Goal: Information Seeking & Learning: Learn about a topic

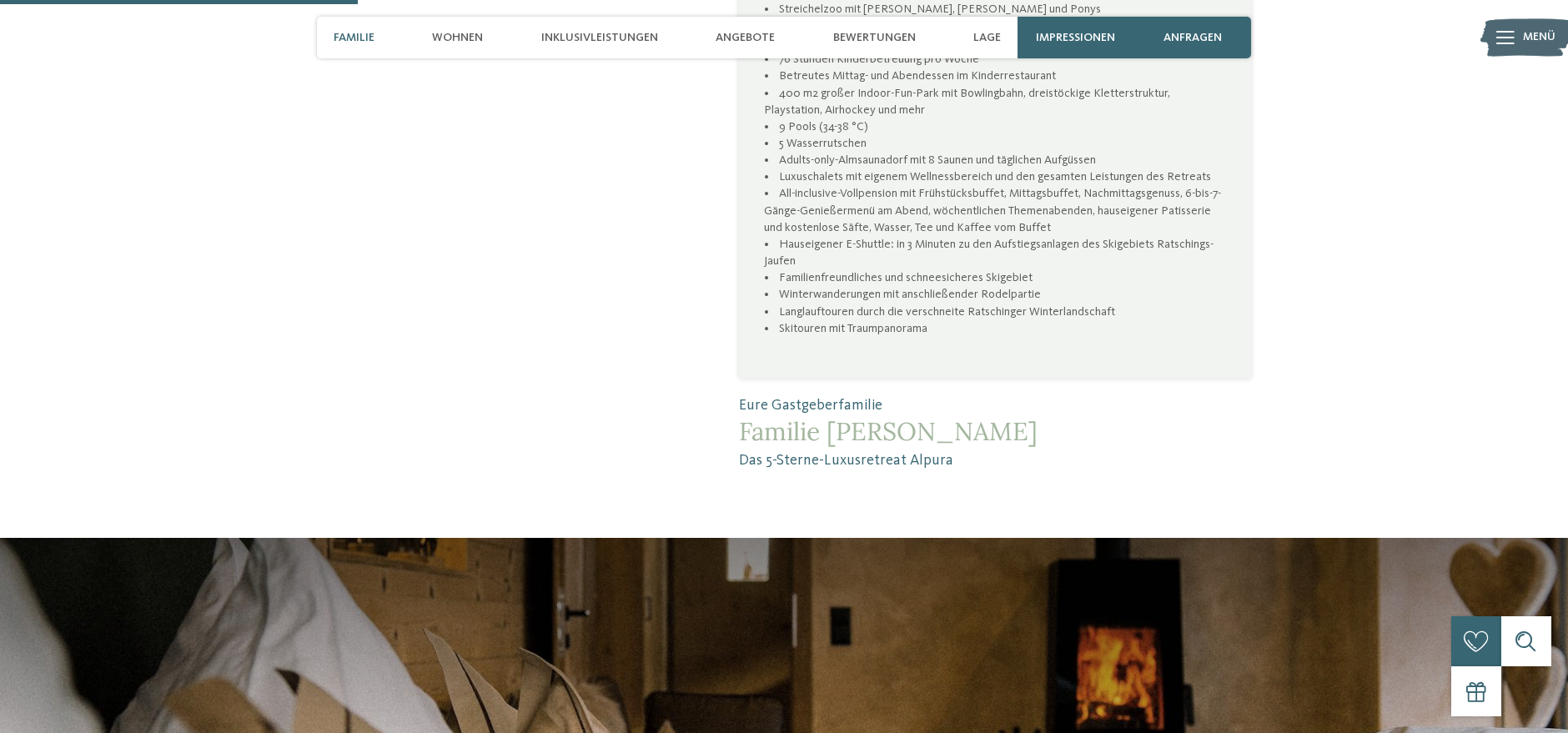
scroll to position [2130, 0]
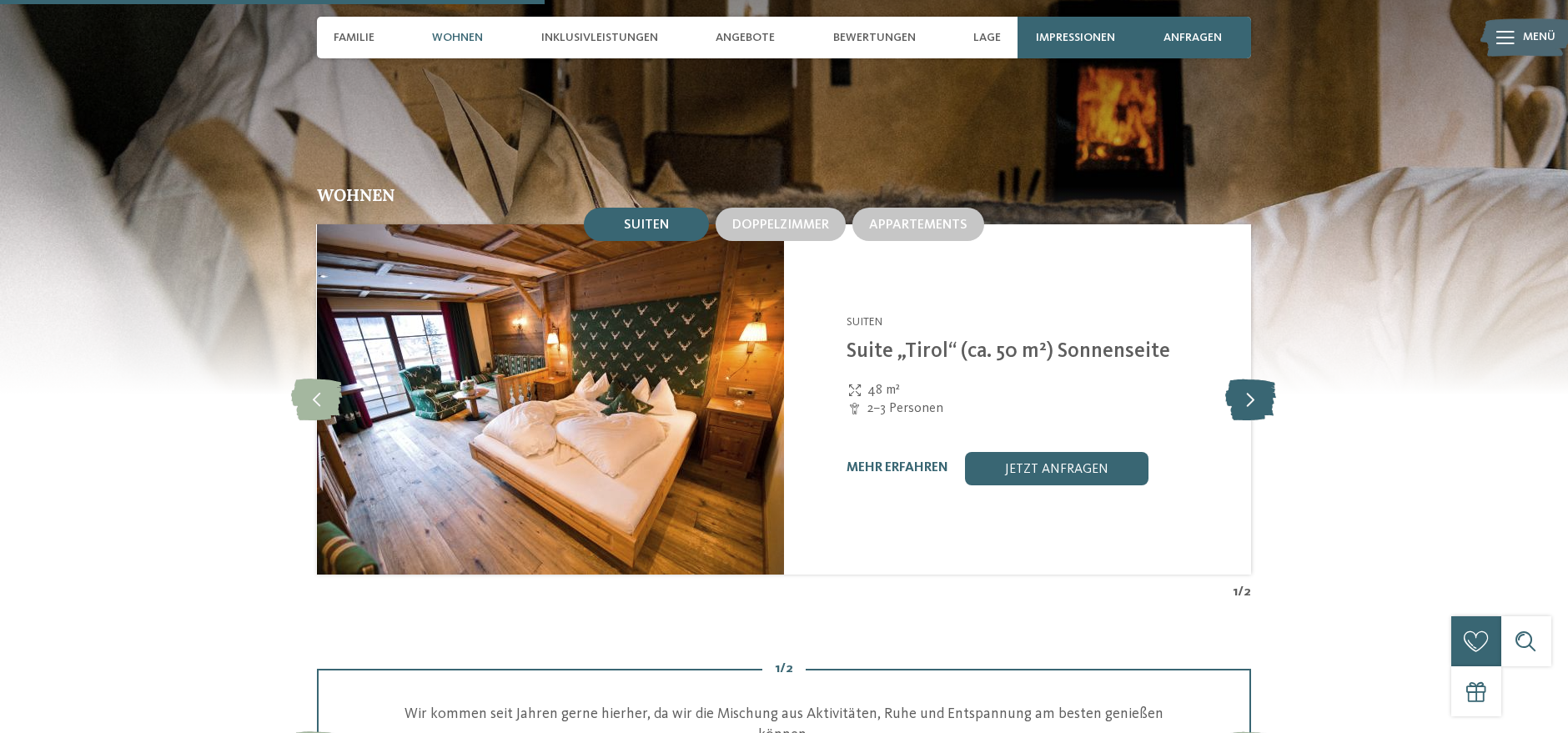
click at [1230, 383] on icon at bounding box center [1251, 400] width 51 height 42
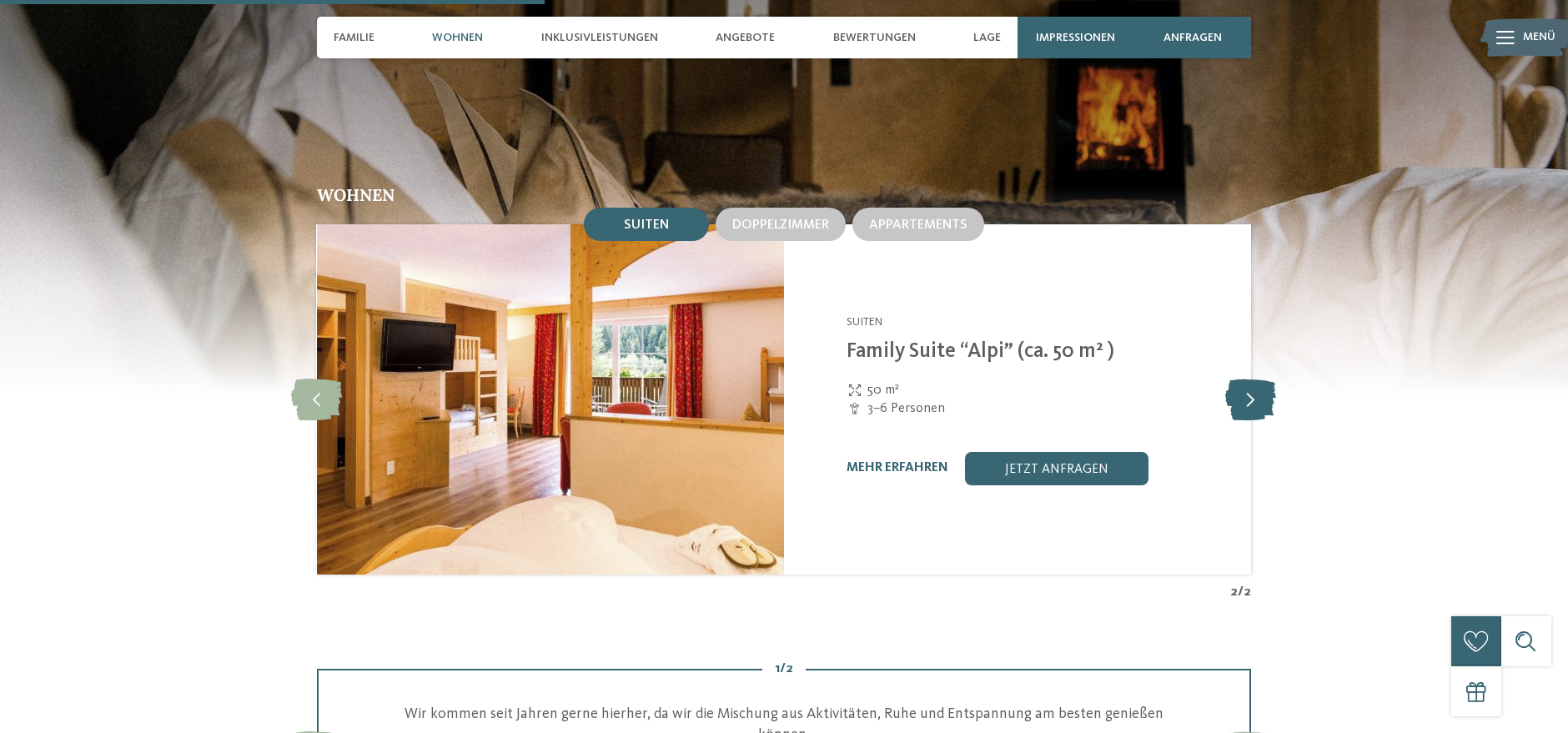
click at [1230, 383] on icon at bounding box center [1251, 400] width 51 height 42
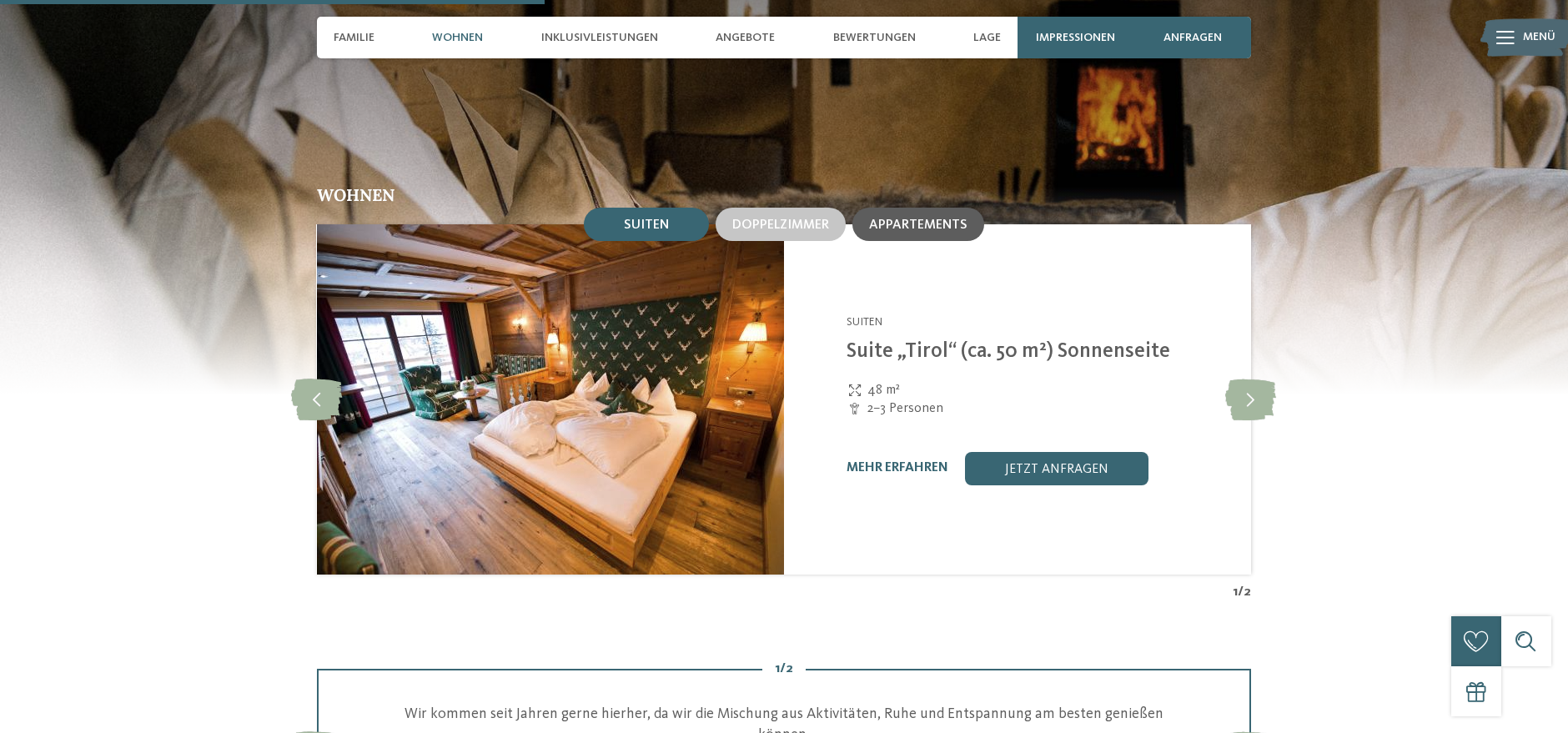
click at [928, 207] on div "Appartements" at bounding box center [918, 224] width 132 height 34
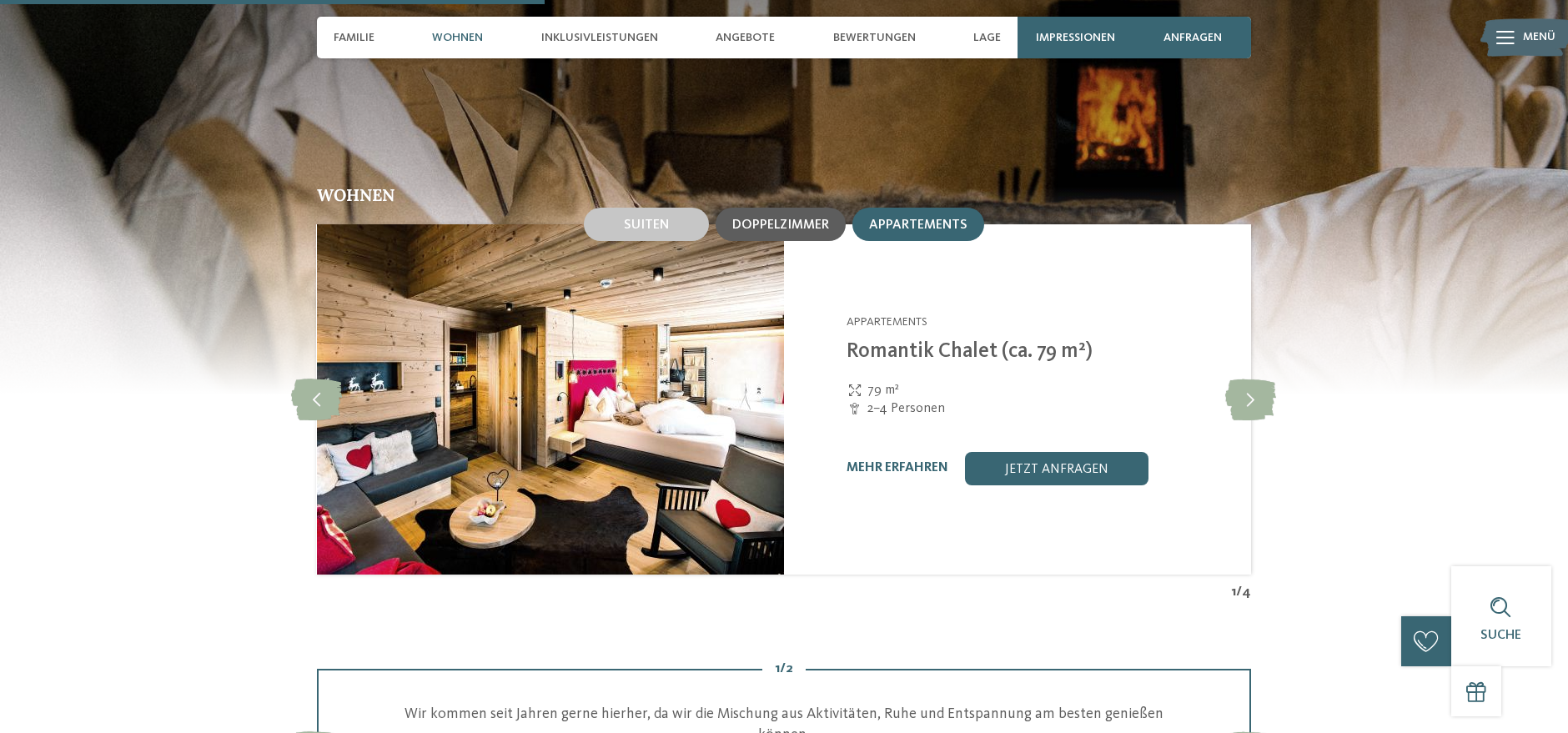
click at [728, 207] on div "Doppelzimmer" at bounding box center [780, 224] width 130 height 34
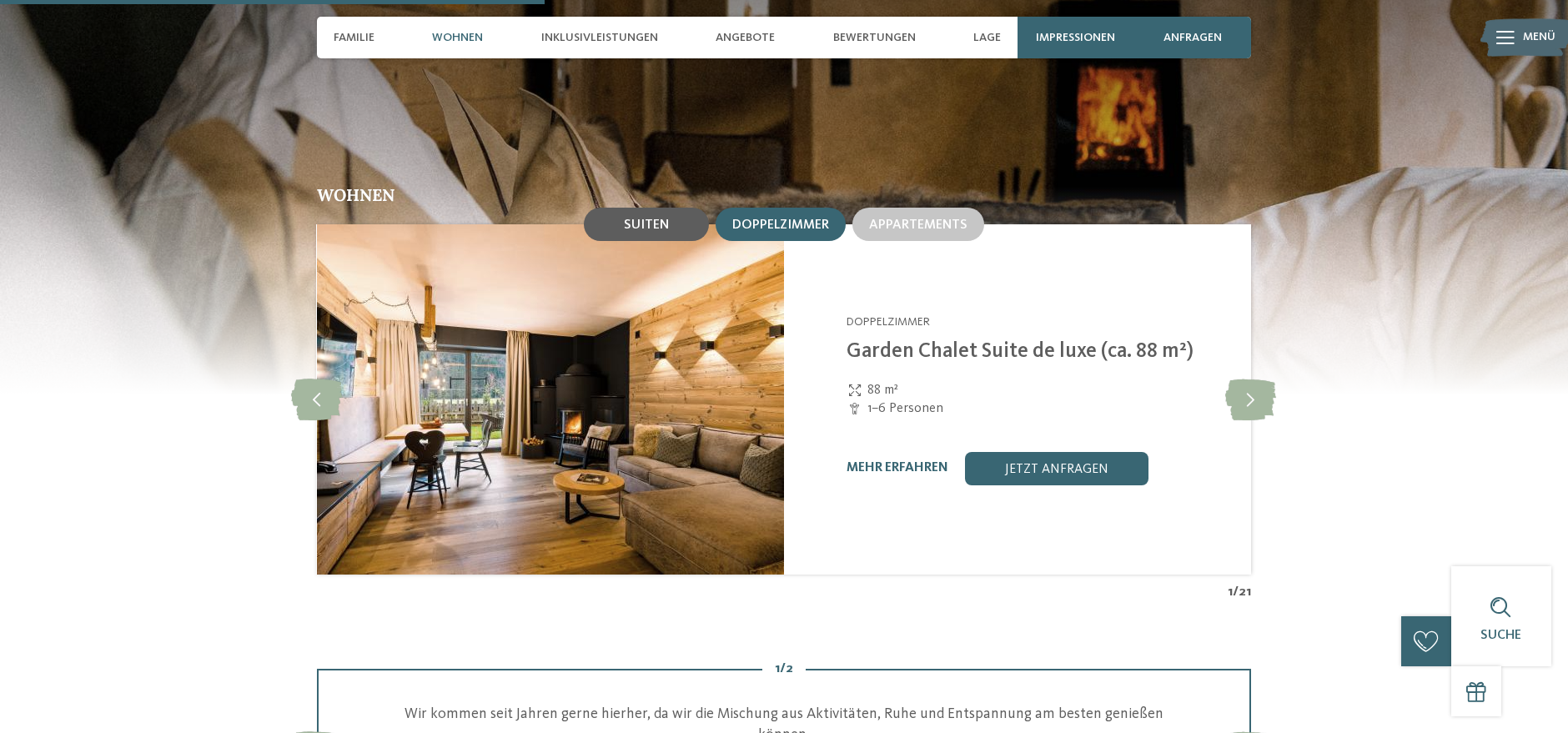
click at [631, 218] on span "Suiten" at bounding box center [647, 225] width 45 height 13
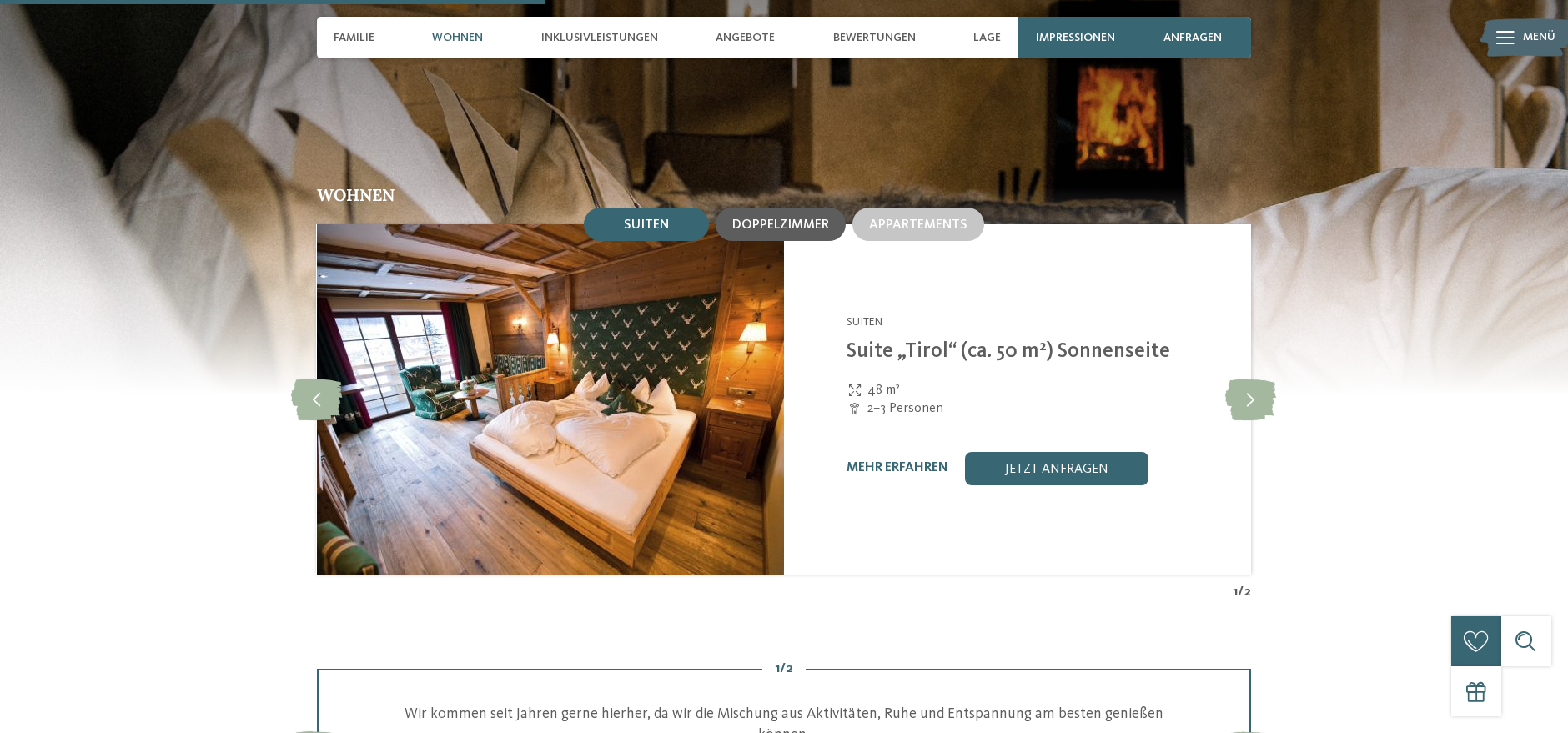
click at [784, 218] on span "Doppelzimmer" at bounding box center [780, 225] width 97 height 13
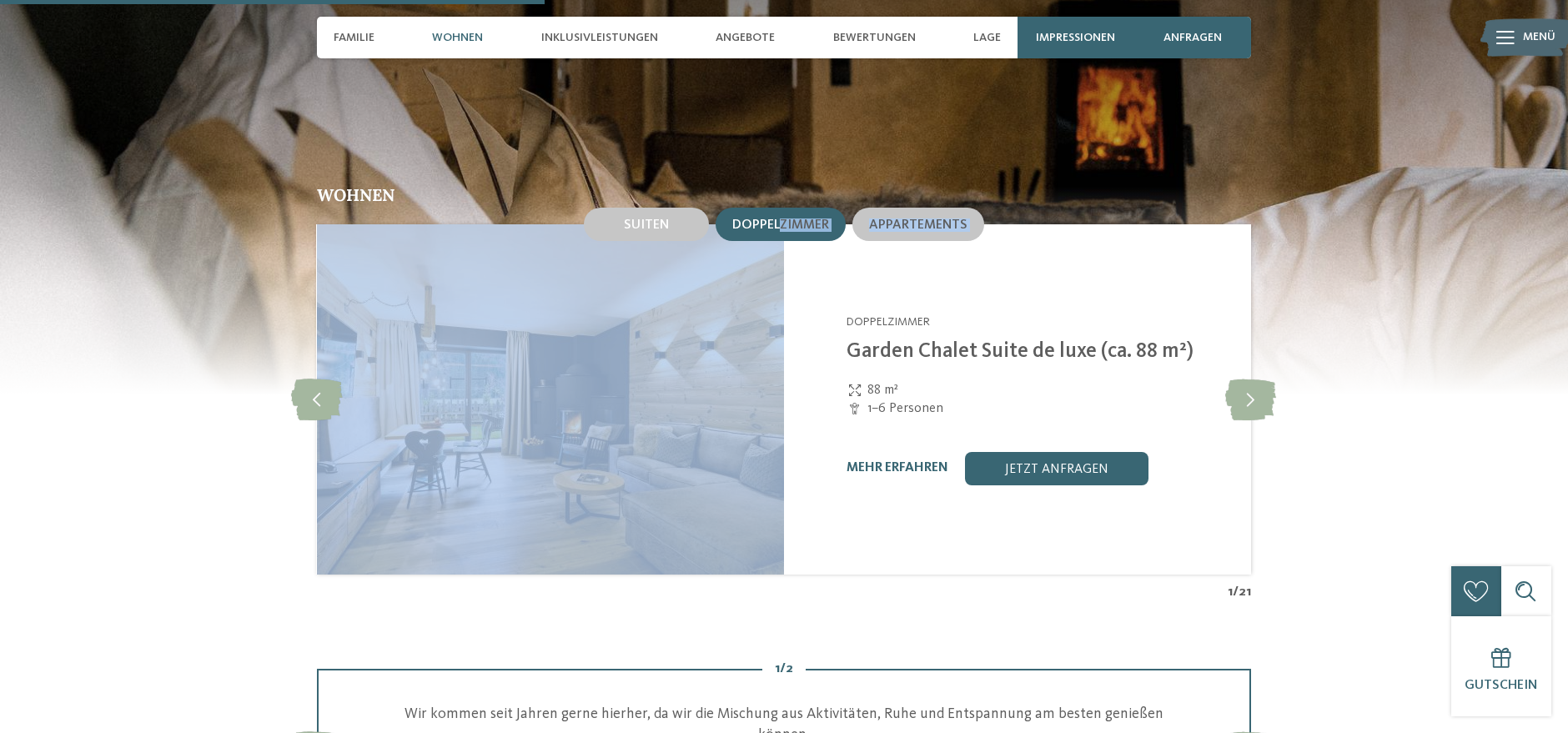
drag, startPoint x: 784, startPoint y: 202, endPoint x: 1141, endPoint y: 315, distance: 374.5
click at [1087, 321] on div "Suiten Doppelzimmer Appartements slide 5" at bounding box center [784, 402] width 934 height 397
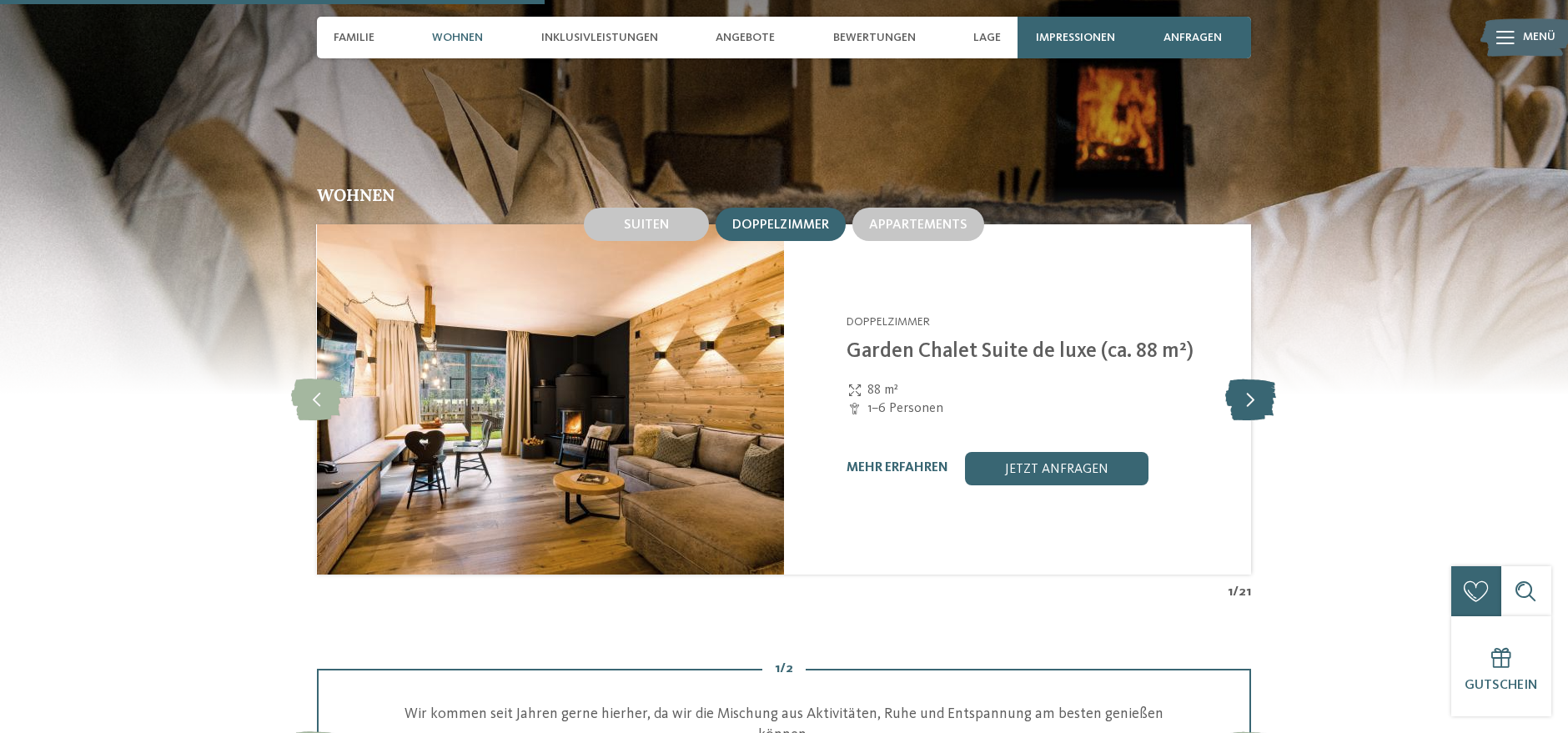
click at [1275, 391] on icon at bounding box center [1251, 400] width 51 height 42
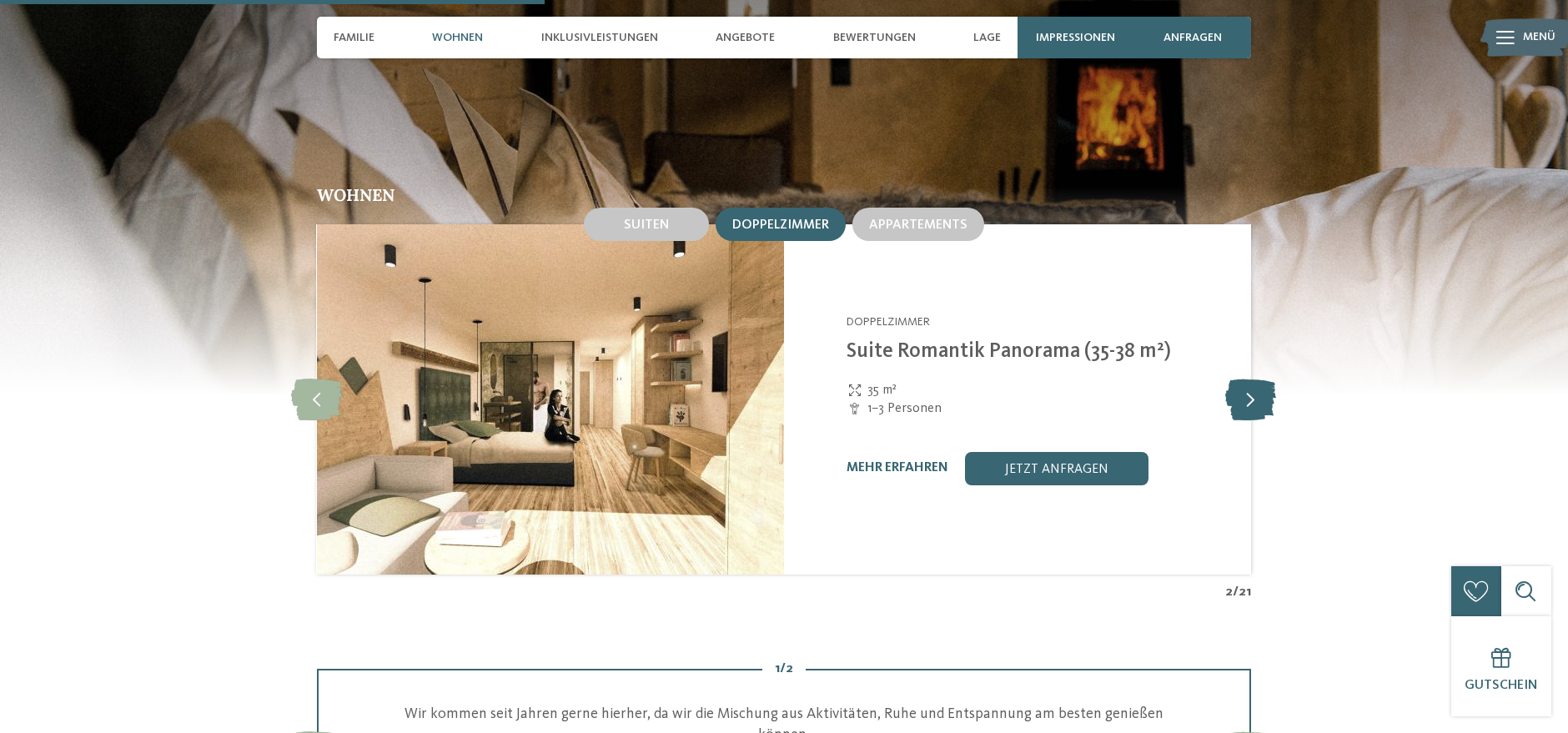
click at [1274, 388] on icon at bounding box center [1251, 400] width 51 height 42
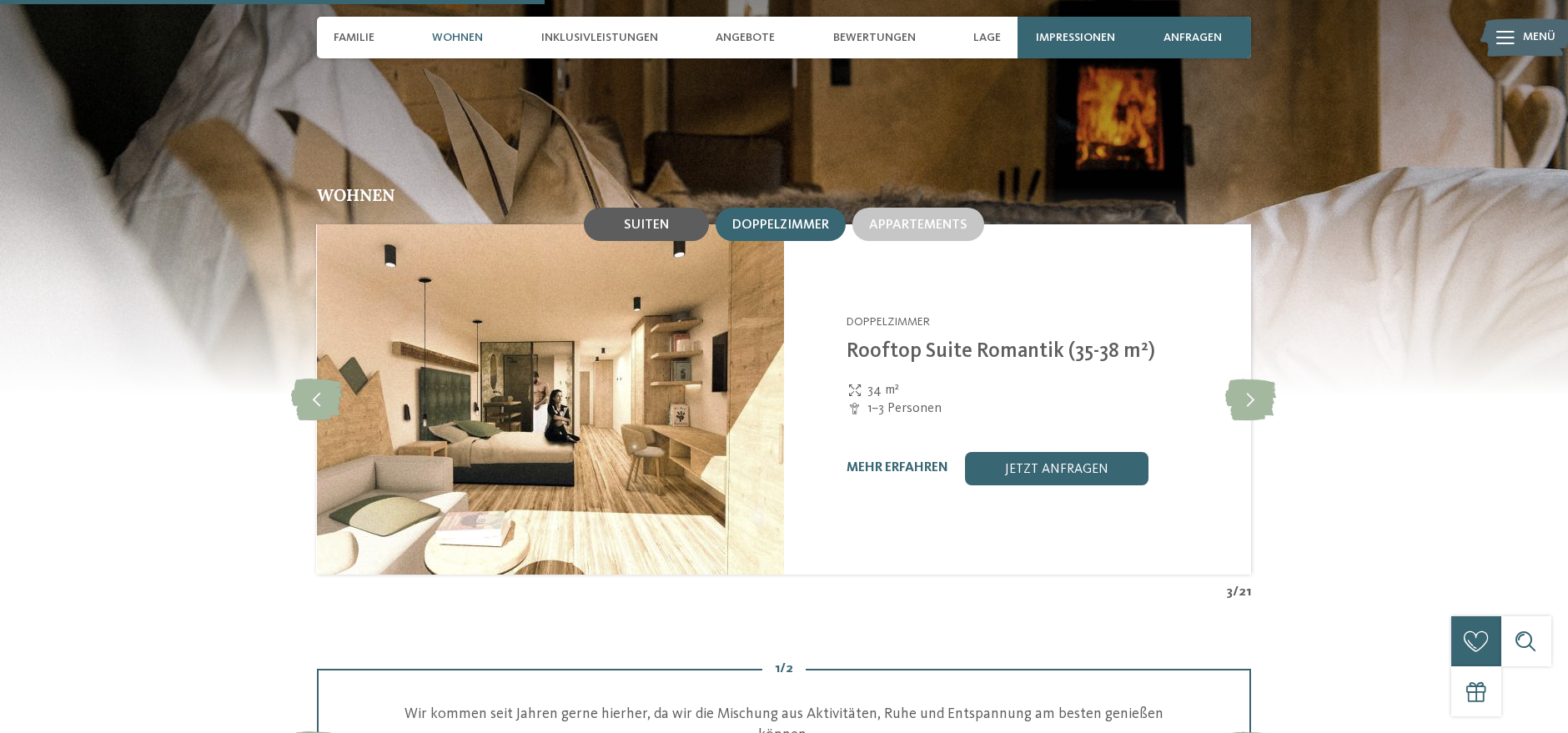
click at [636, 218] on span "Suiten" at bounding box center [647, 225] width 45 height 13
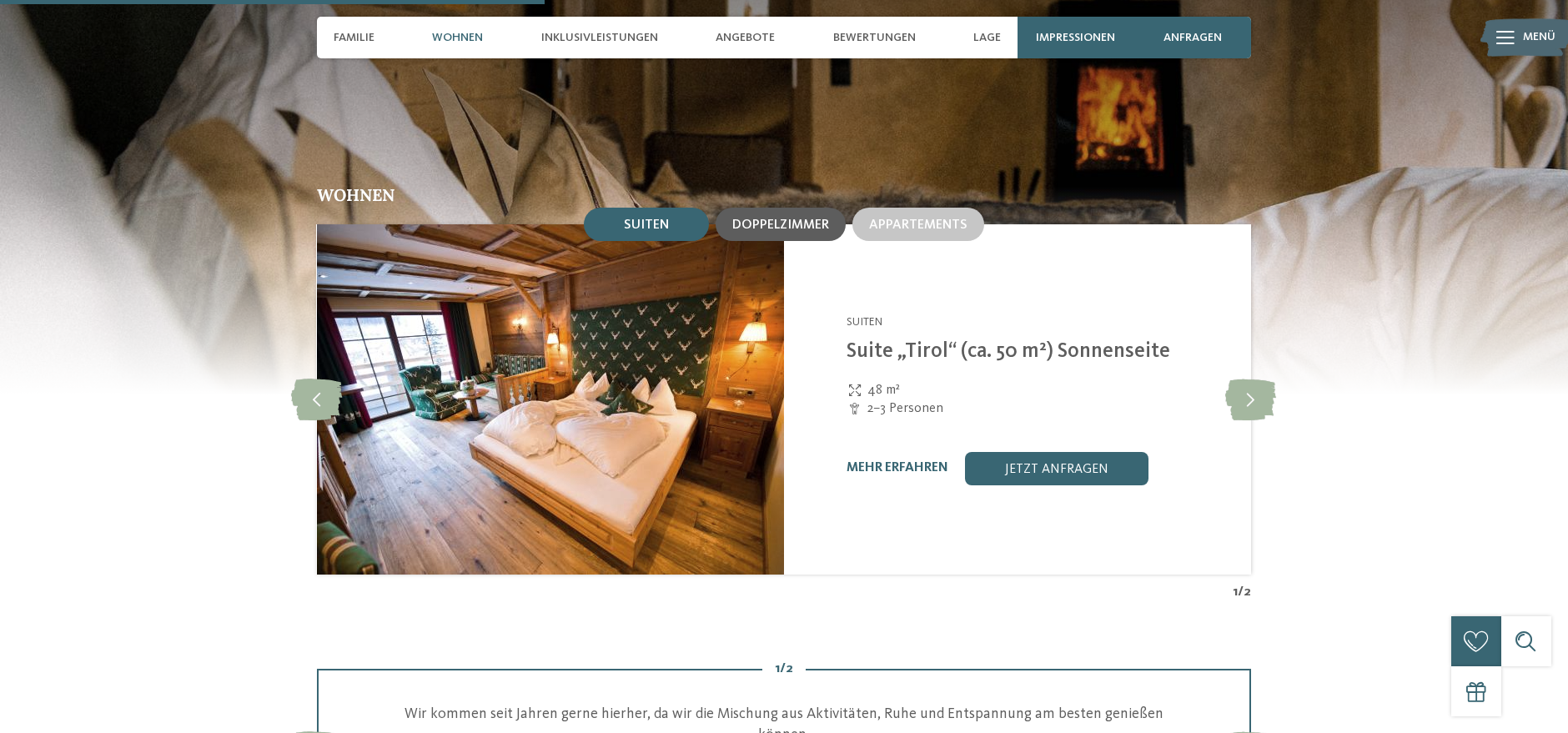
click at [785, 218] on span "Doppelzimmer" at bounding box center [780, 225] width 97 height 13
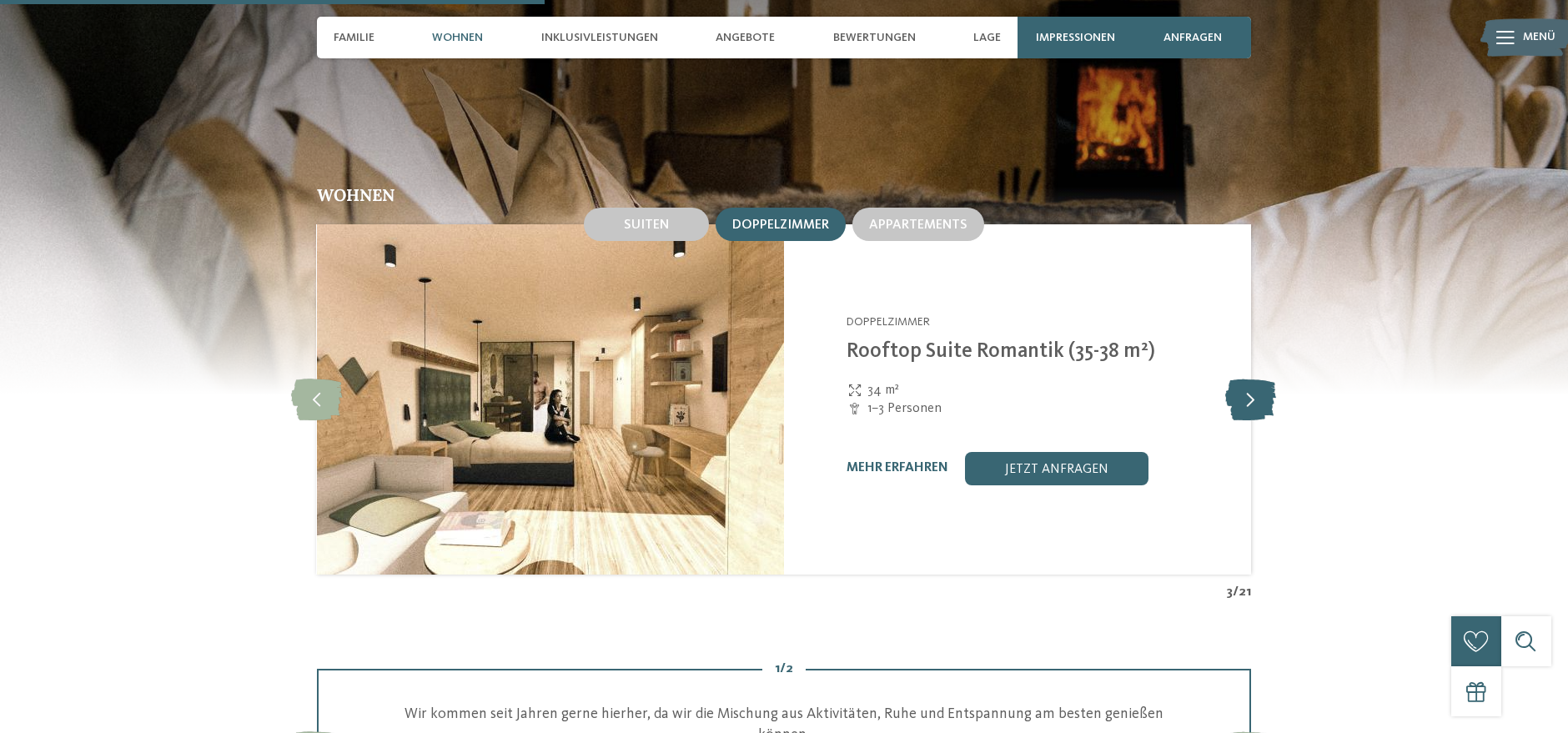
click at [1253, 386] on icon at bounding box center [1251, 400] width 51 height 42
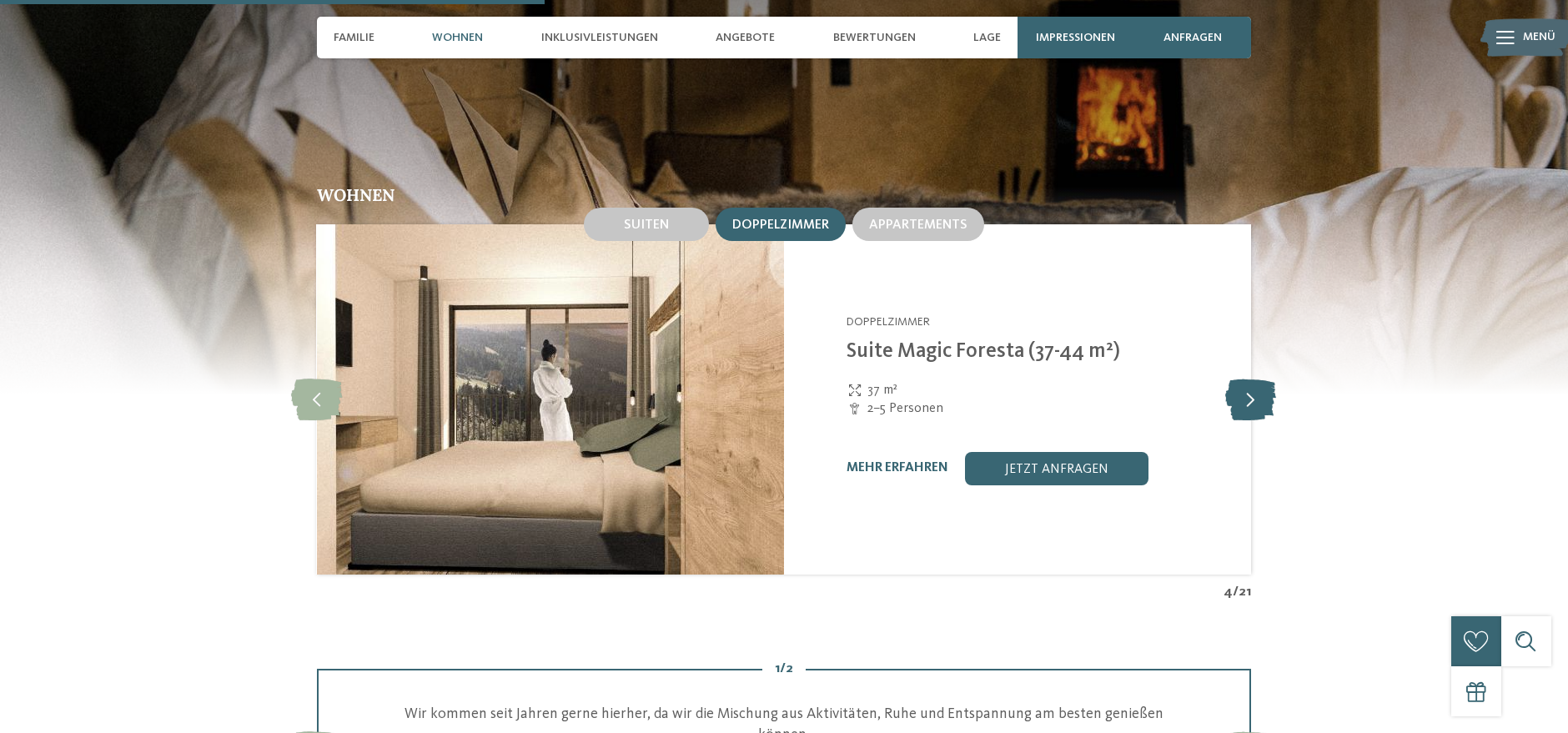
click at [1252, 386] on icon at bounding box center [1251, 400] width 51 height 42
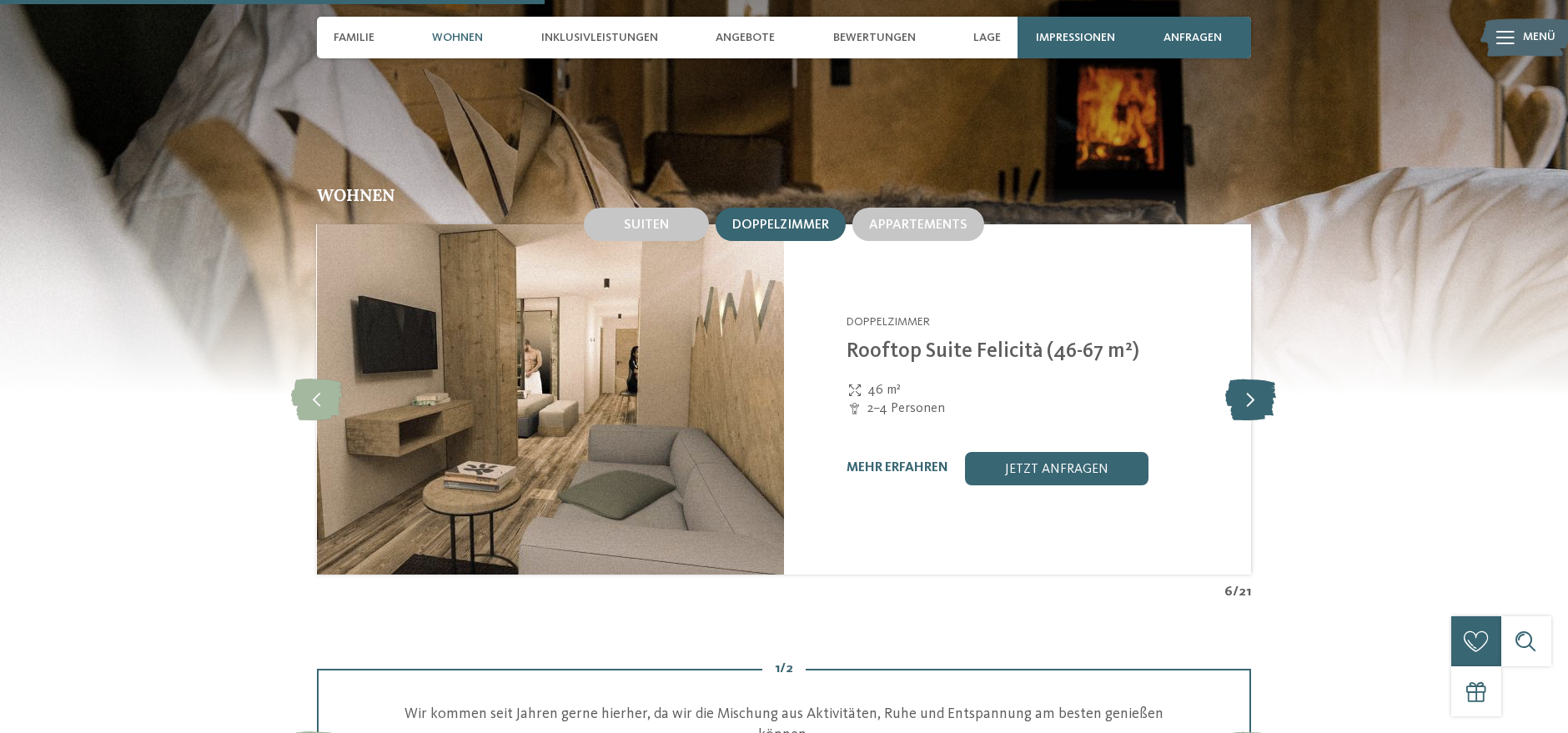
click at [1252, 386] on icon at bounding box center [1251, 400] width 51 height 42
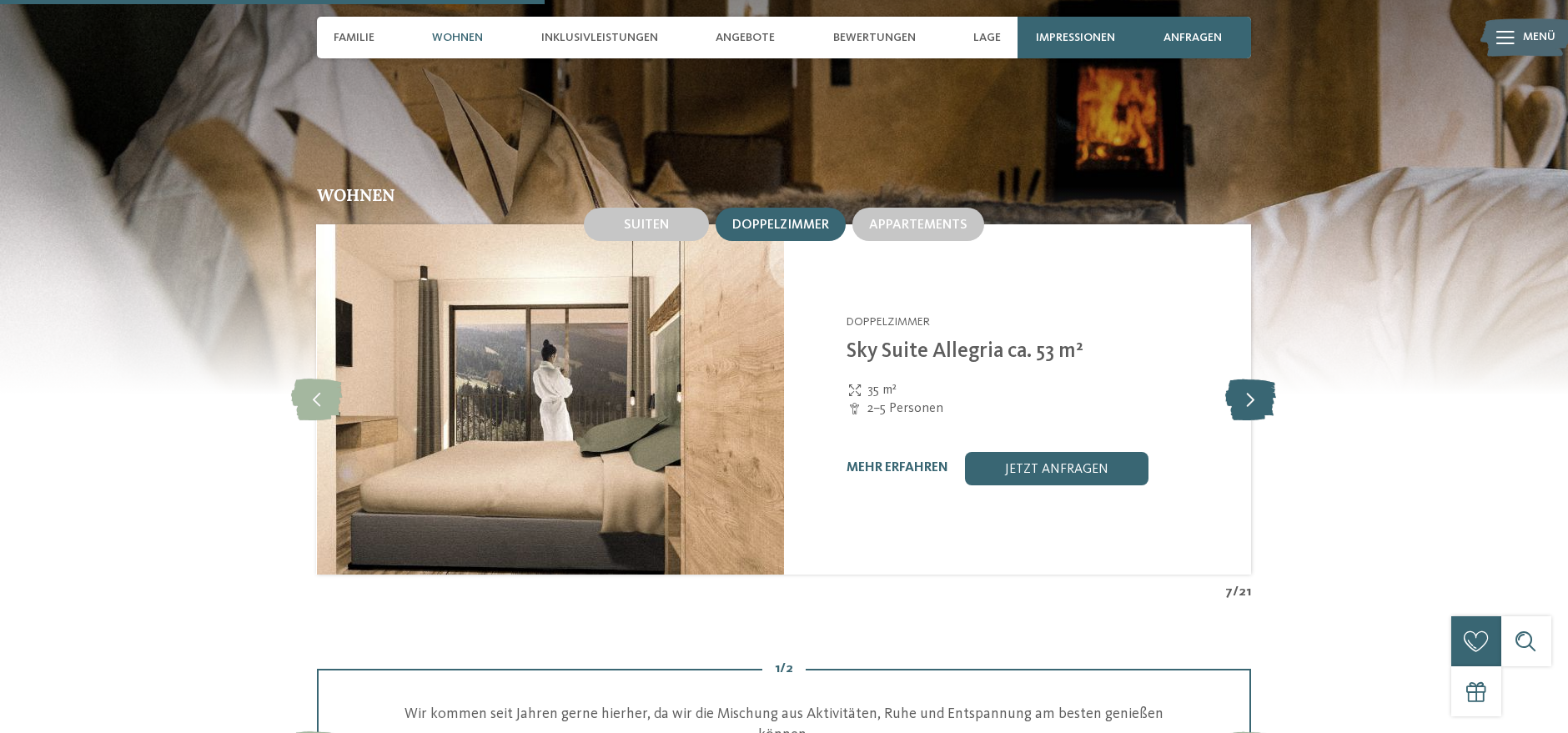
click at [1252, 386] on icon at bounding box center [1251, 400] width 51 height 42
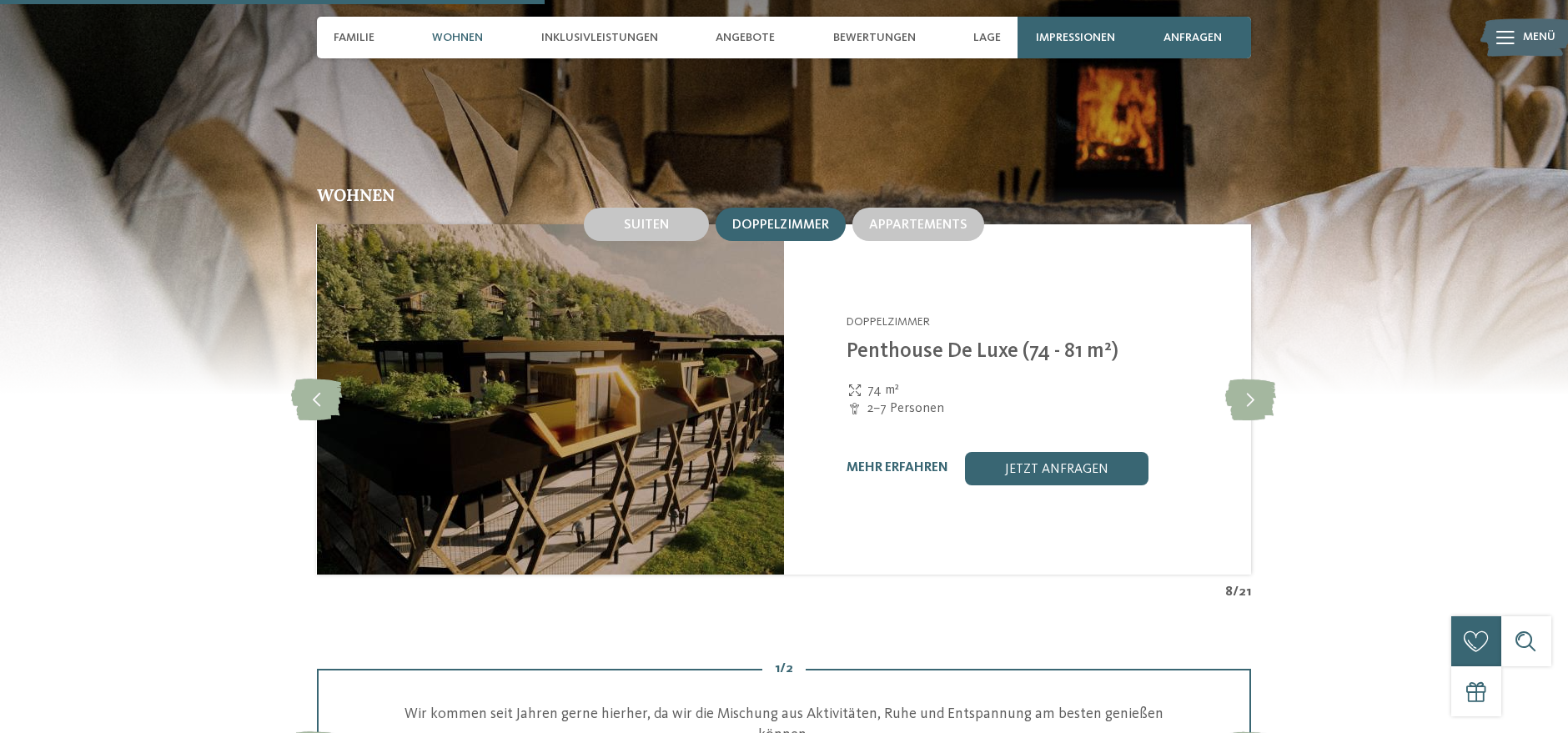
drag, startPoint x: 1252, startPoint y: 386, endPoint x: 1263, endPoint y: 421, distance: 36.7
click at [1263, 421] on div "Wohnen Suiten Doppelzimmer Appartements slide" at bounding box center [784, 394] width 1134 height 415
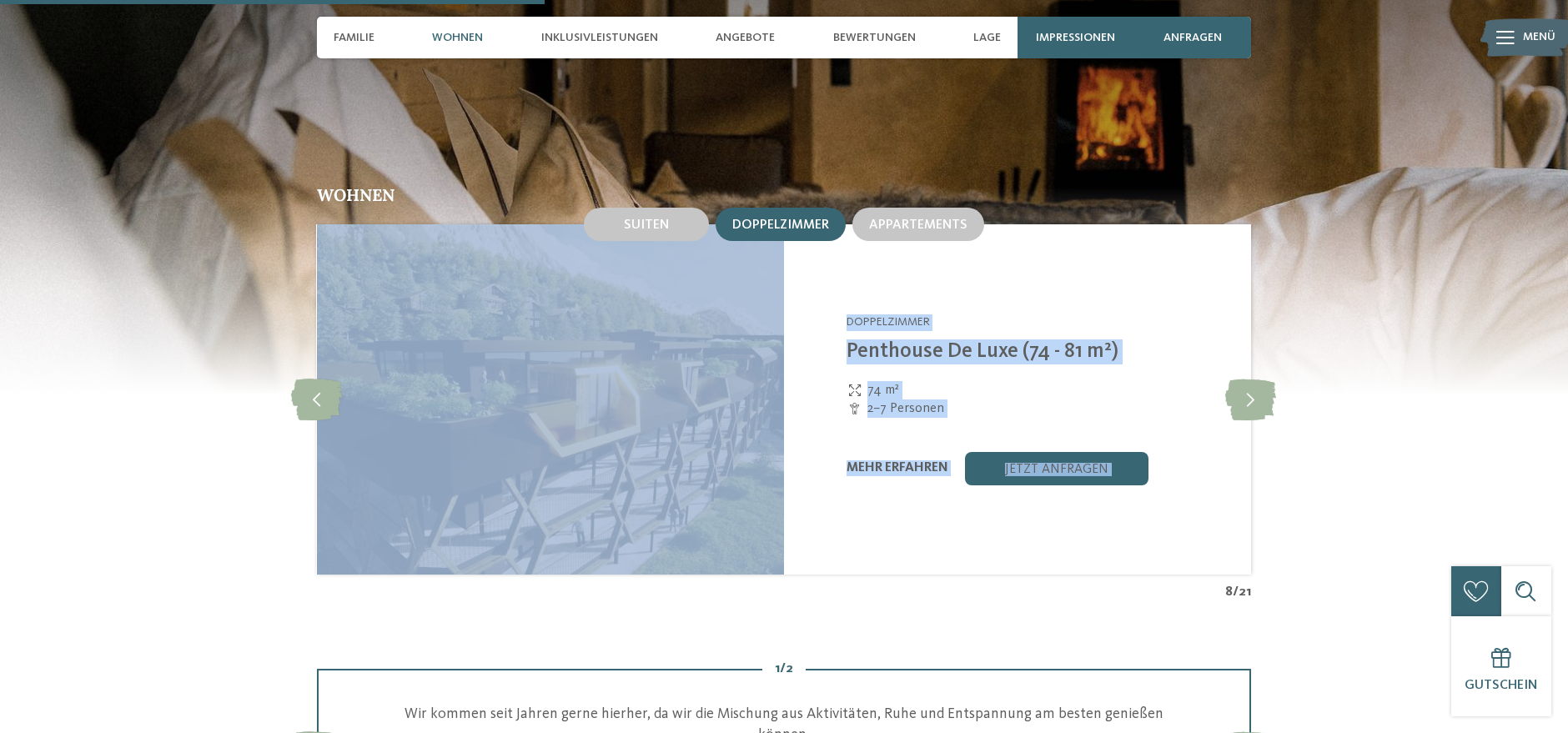
click at [985, 500] on div "Alpura Retreat [GEOGRAPHIC_DATA] - [GEOGRAPHIC_DATA] Doppelzimmer Penthouse De …" at bounding box center [1017, 399] width 467 height 350
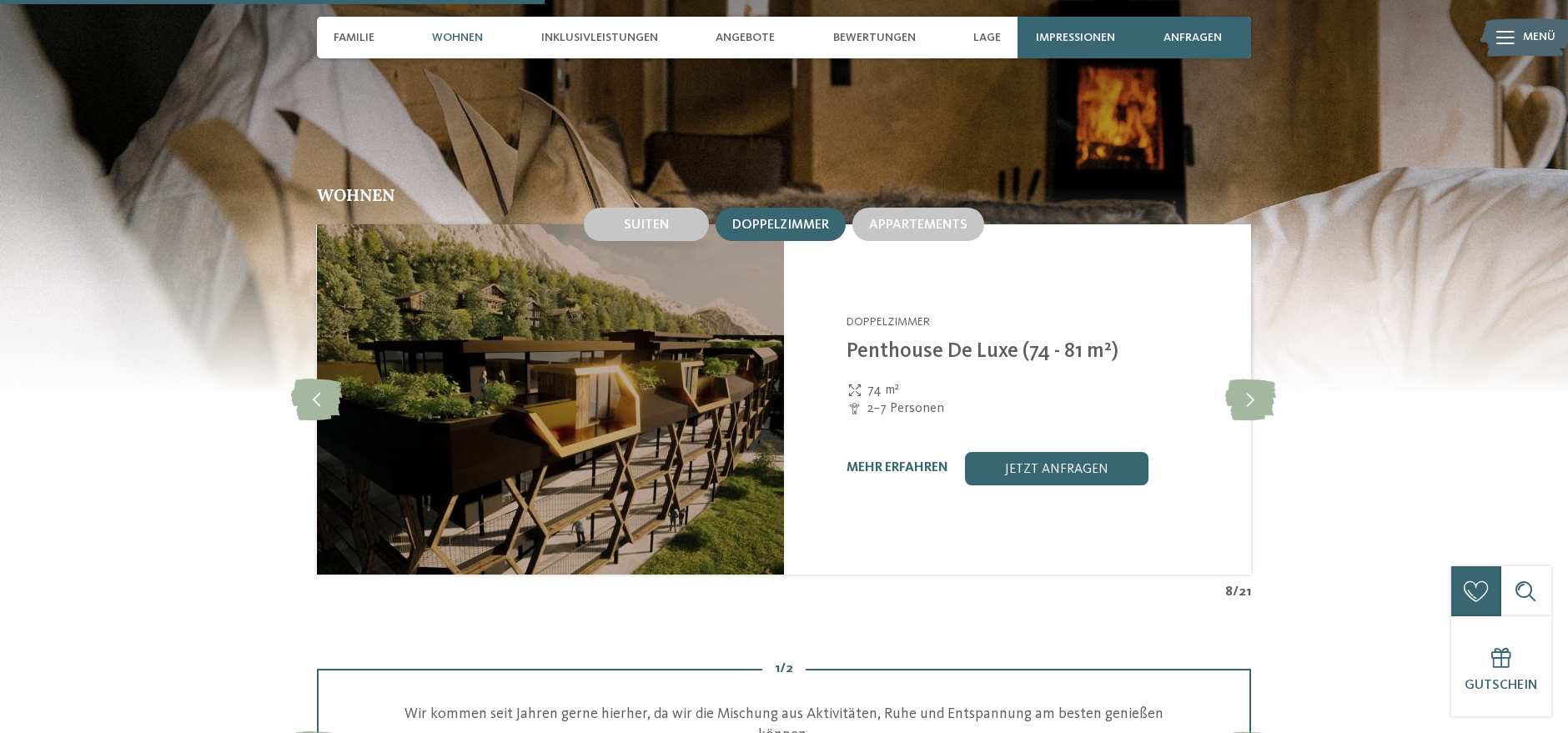
click at [679, 448] on img at bounding box center [550, 399] width 467 height 350
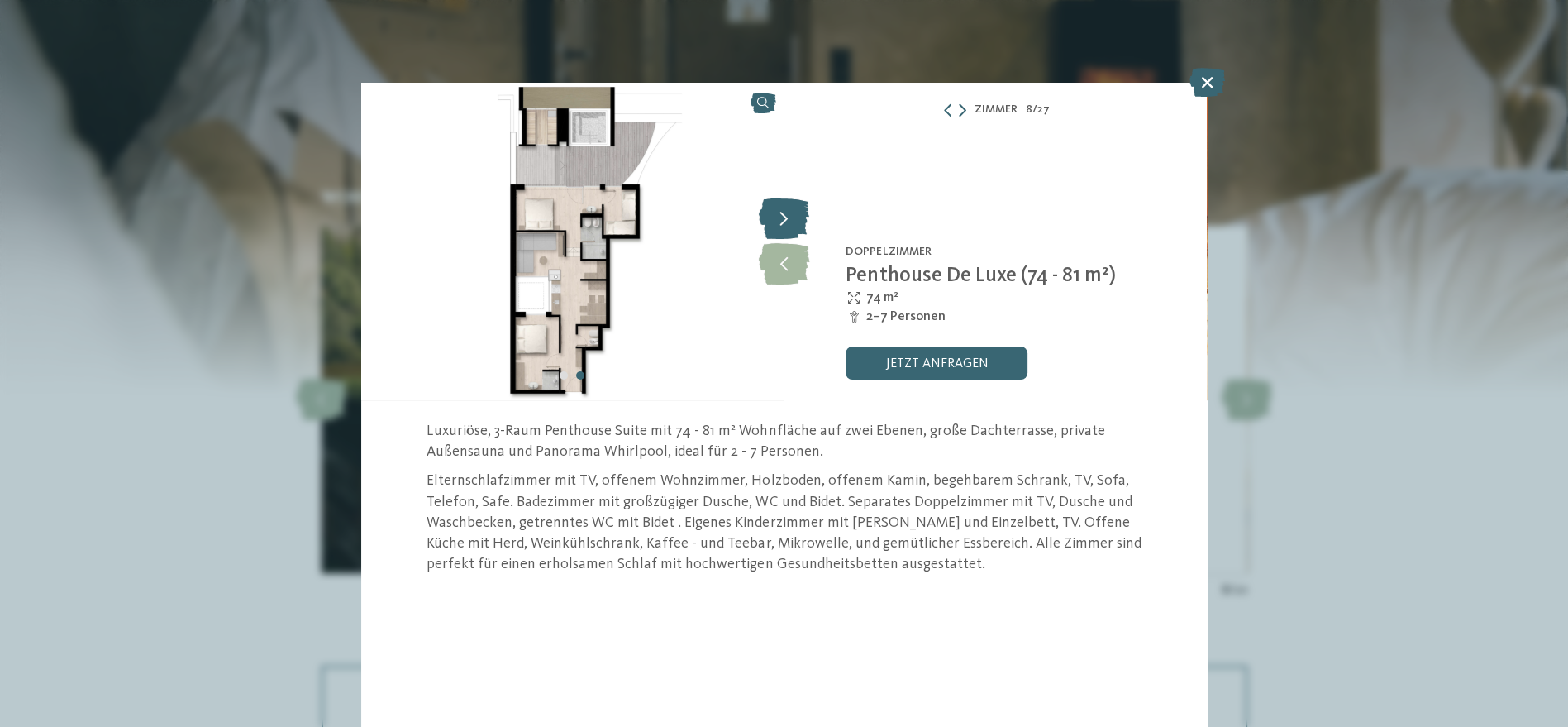
click at [784, 222] on icon at bounding box center [784, 218] width 51 height 42
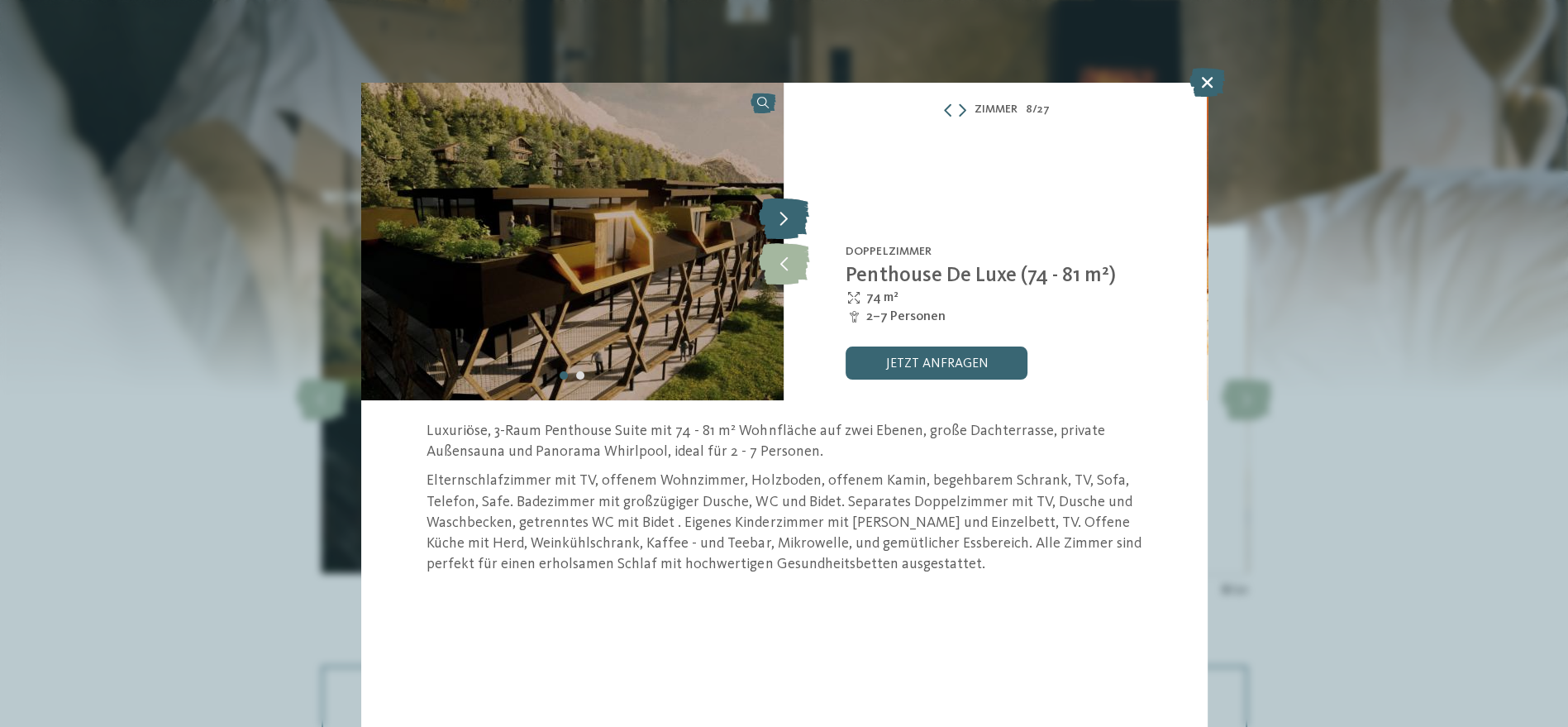
click at [784, 222] on icon at bounding box center [784, 218] width 51 height 42
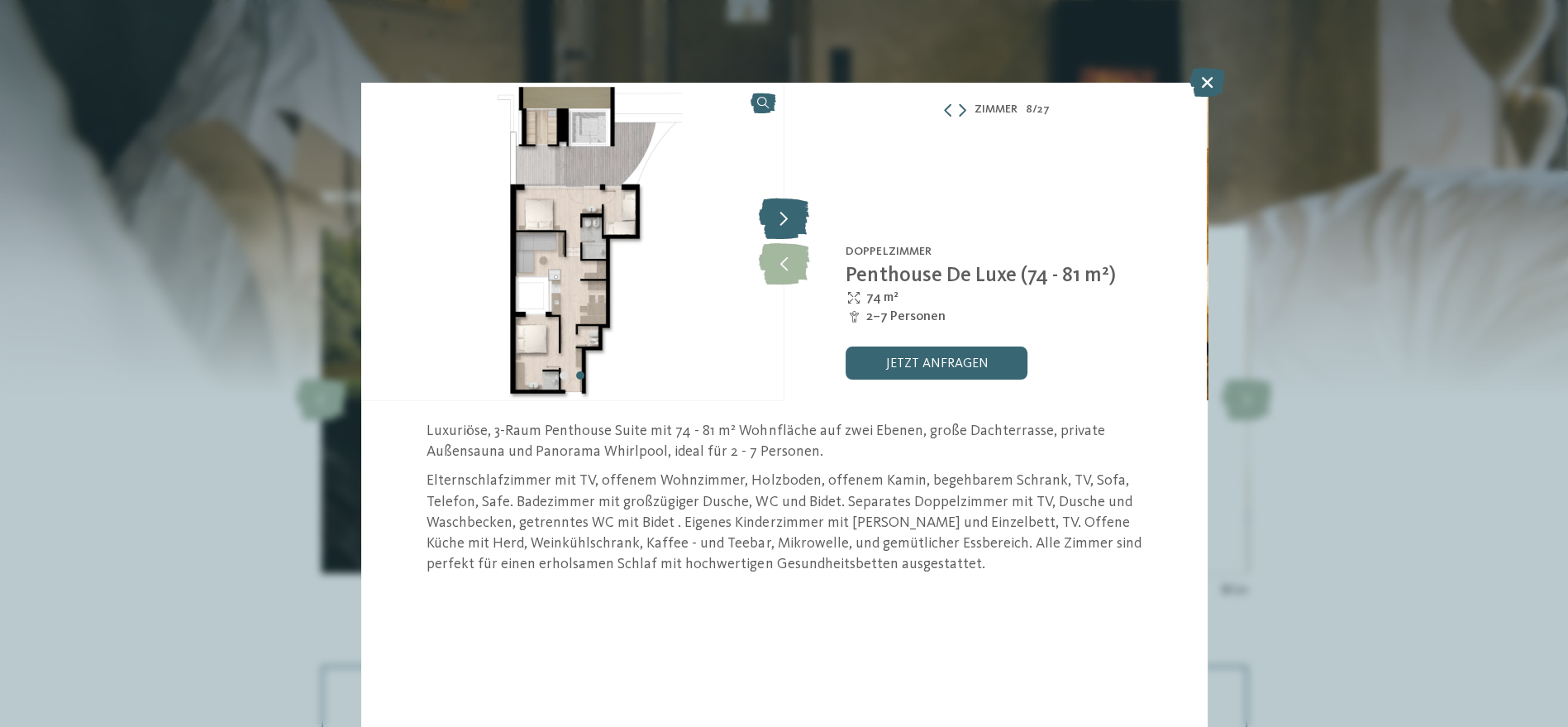
click at [784, 222] on icon at bounding box center [784, 218] width 51 height 42
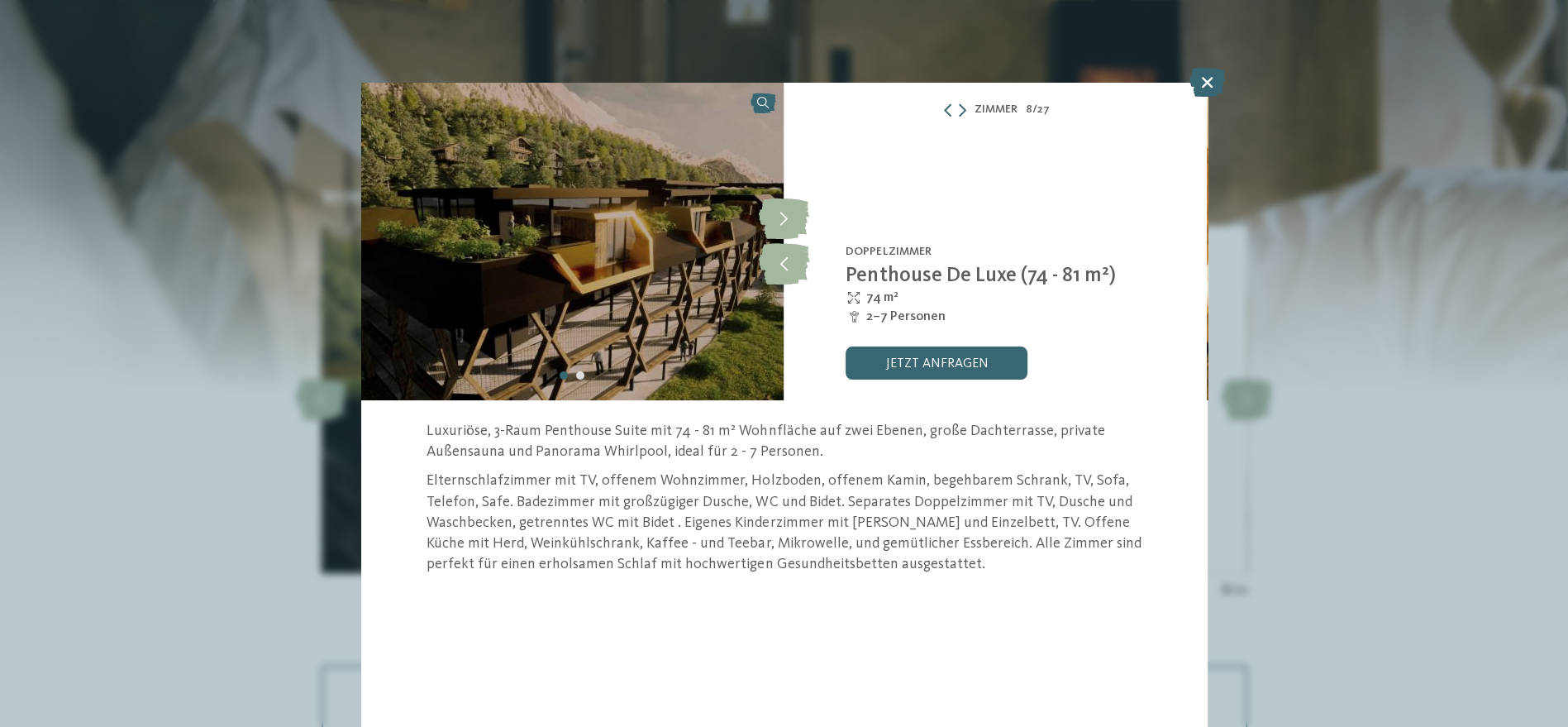
click at [1471, 318] on div "Zimmer 8 / 27 slide 8 of 27 7" at bounding box center [784, 363] width 1568 height 727
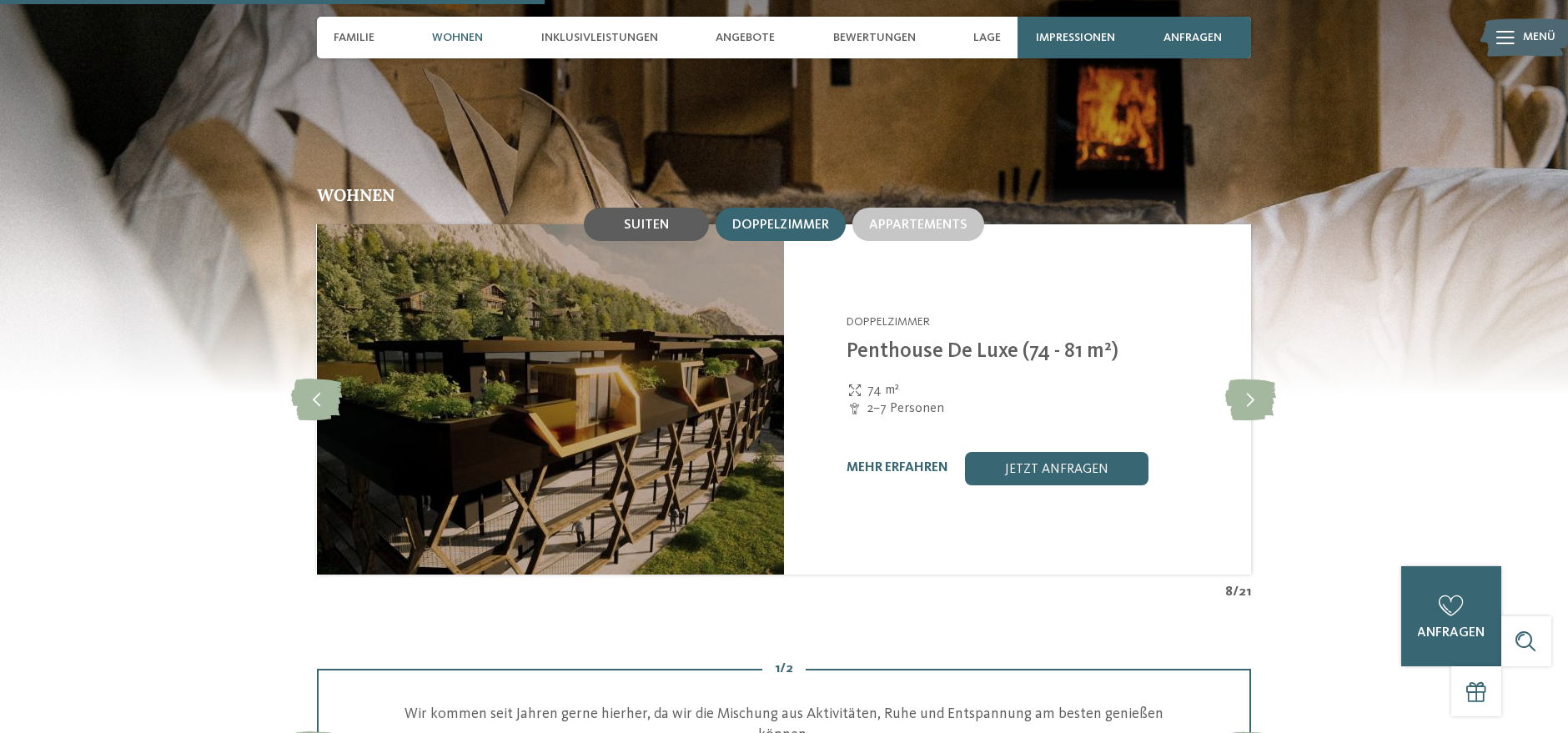
click at [657, 218] on span "Suiten" at bounding box center [647, 225] width 45 height 13
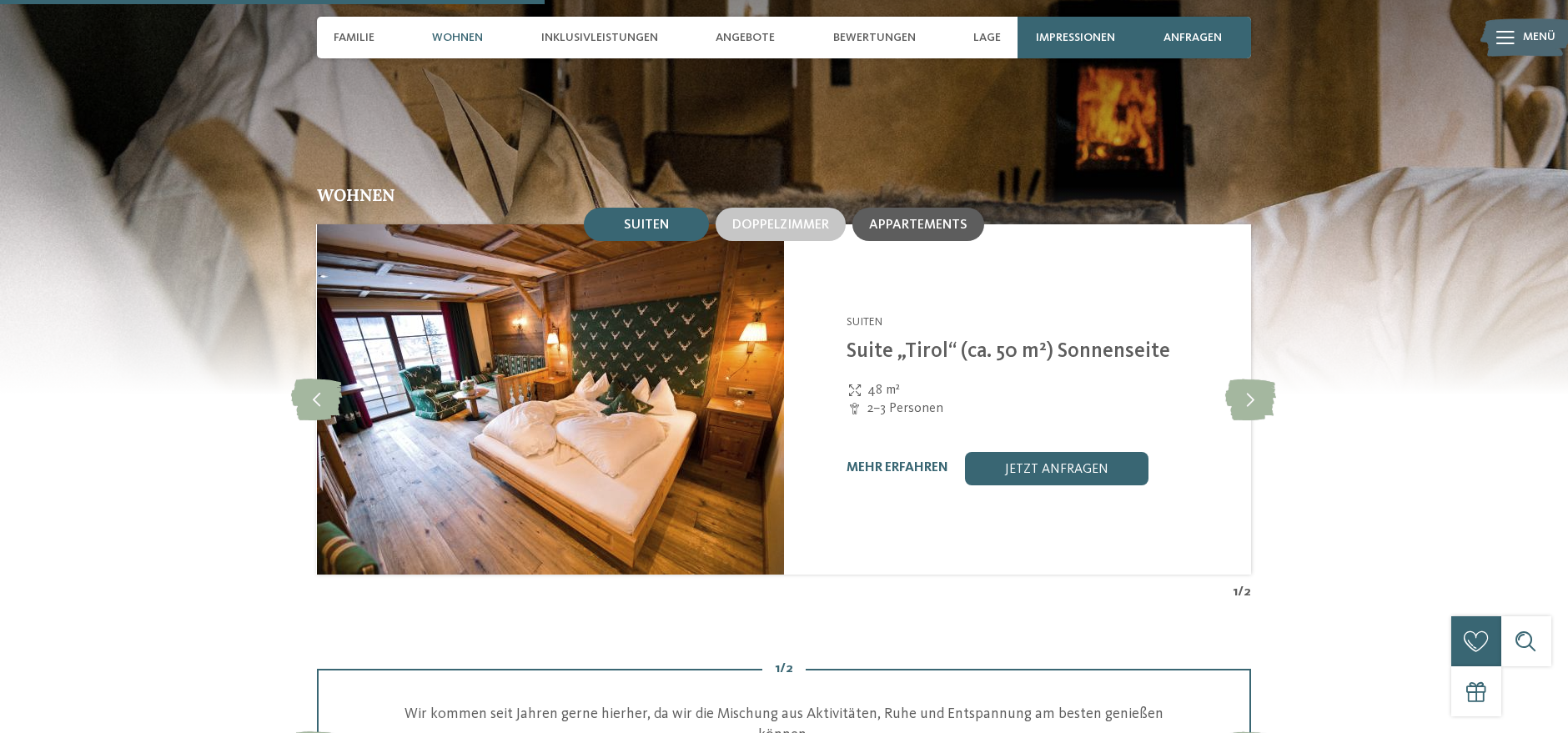
click at [967, 215] on div "Appartements" at bounding box center [918, 224] width 132 height 34
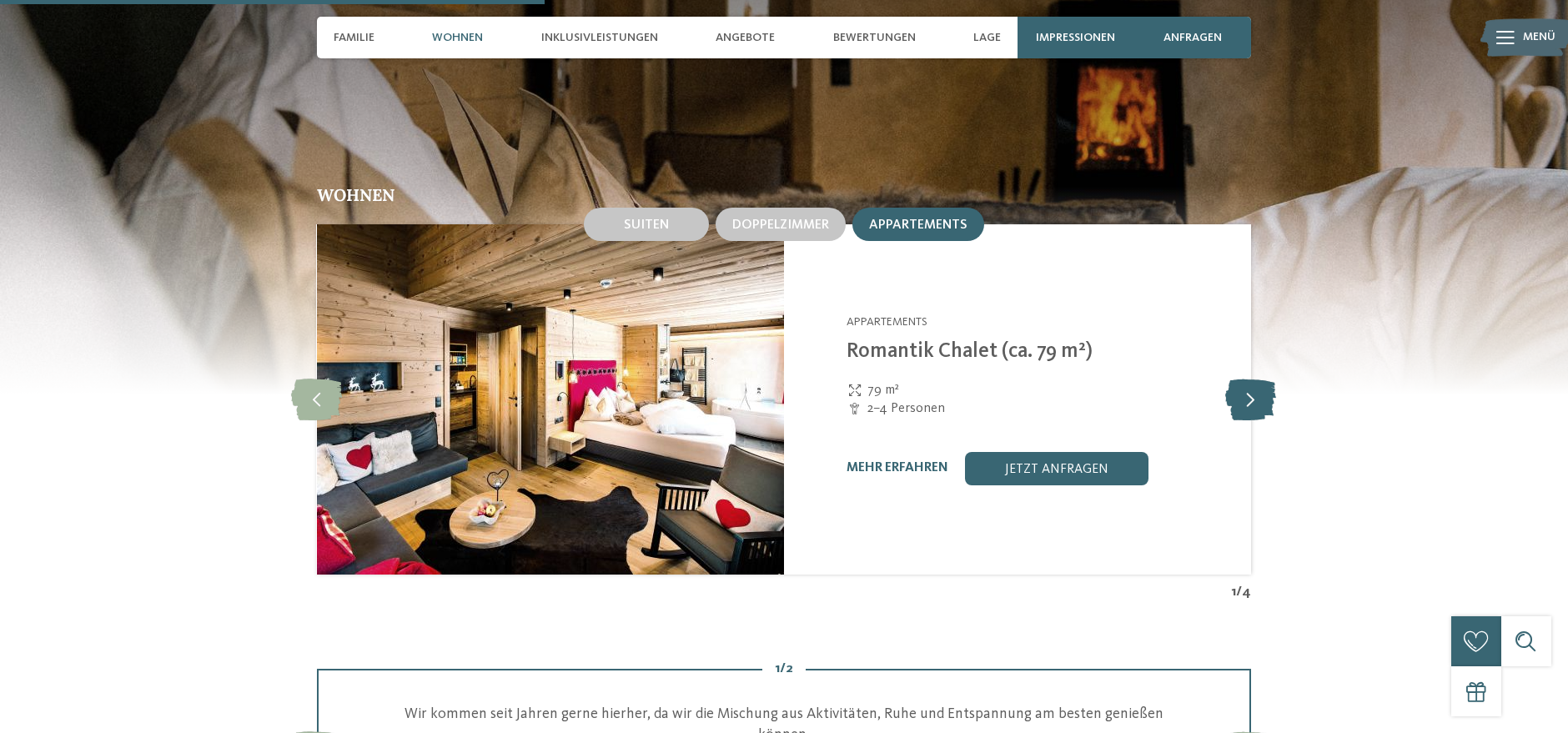
click at [1257, 393] on icon at bounding box center [1251, 400] width 51 height 42
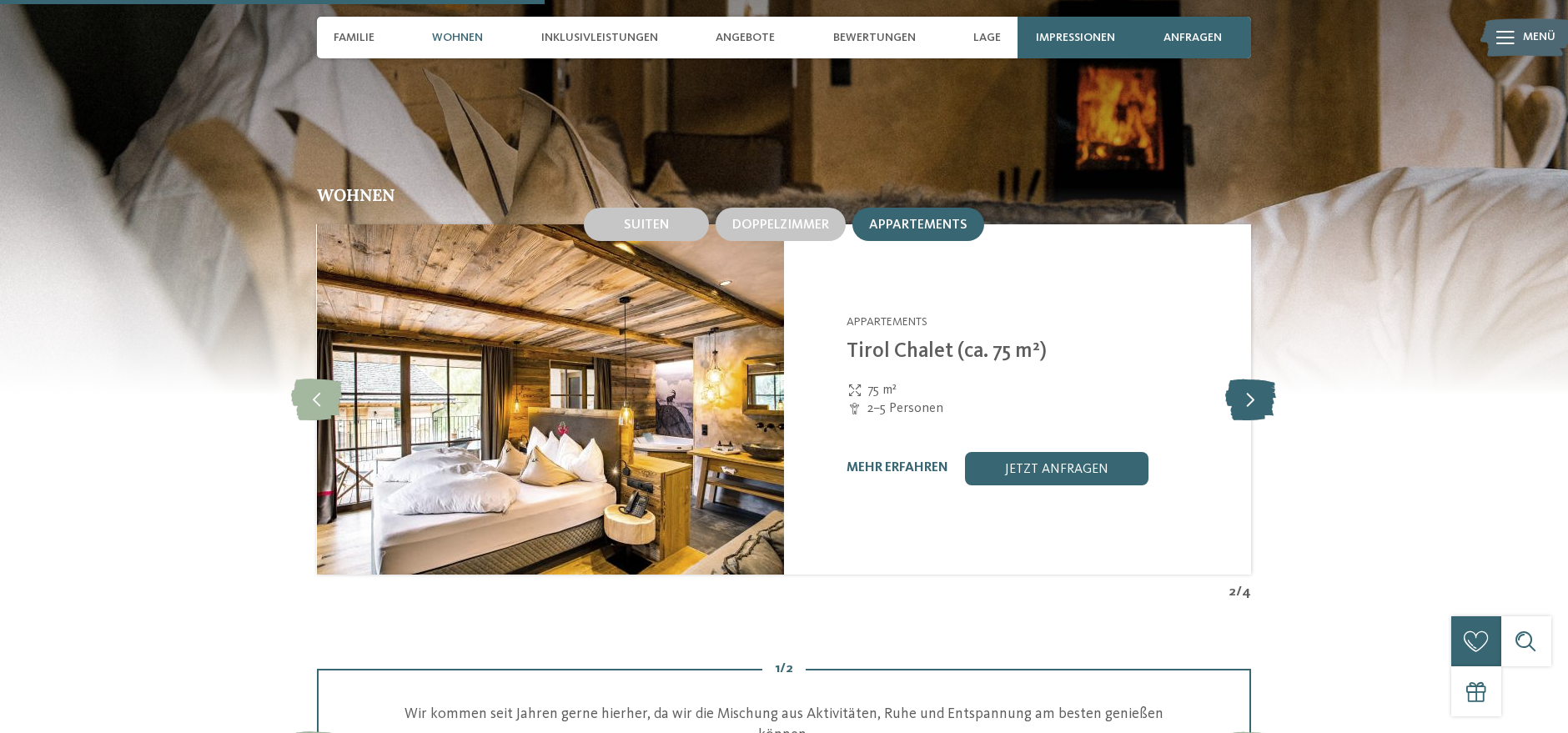
click at [1257, 393] on icon at bounding box center [1251, 400] width 51 height 42
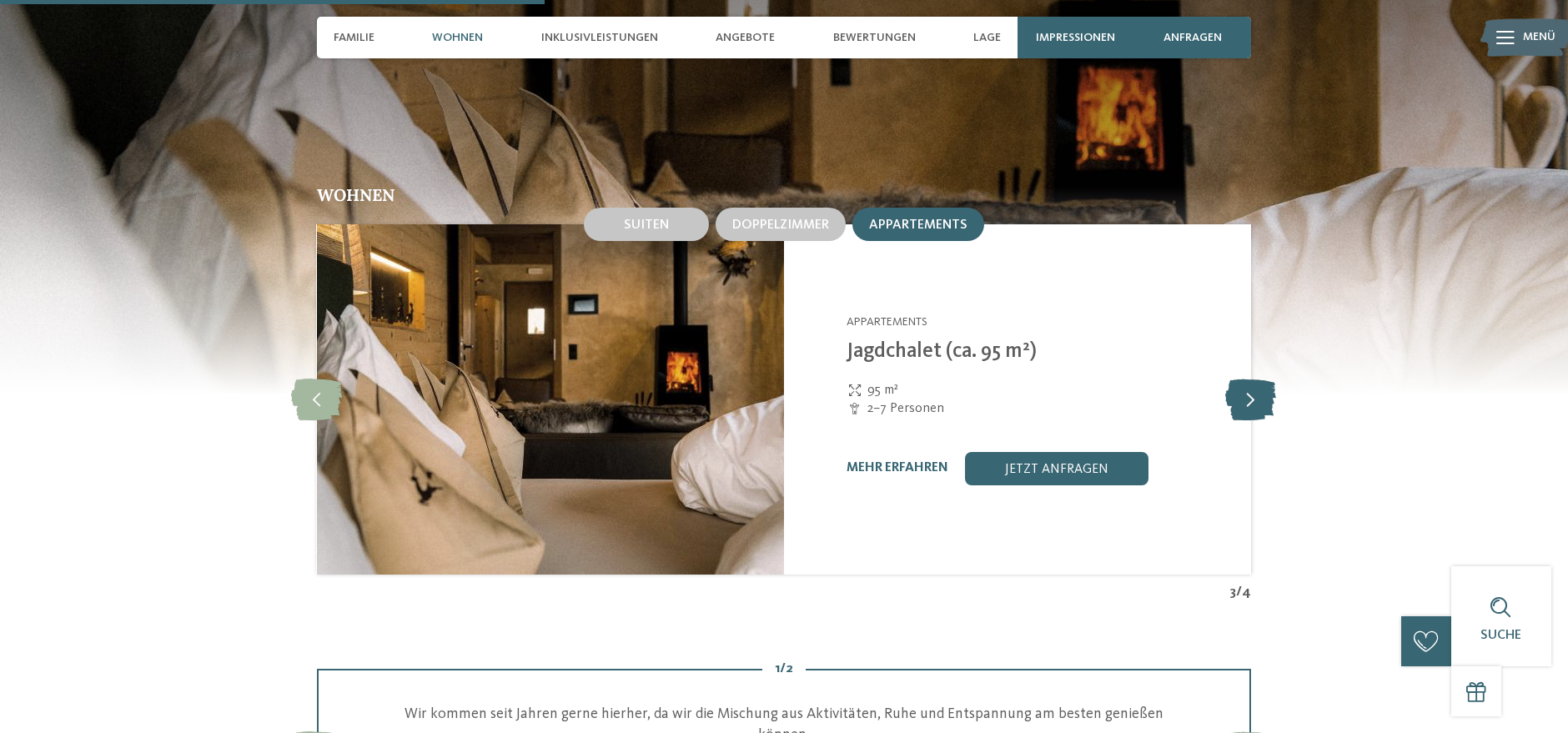
click at [1255, 393] on icon at bounding box center [1251, 400] width 51 height 42
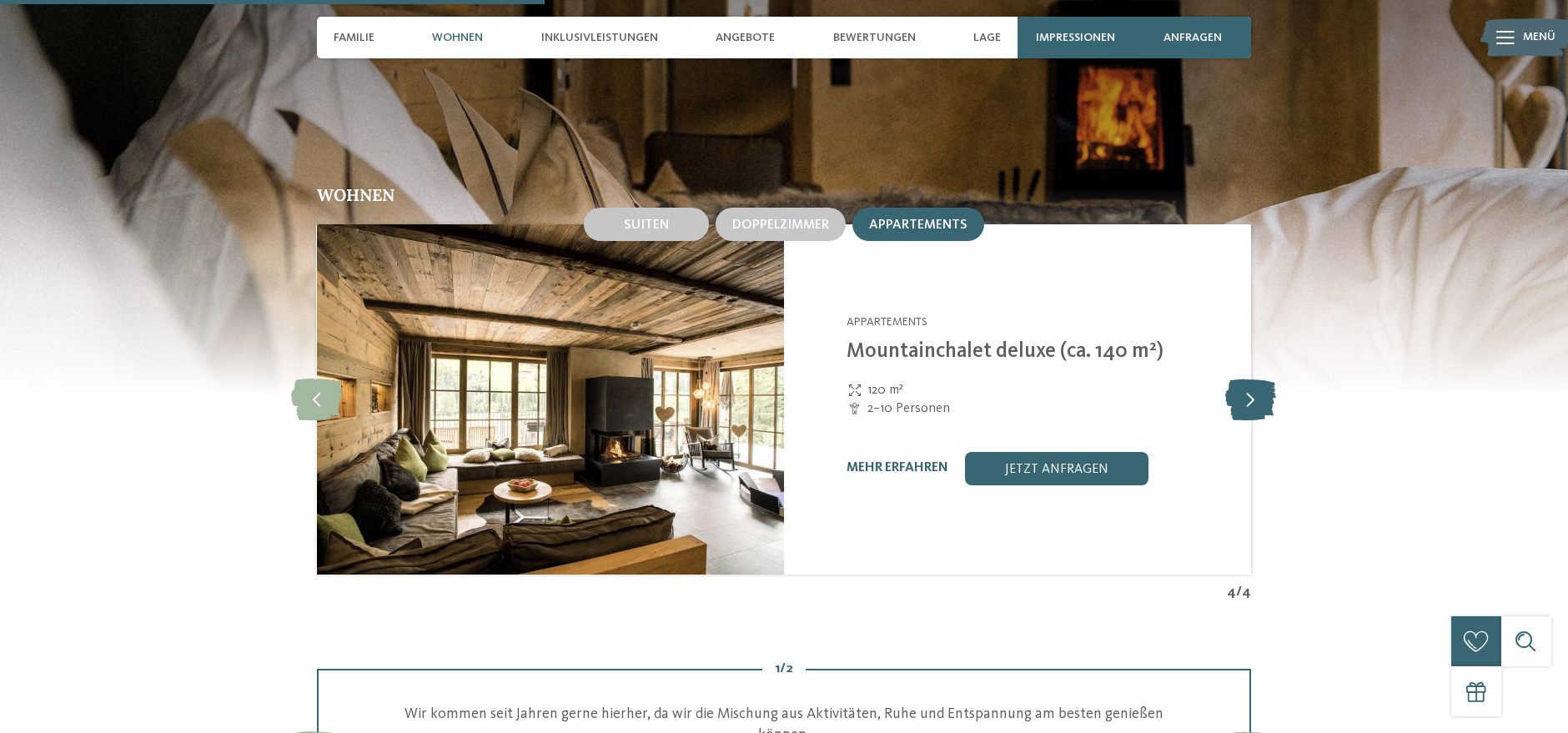
click at [1255, 393] on icon at bounding box center [1251, 400] width 51 height 42
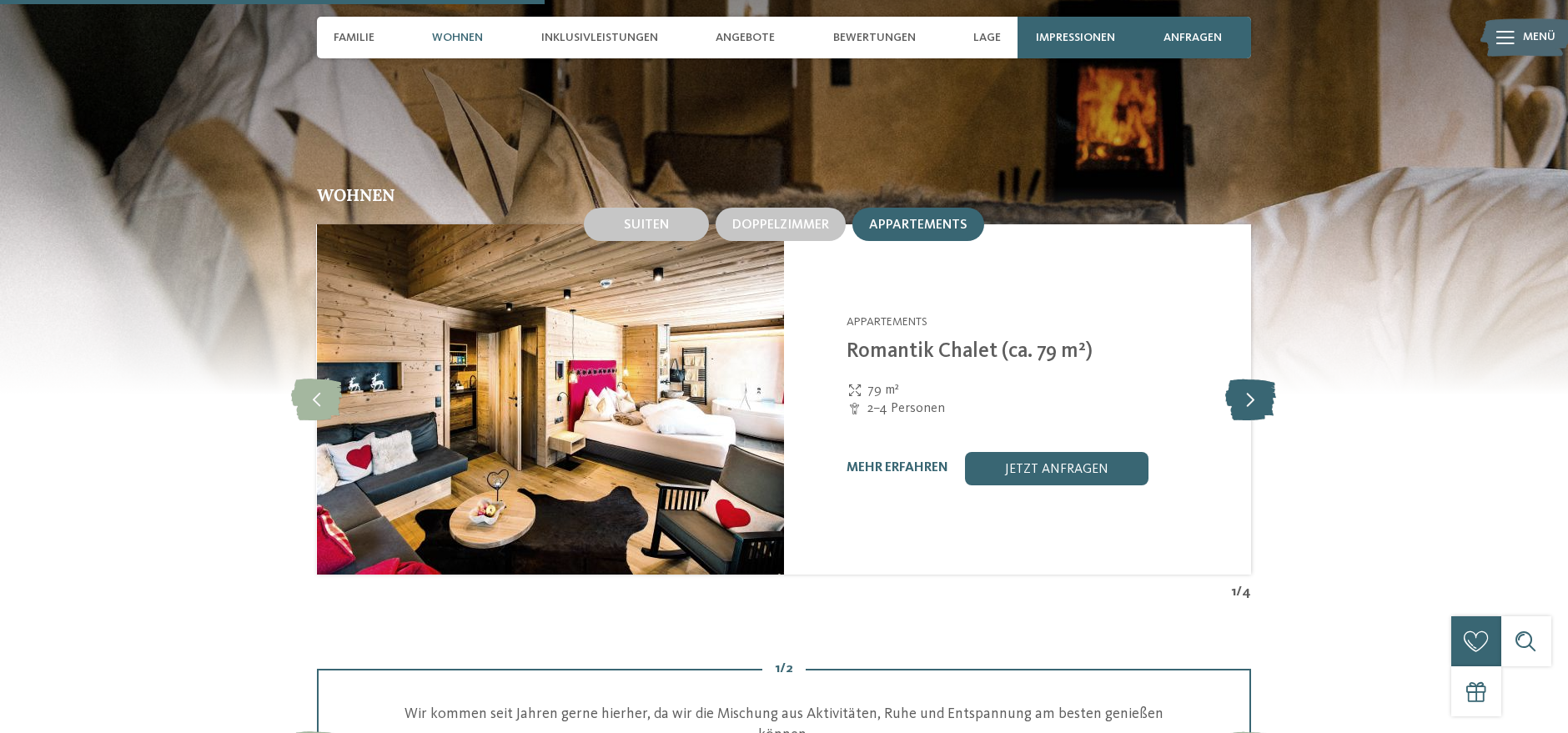
click at [1254, 393] on icon at bounding box center [1251, 400] width 51 height 42
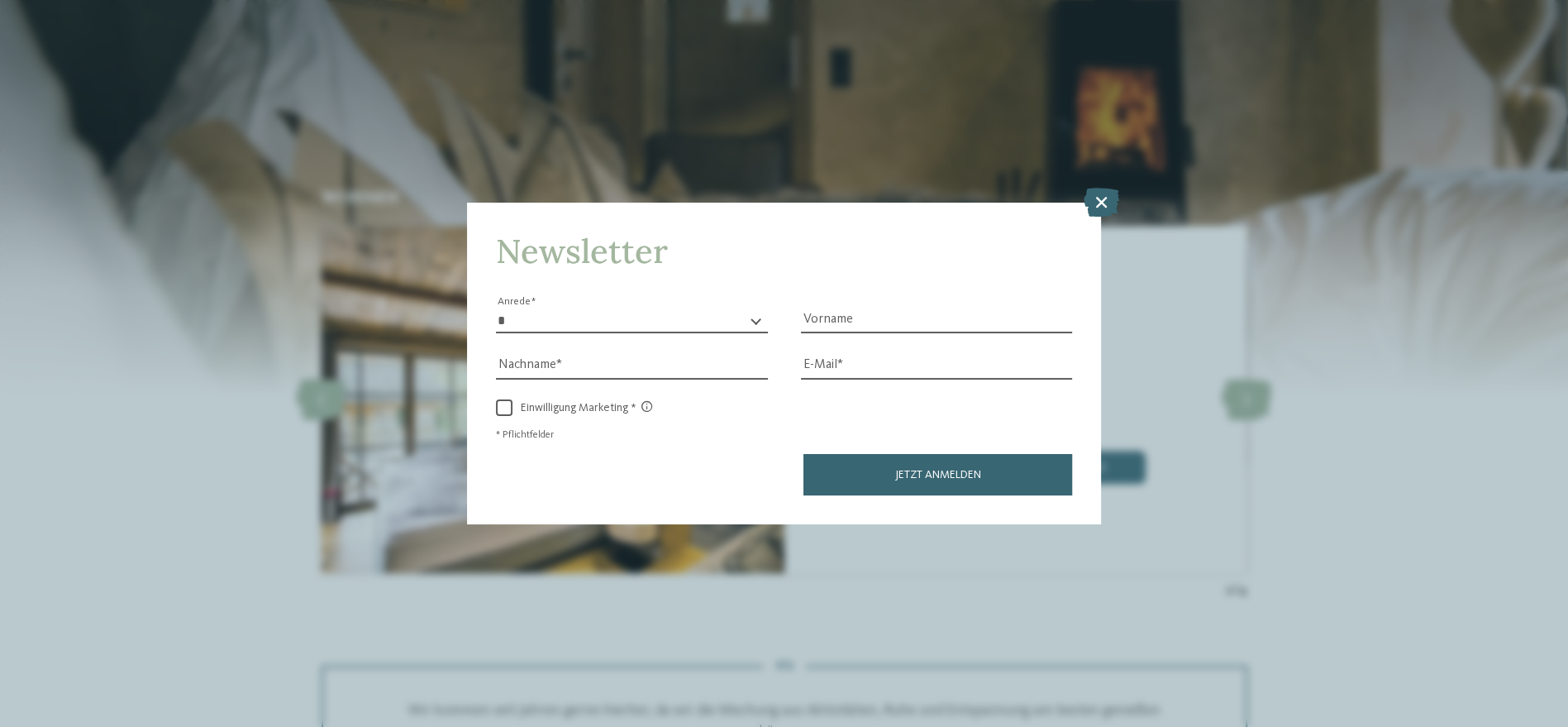
click at [1106, 196] on icon at bounding box center [1101, 202] width 36 height 29
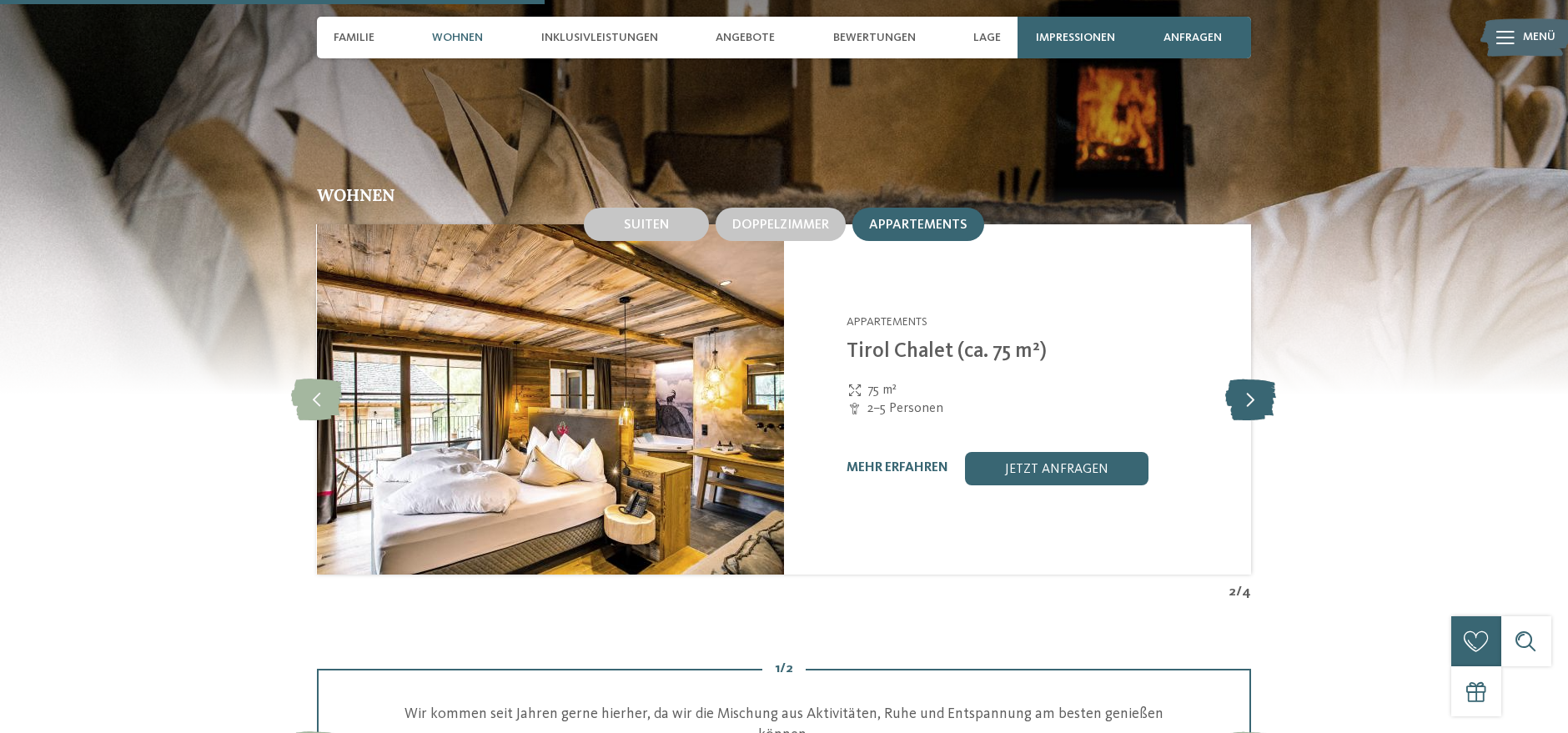
click at [1251, 400] on icon at bounding box center [1251, 400] width 51 height 42
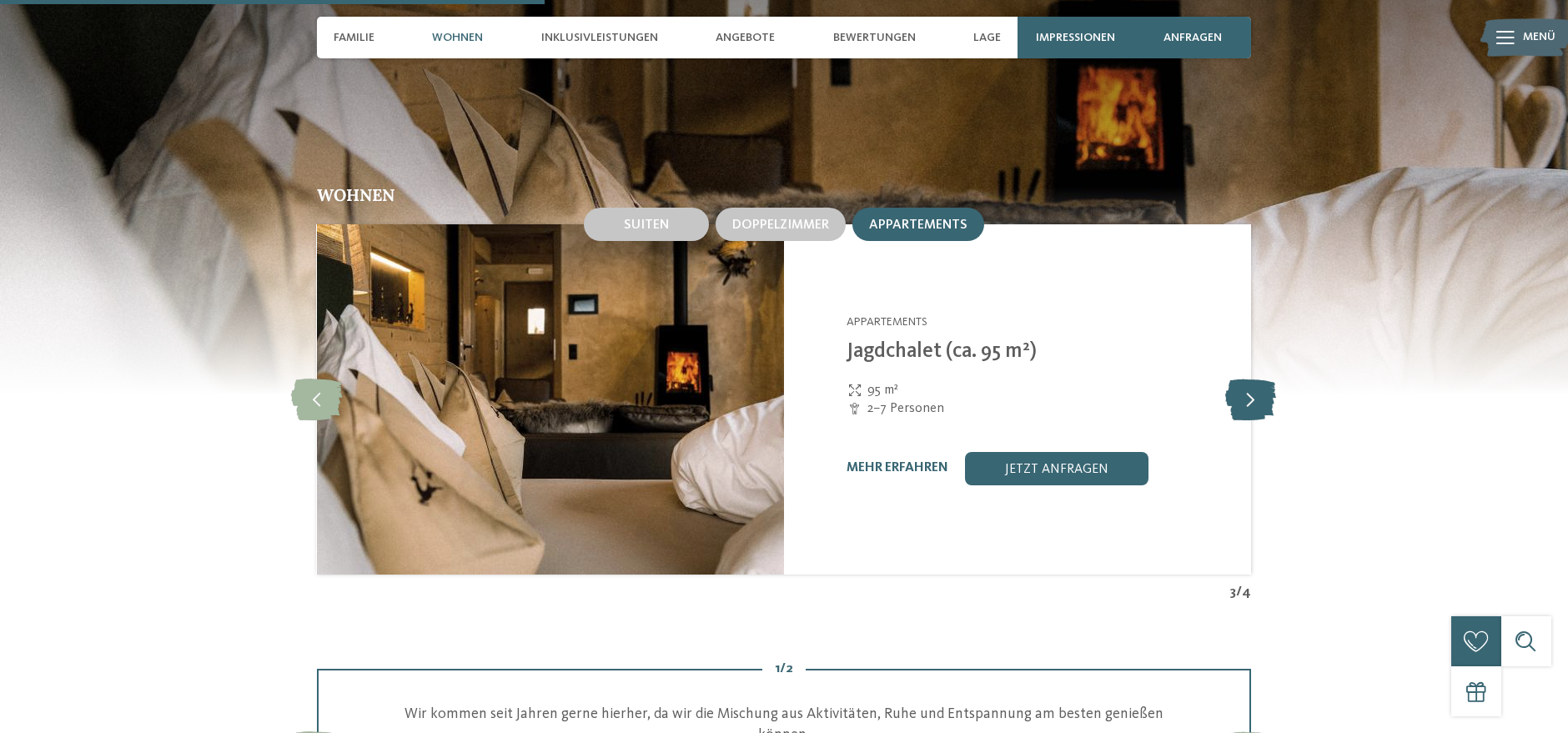
click at [1251, 400] on icon at bounding box center [1251, 400] width 51 height 42
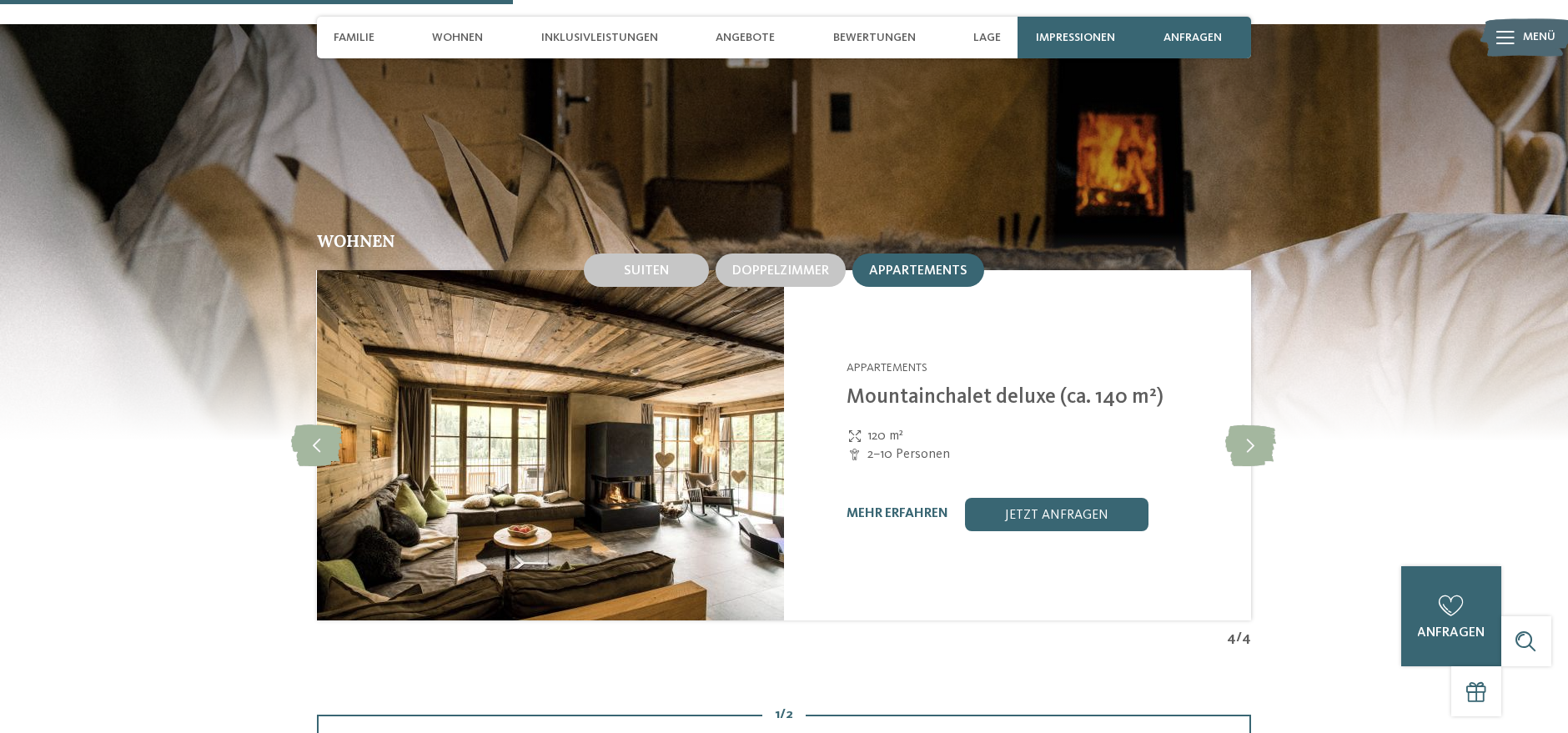
scroll to position [2038, 0]
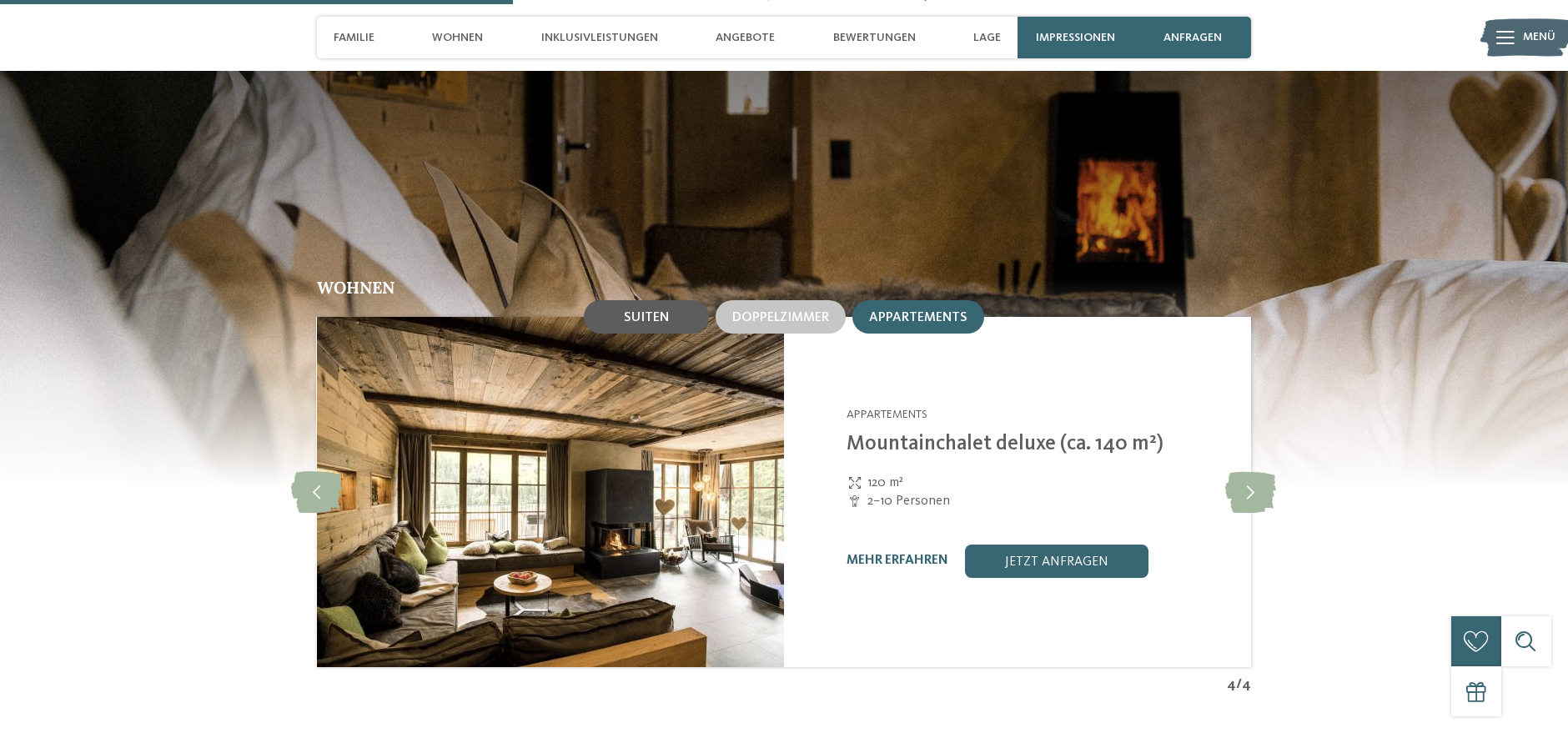
click at [681, 303] on div "Suiten" at bounding box center [646, 317] width 125 height 34
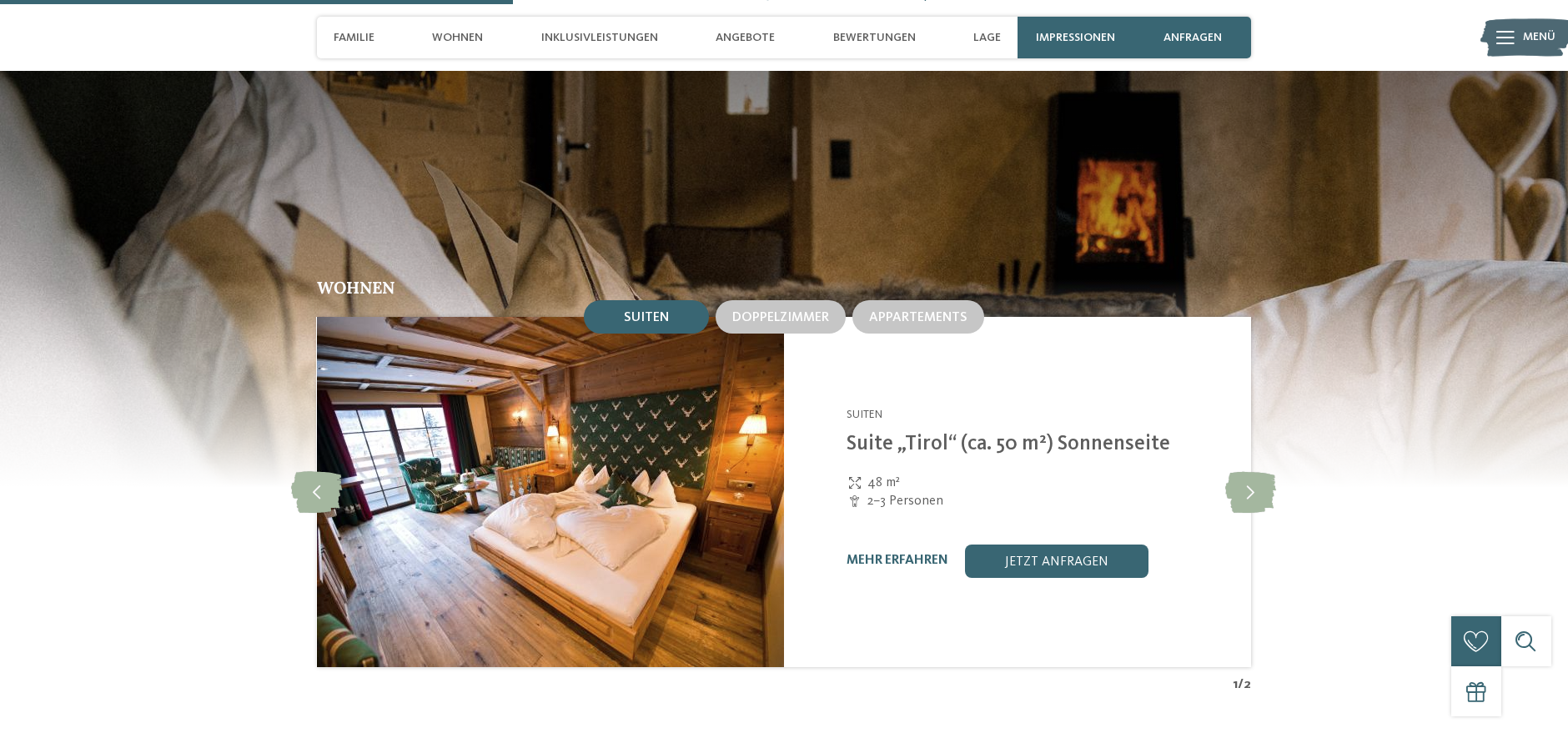
click at [996, 433] on link "Suite „Tirol“ (ca. 50 m²) Sonnenseite" at bounding box center [1008, 443] width 323 height 21
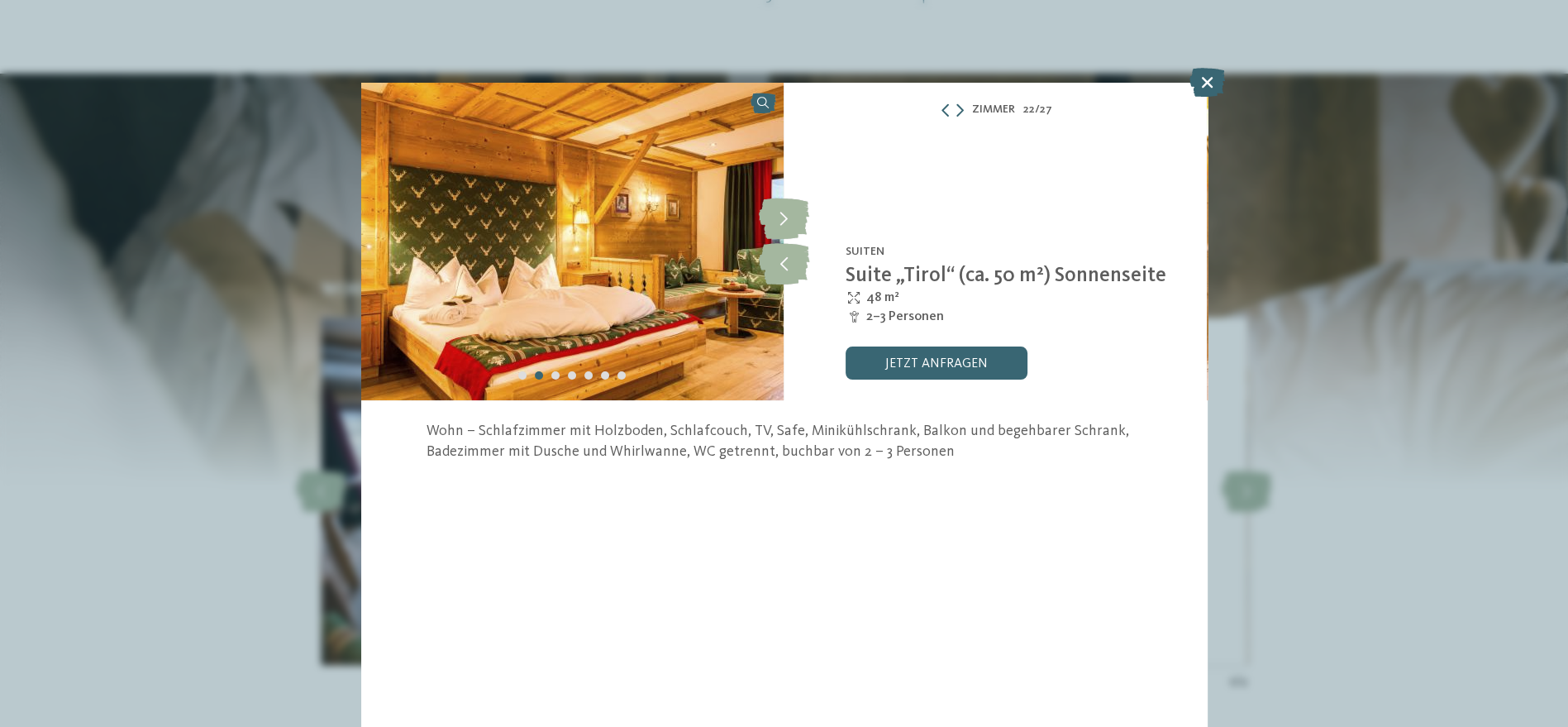
click at [1377, 387] on div "Zimmer 22 / 27 slide 22 of 27 5" at bounding box center [784, 363] width 1568 height 727
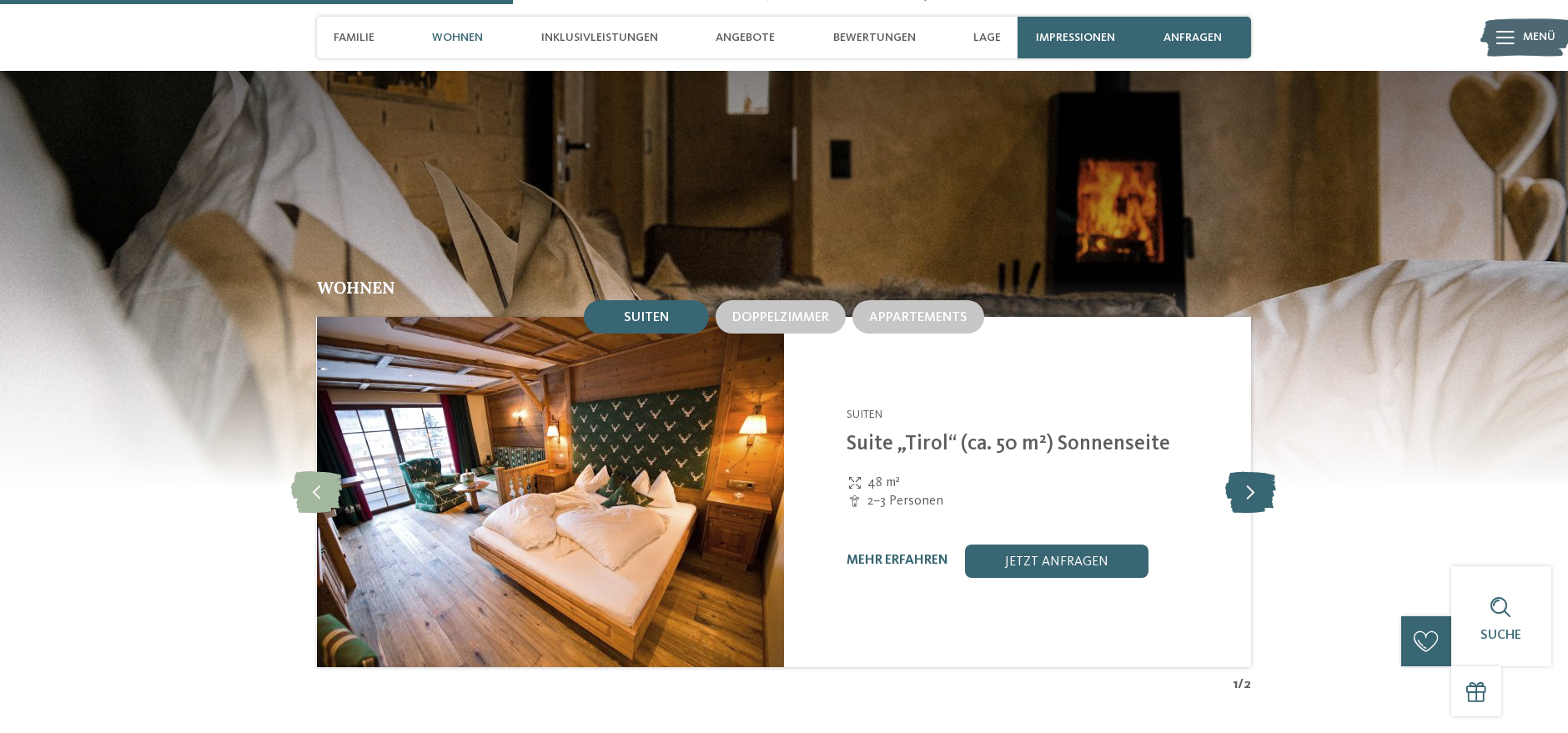
click at [1242, 471] on icon at bounding box center [1251, 492] width 51 height 42
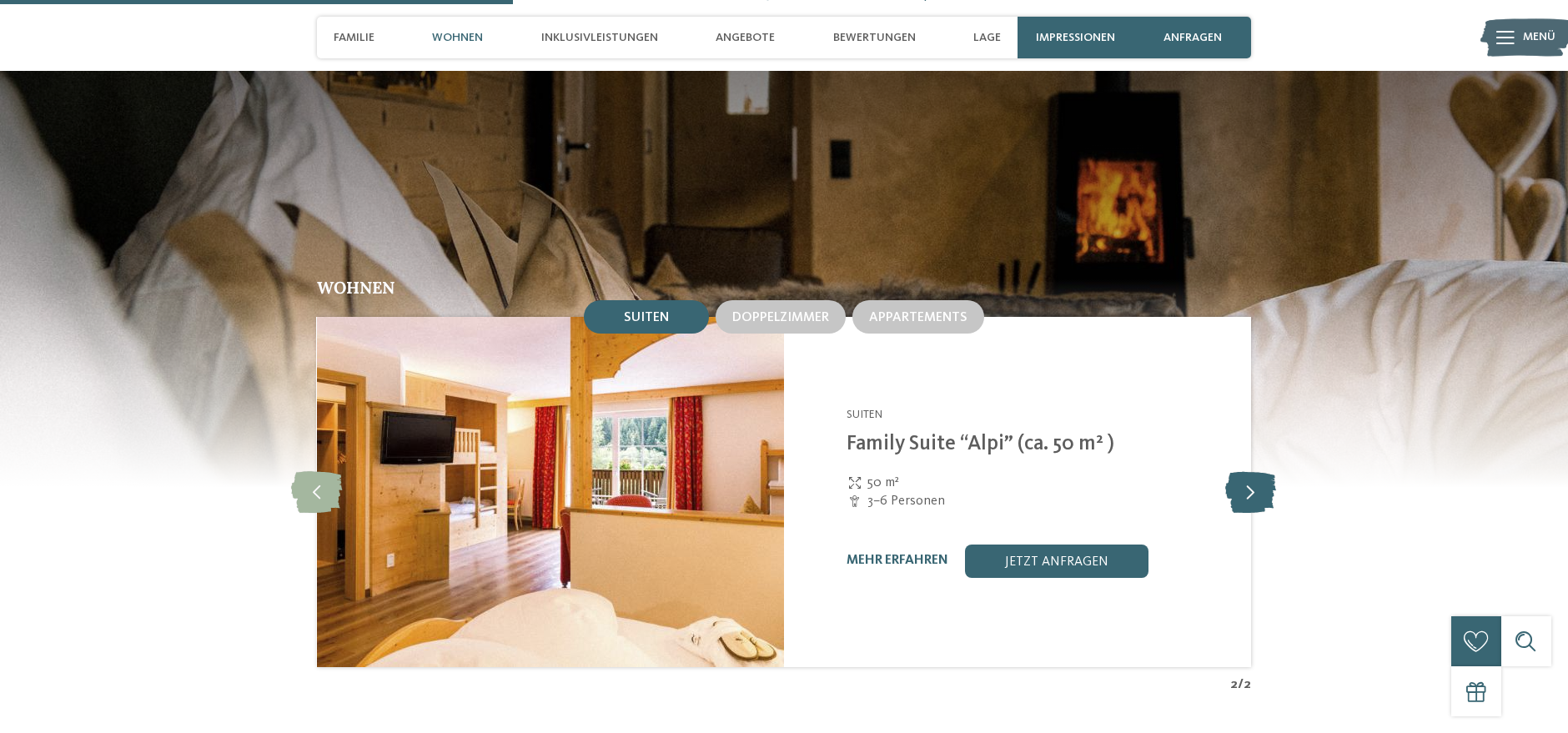
click at [1242, 471] on icon at bounding box center [1251, 492] width 51 height 42
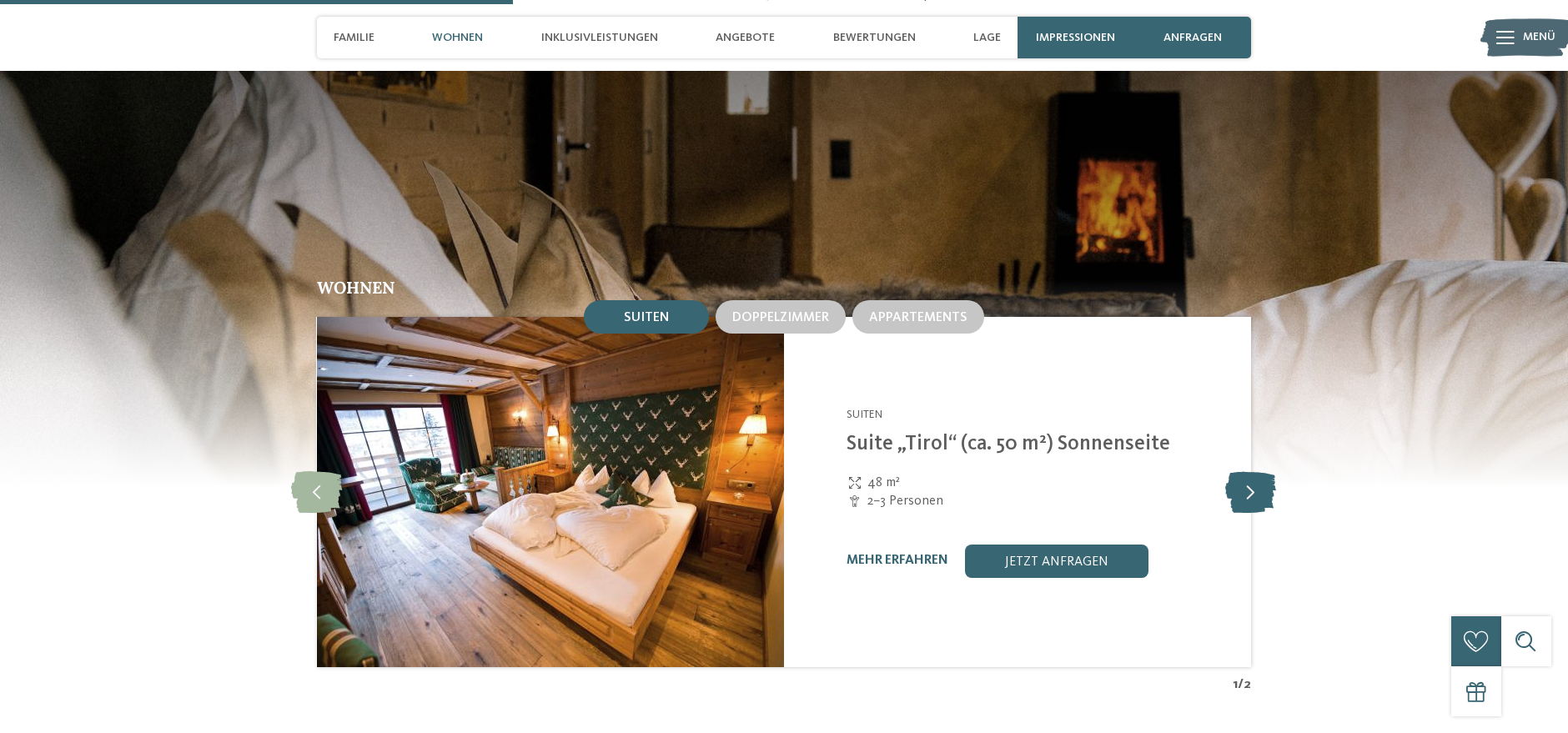
click at [1251, 471] on icon at bounding box center [1251, 492] width 51 height 42
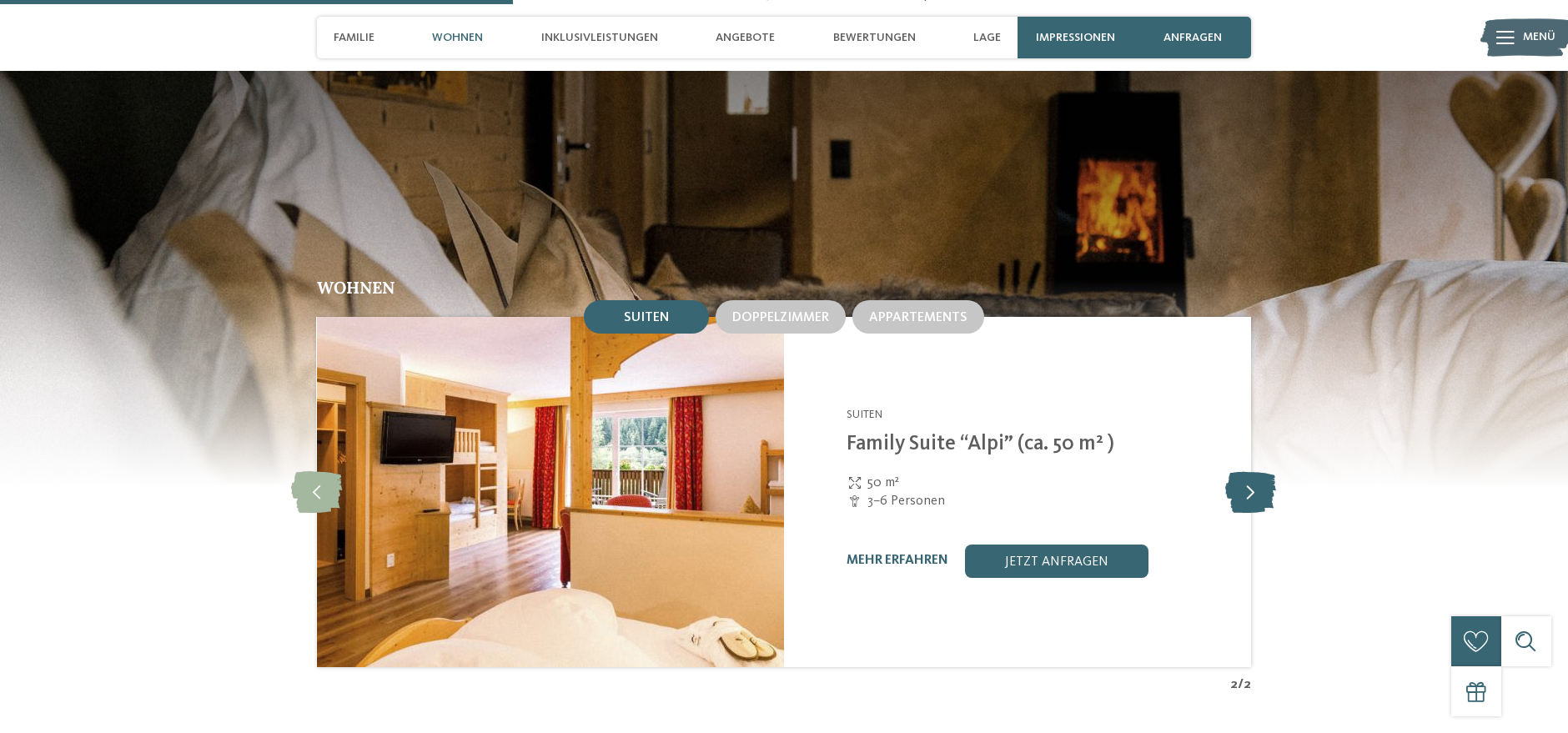
click at [1251, 471] on icon at bounding box center [1251, 492] width 51 height 42
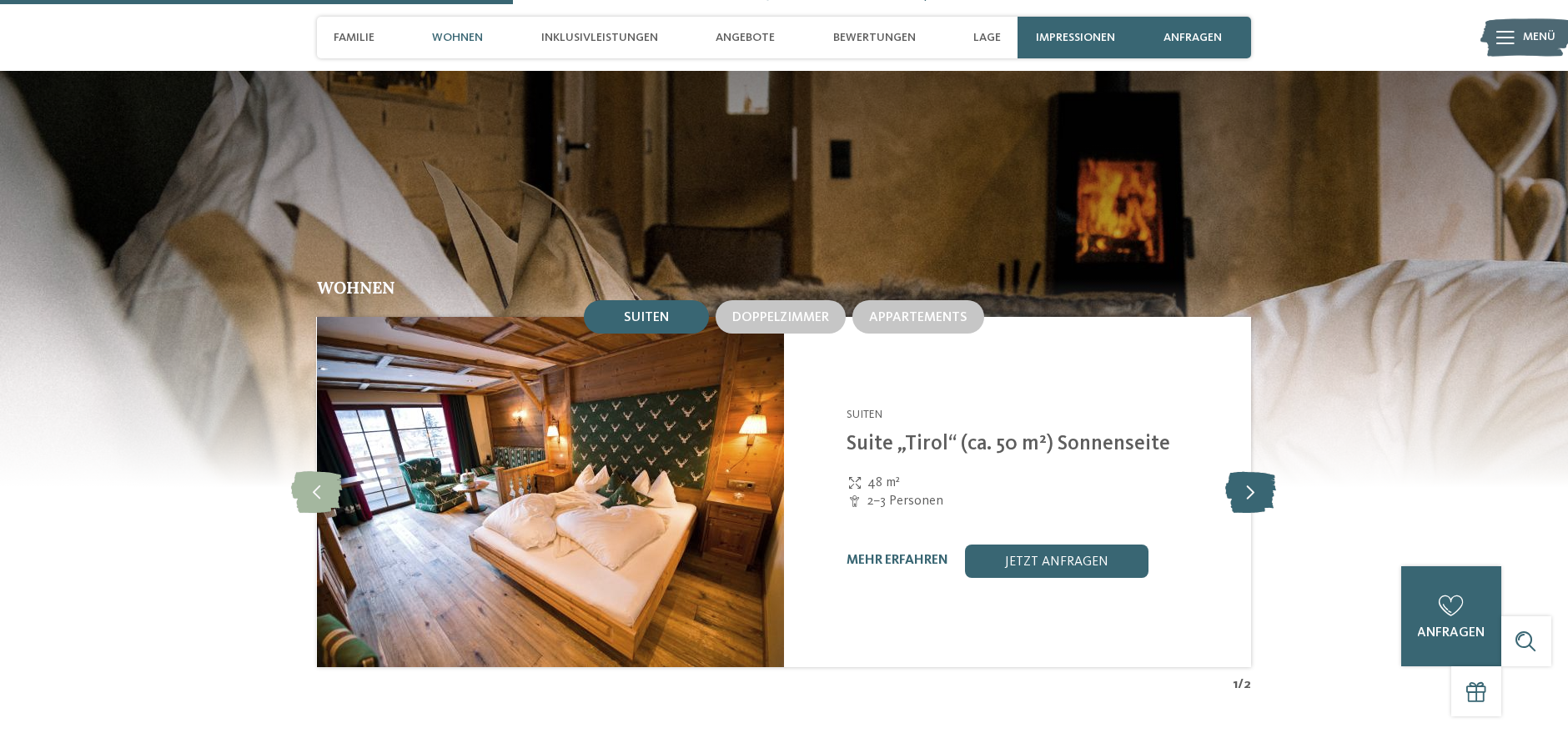
click at [1250, 471] on icon at bounding box center [1251, 492] width 51 height 42
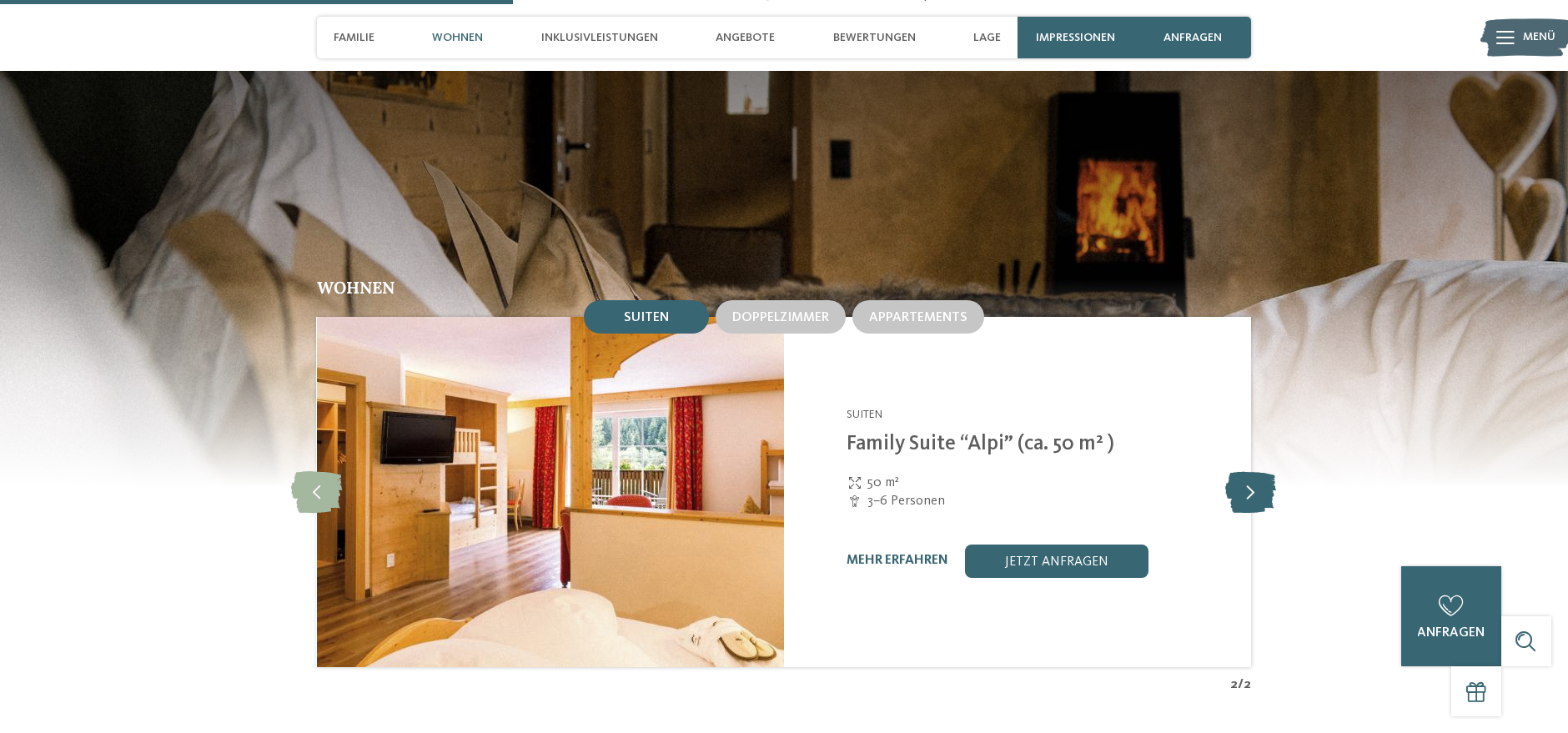
click at [1250, 471] on icon at bounding box center [1251, 492] width 51 height 42
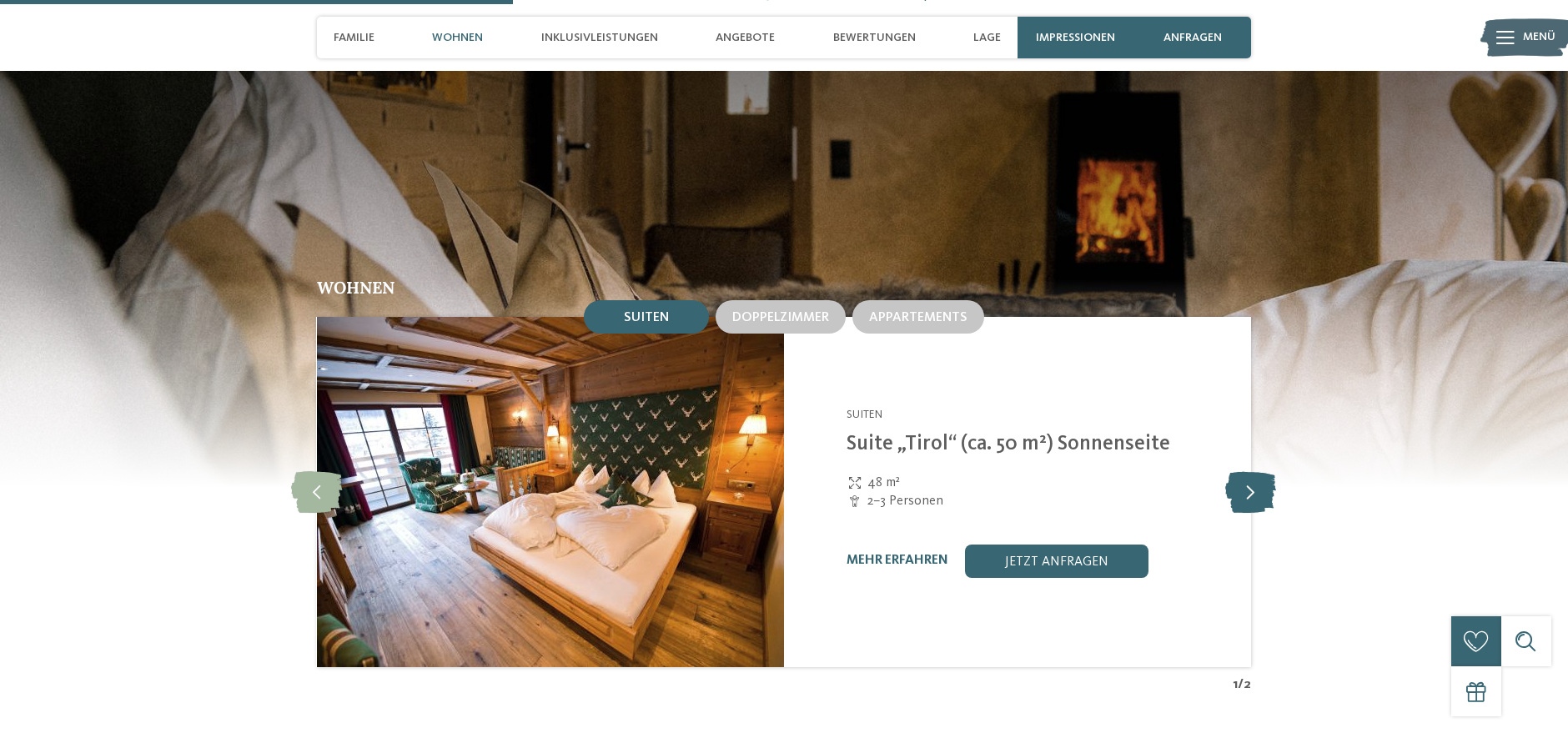
click at [1250, 471] on icon at bounding box center [1251, 492] width 51 height 42
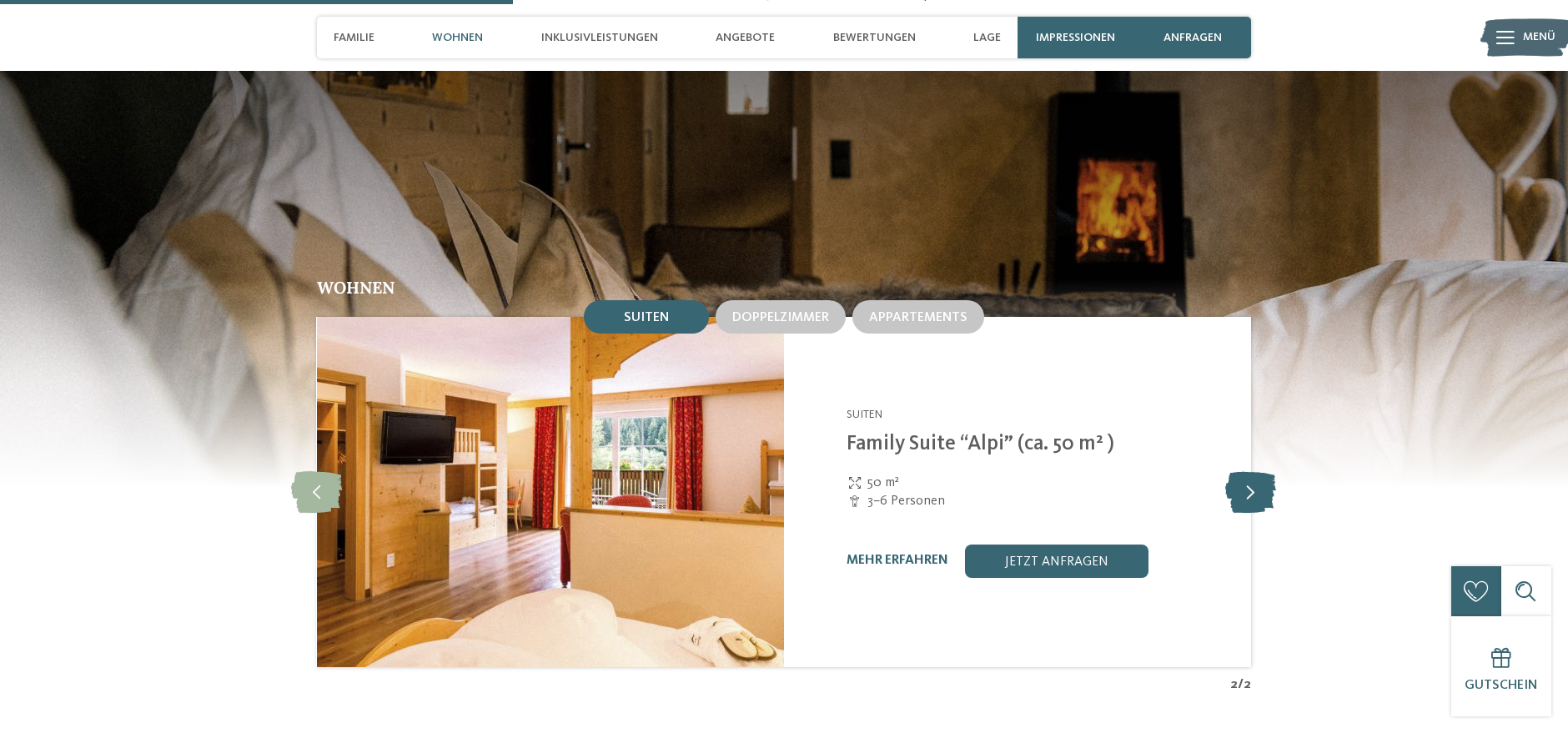
click at [1250, 471] on icon at bounding box center [1251, 492] width 51 height 42
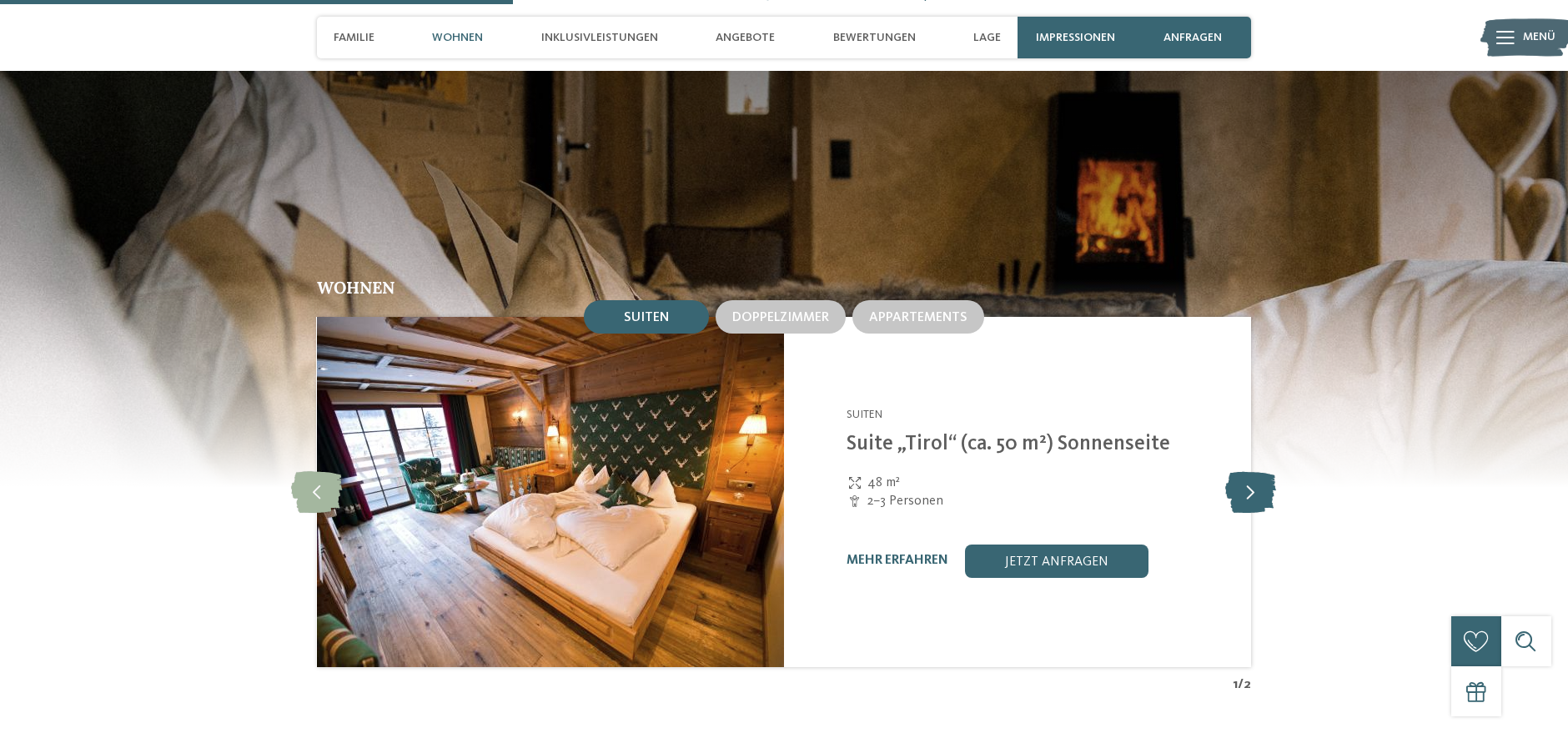
click at [1250, 471] on icon at bounding box center [1251, 492] width 51 height 42
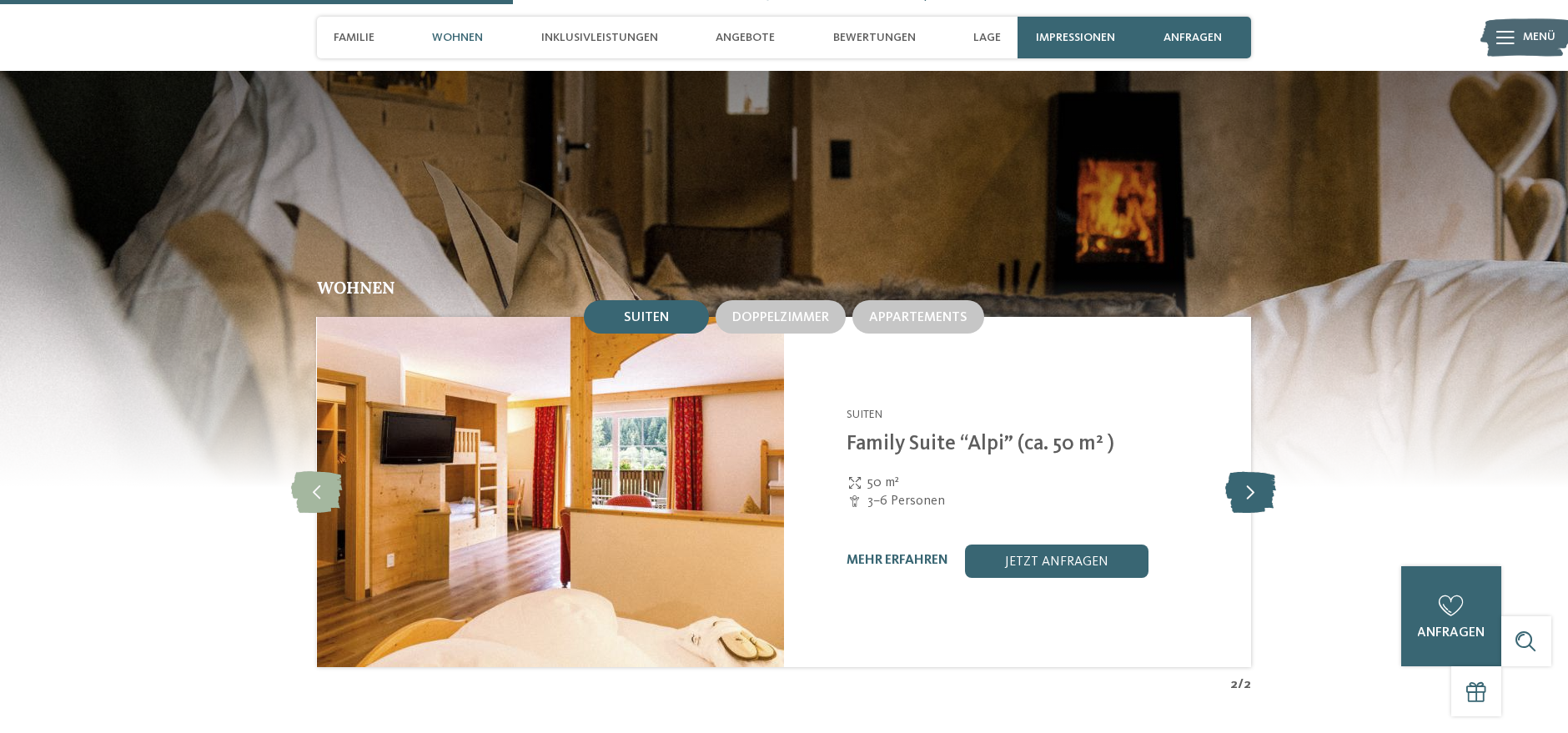
click at [1250, 471] on icon at bounding box center [1251, 492] width 51 height 42
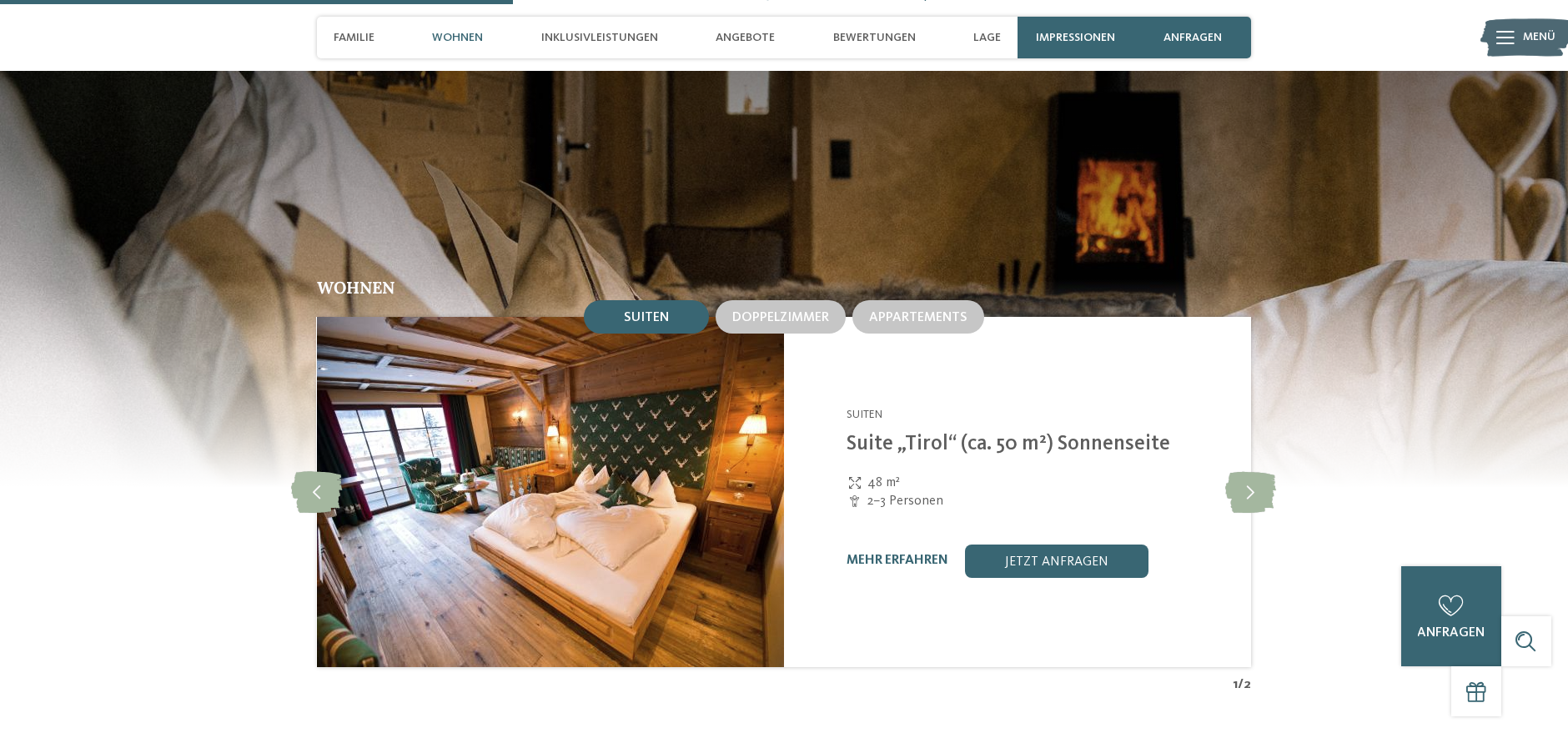
click at [625, 420] on img at bounding box center [550, 491] width 467 height 350
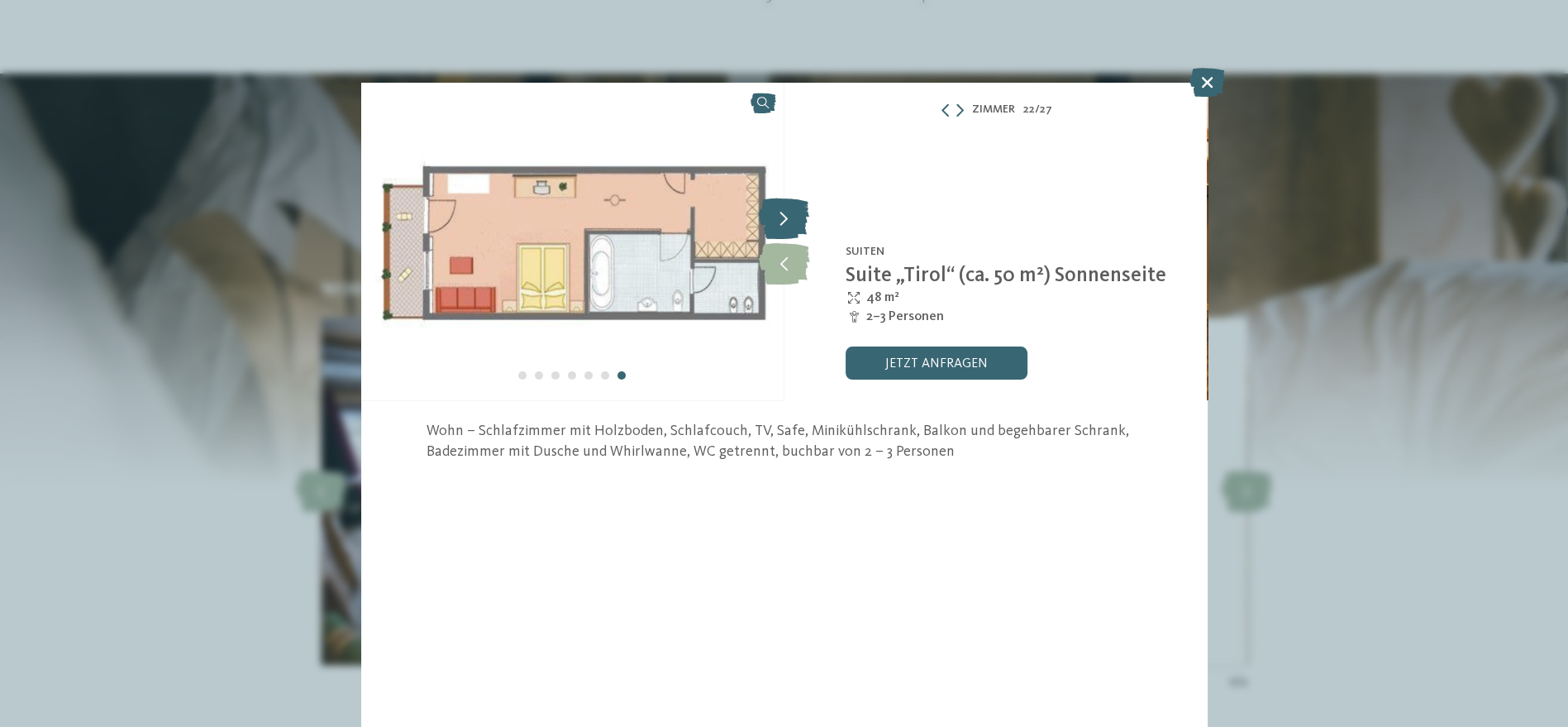
click at [790, 227] on icon at bounding box center [784, 218] width 51 height 42
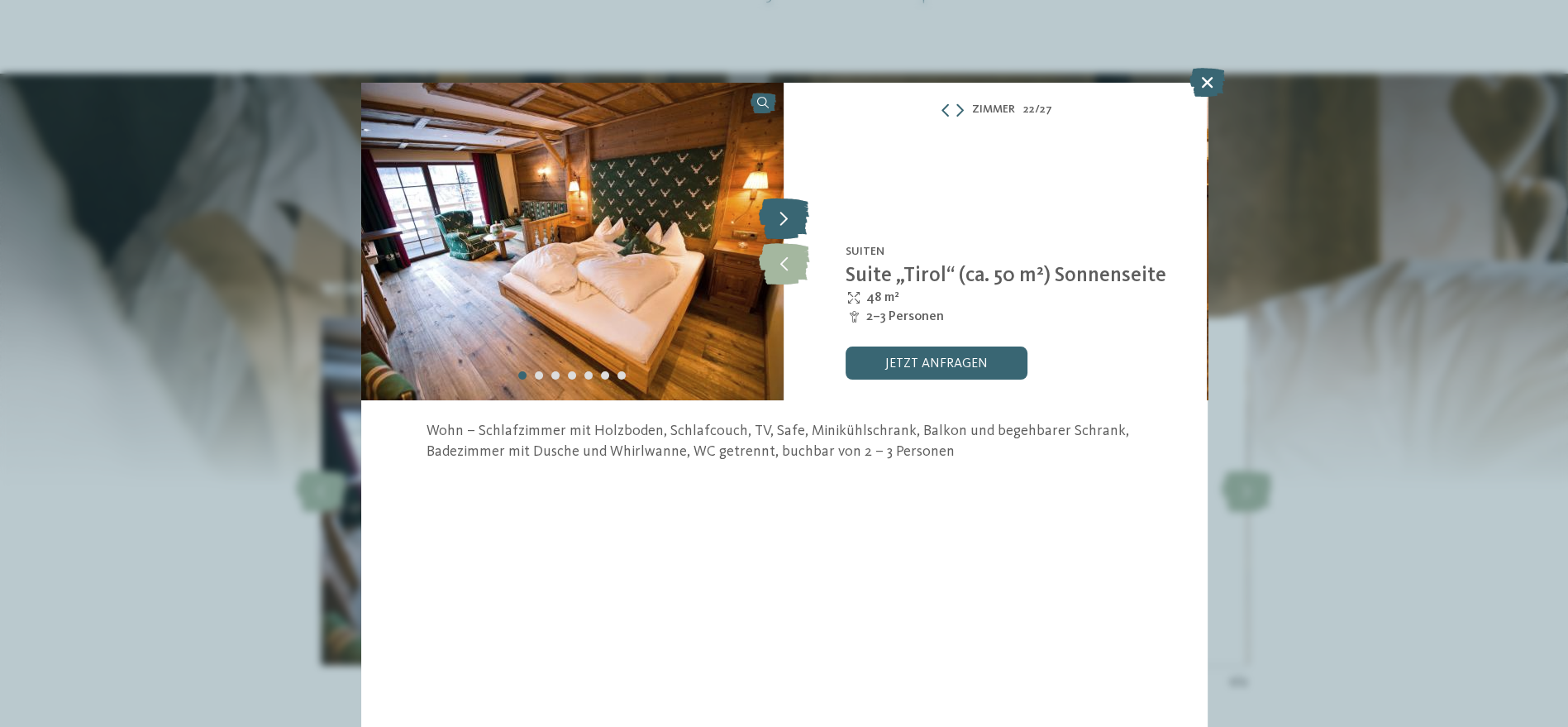
click at [790, 227] on icon at bounding box center [784, 218] width 51 height 42
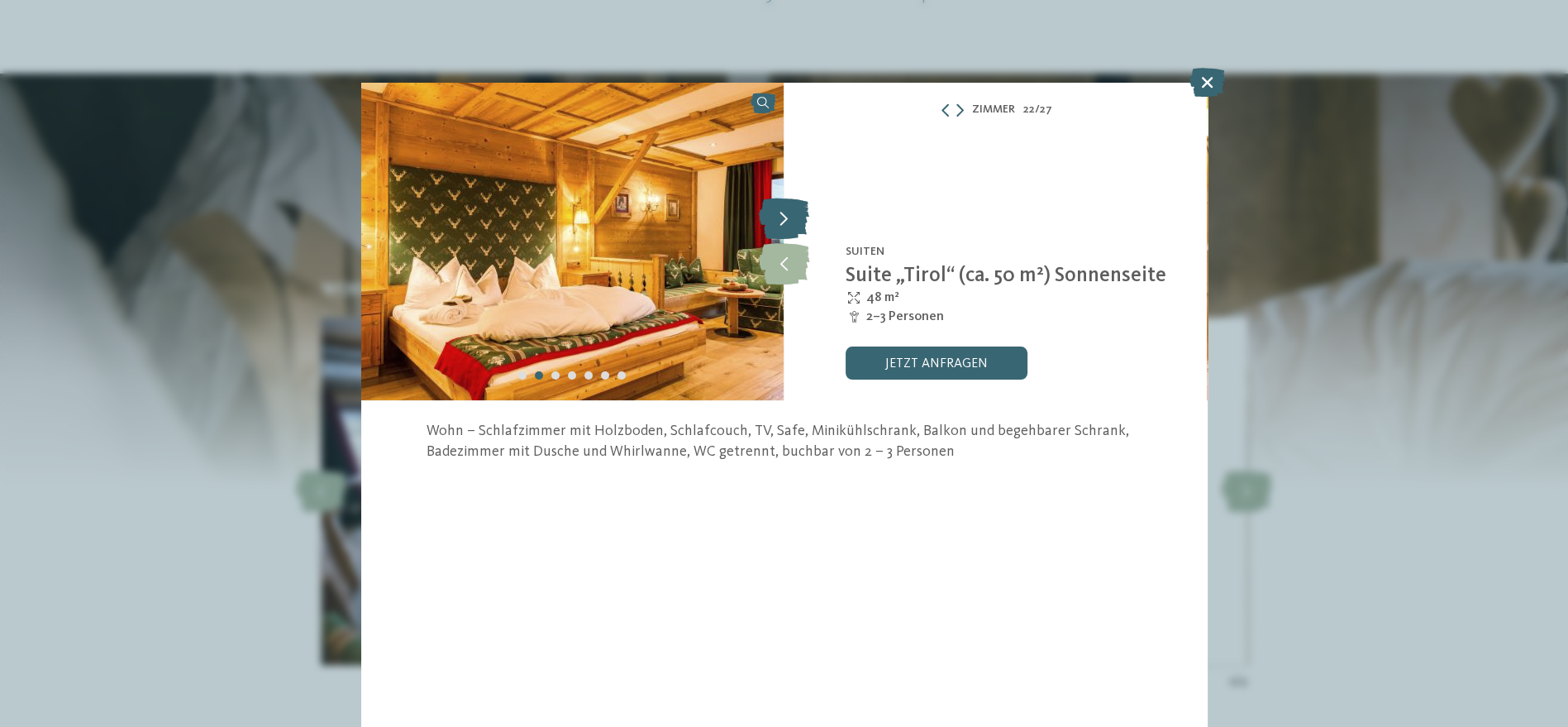
click at [790, 227] on icon at bounding box center [784, 218] width 51 height 42
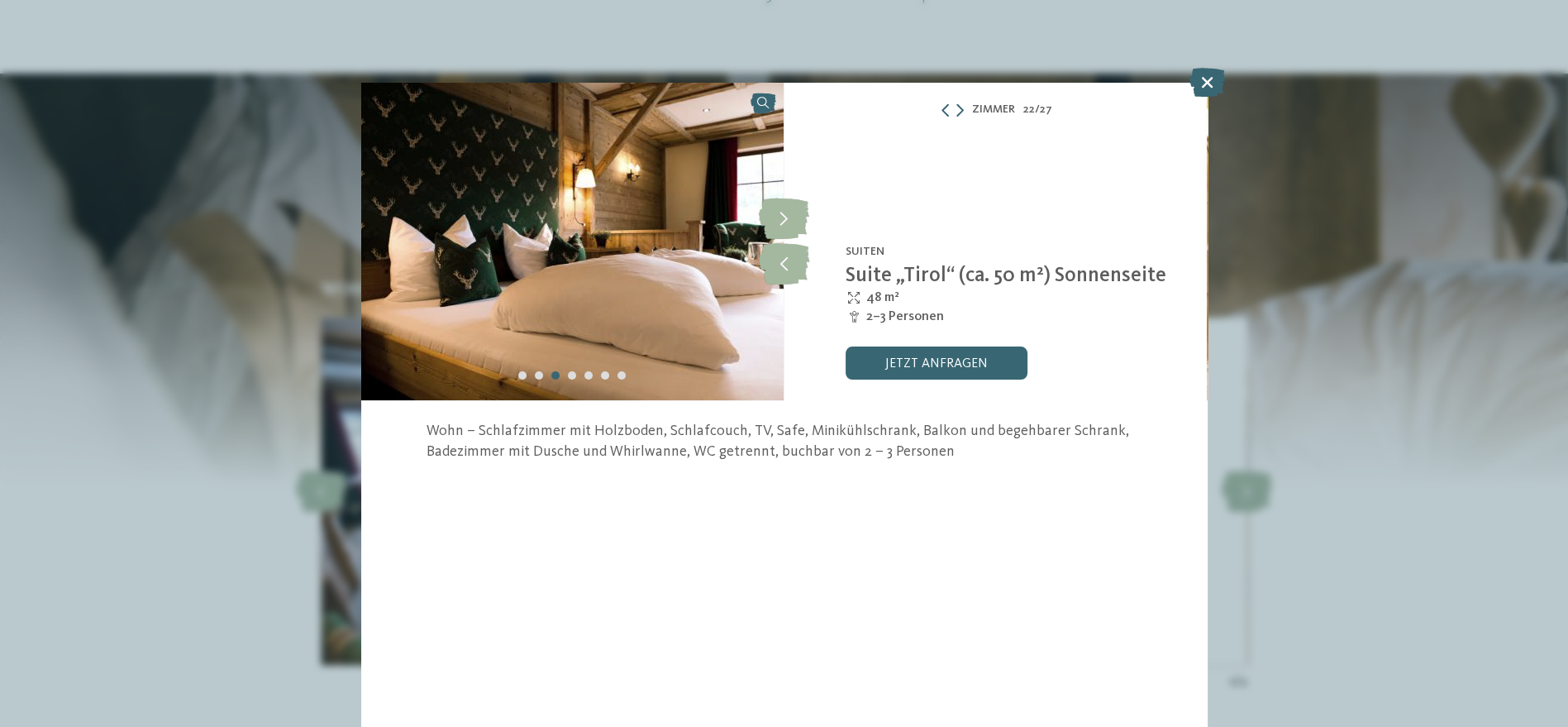
click at [1369, 304] on div "Zimmer 22 / 27 slide 22 of 27 2" at bounding box center [784, 363] width 1568 height 727
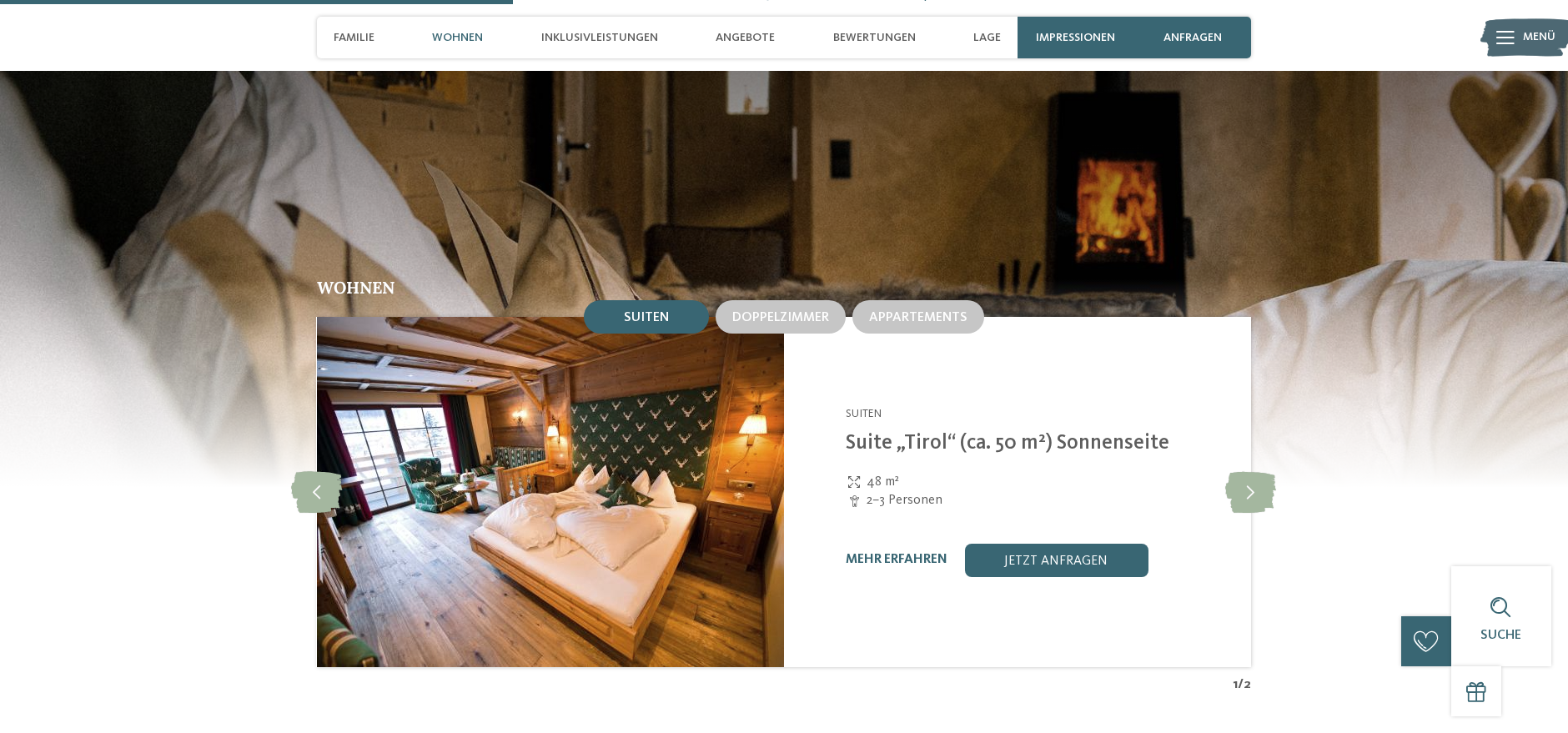
click at [1368, 482] on section "Wohnen Suiten Doppelzimmer slide 5" at bounding box center [784, 382] width 1568 height 623
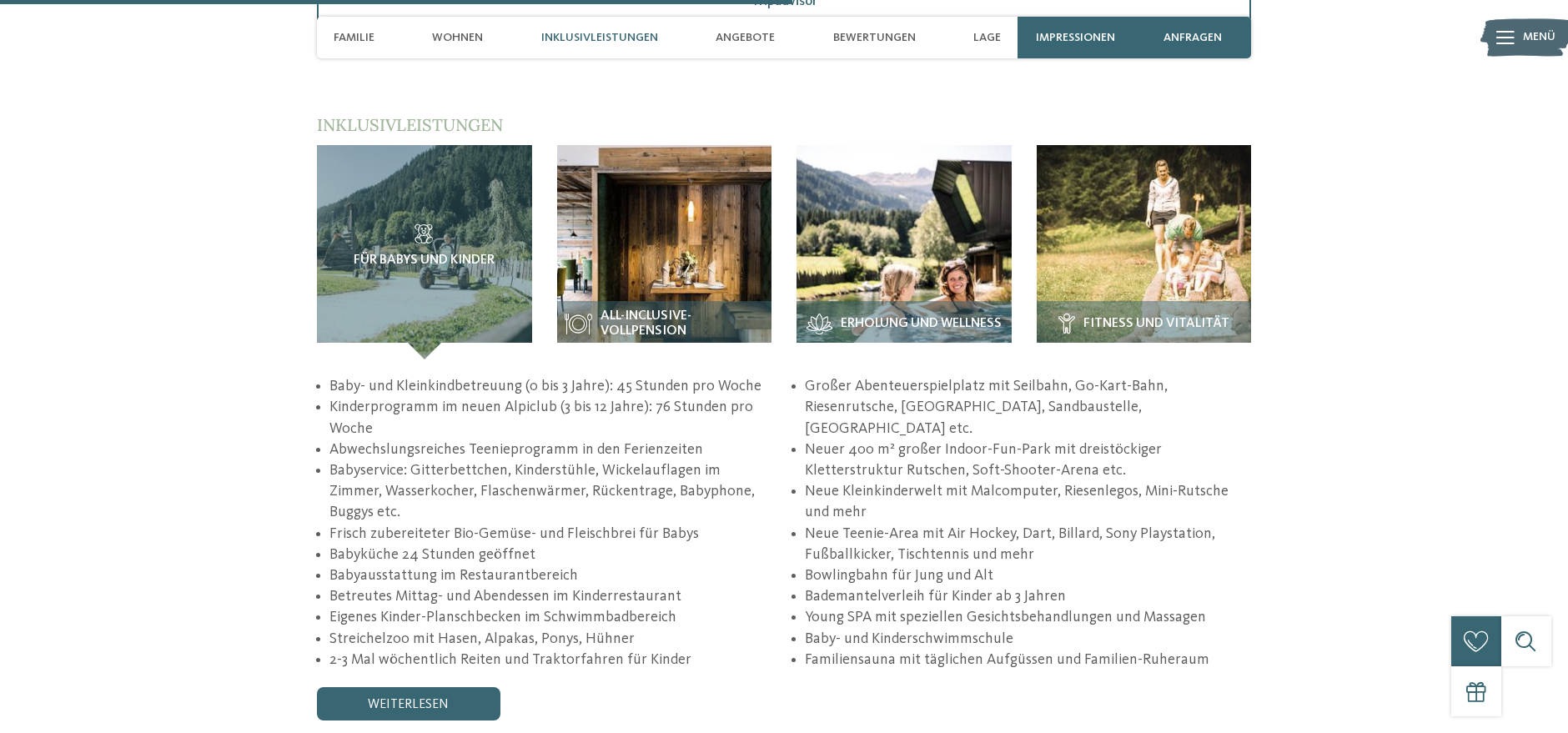
scroll to position [3149, 0]
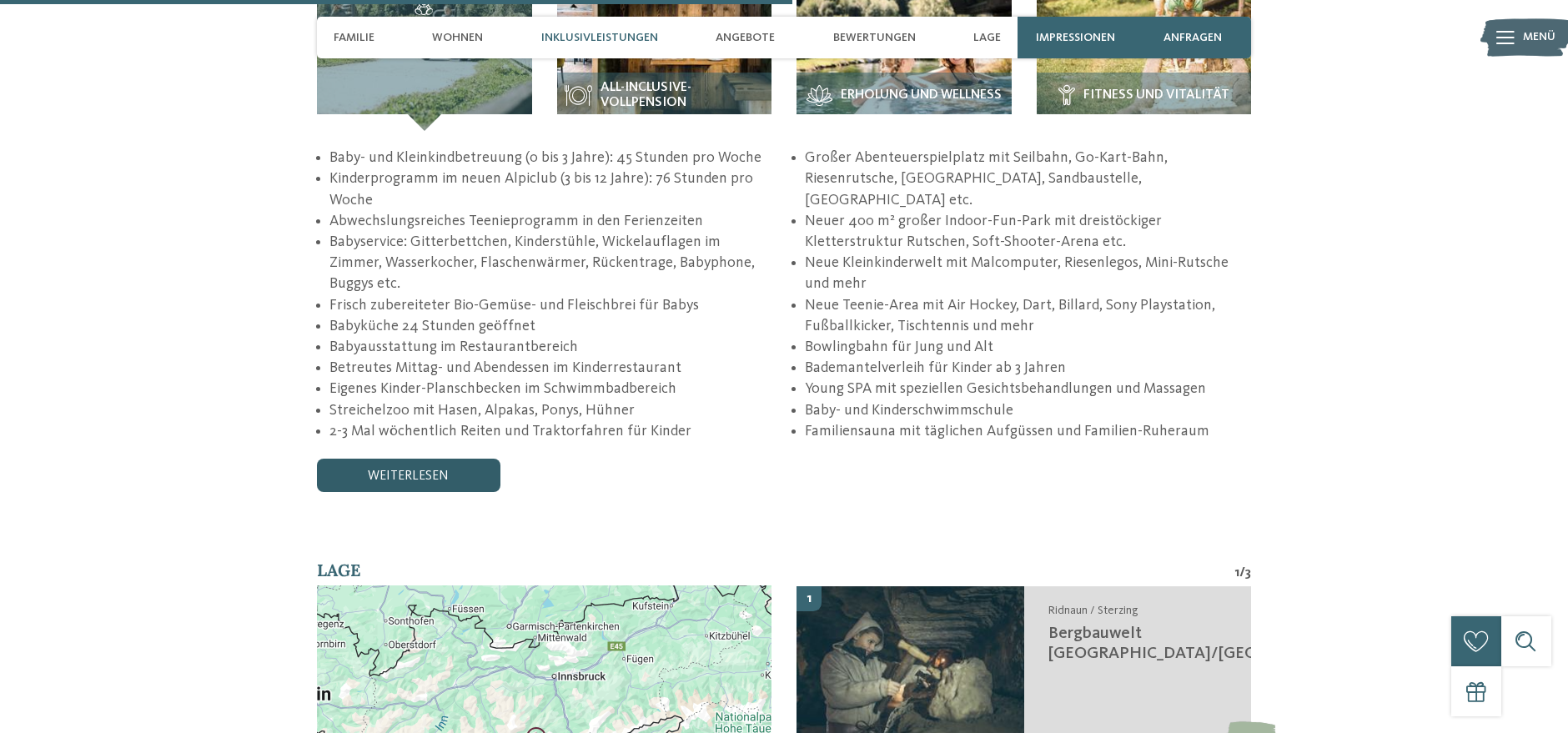
click at [474, 458] on link "weiterlesen" at bounding box center [408, 475] width 183 height 34
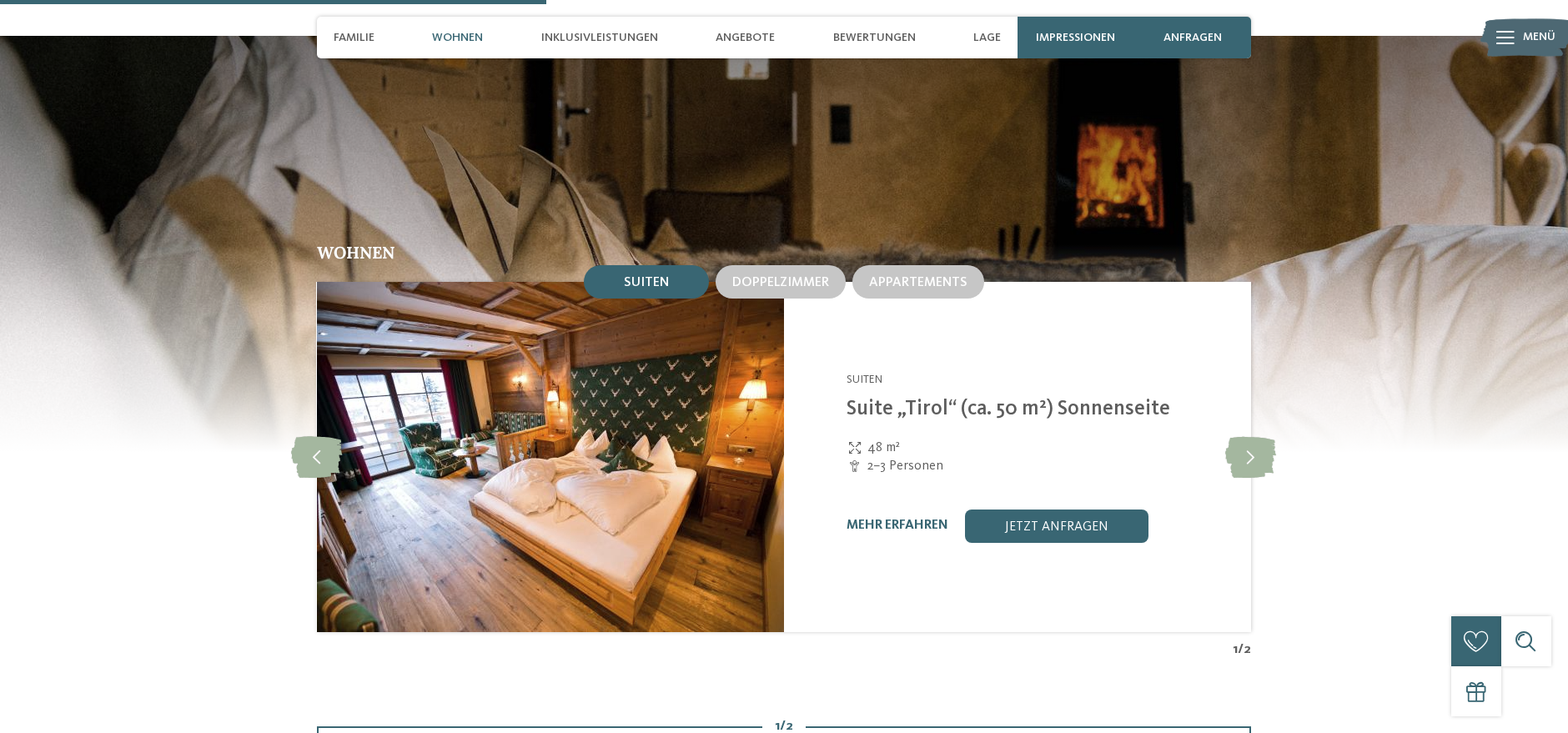
scroll to position [2223, 0]
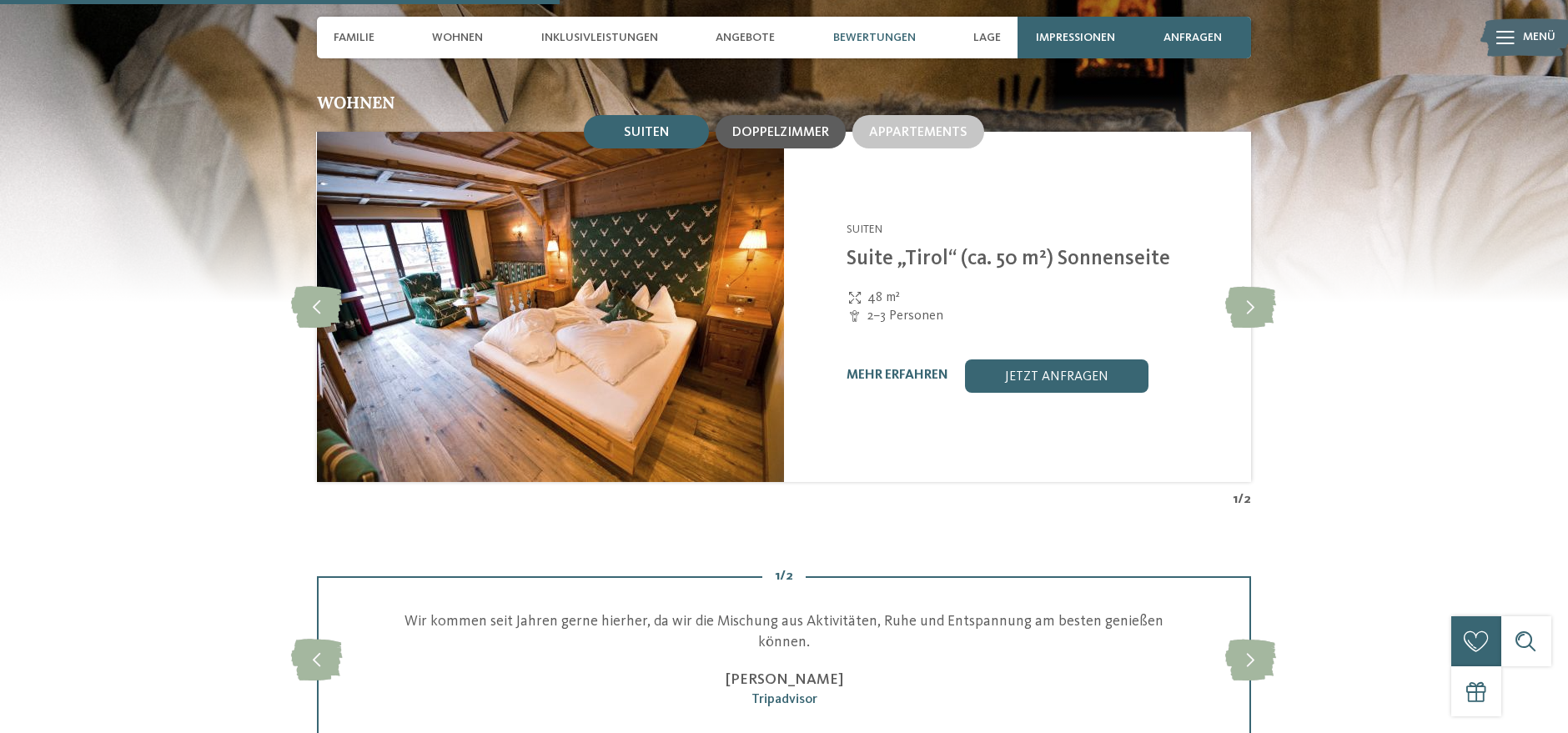
drag, startPoint x: 791, startPoint y: 105, endPoint x: 821, endPoint y: 104, distance: 30.0
click at [792, 115] on div "Doppelzimmer" at bounding box center [780, 132] width 130 height 34
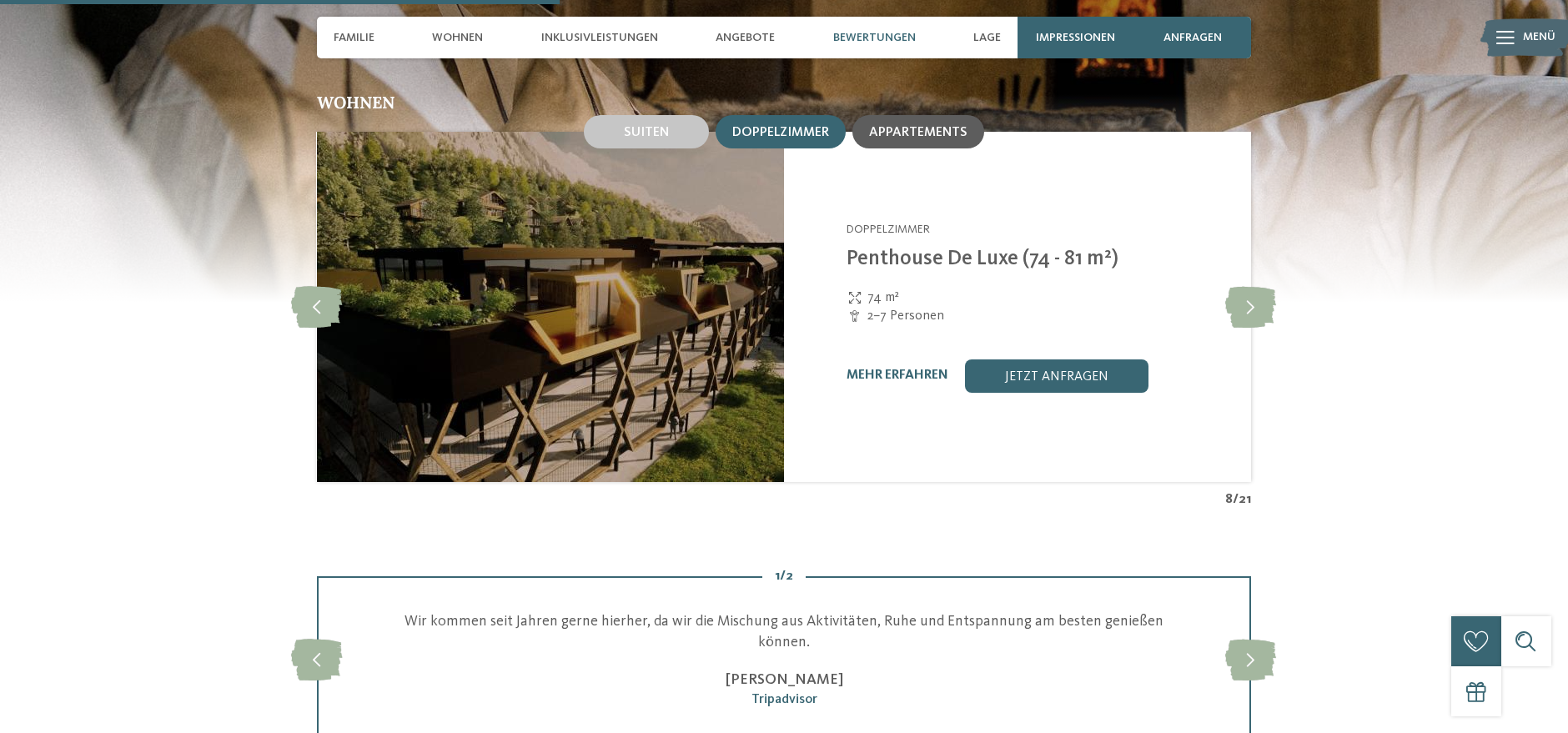
click at [899, 126] on span "Appartements" at bounding box center [918, 133] width 98 height 13
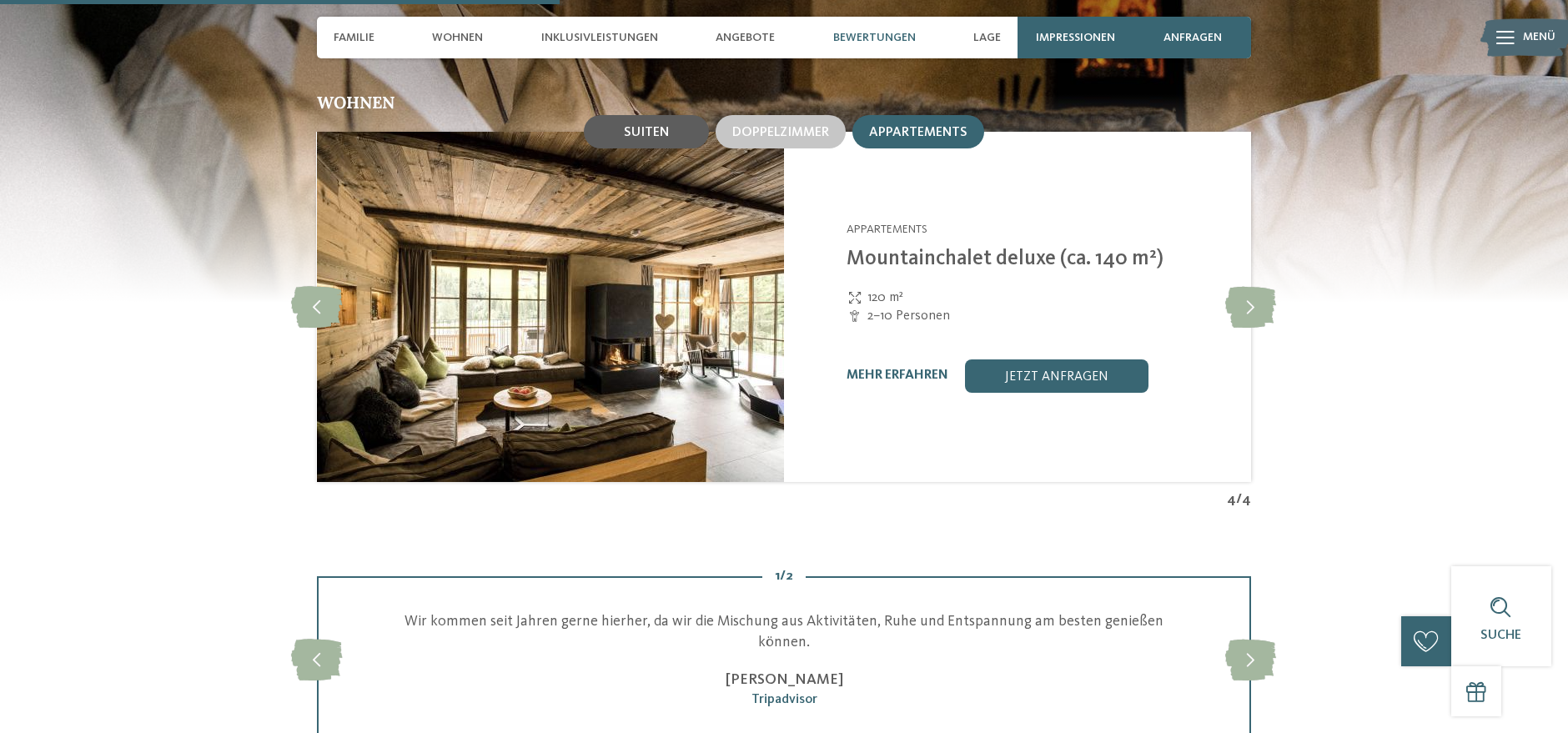
click at [695, 115] on div "Suiten" at bounding box center [646, 132] width 125 height 34
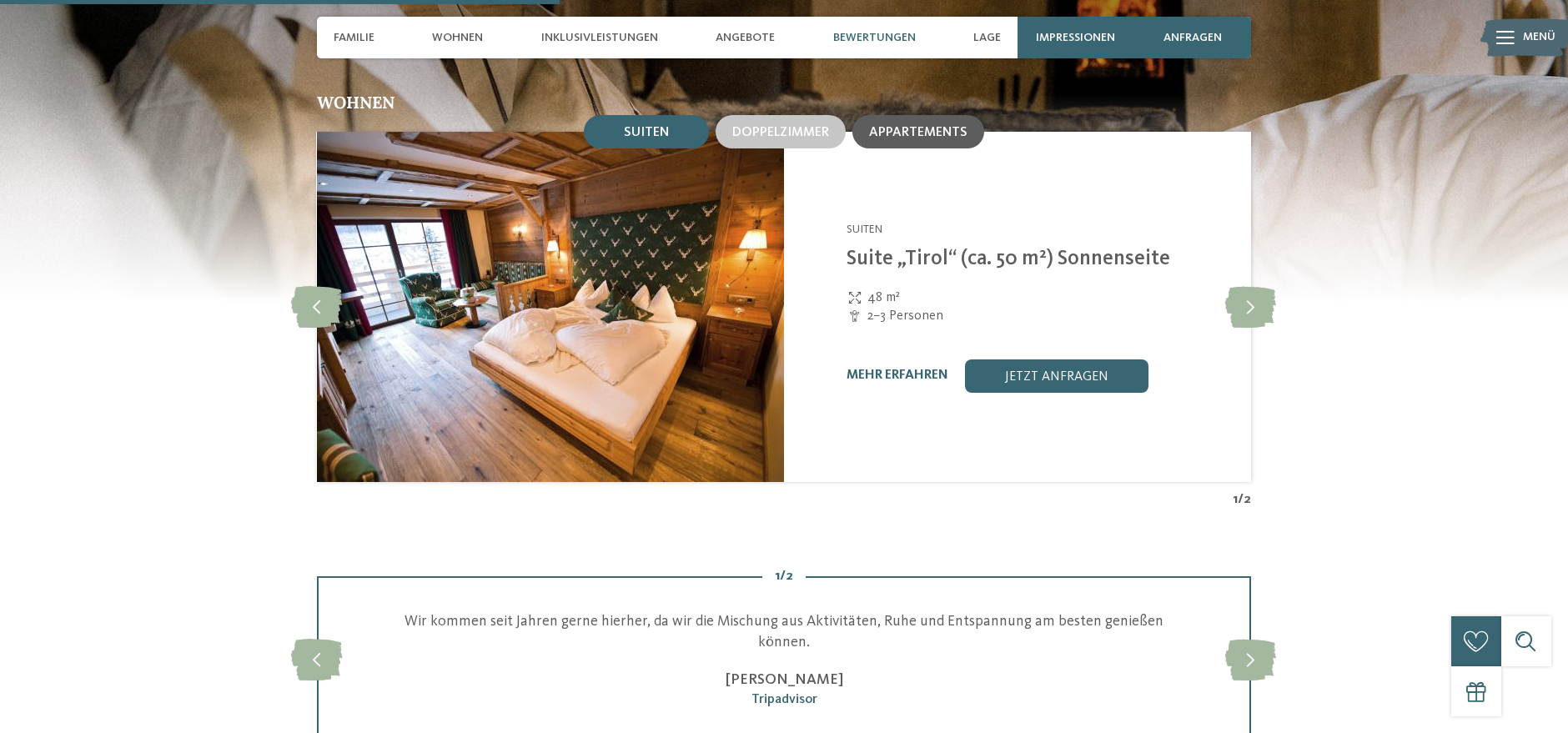
click at [911, 126] on span "Appartements" at bounding box center [918, 133] width 98 height 13
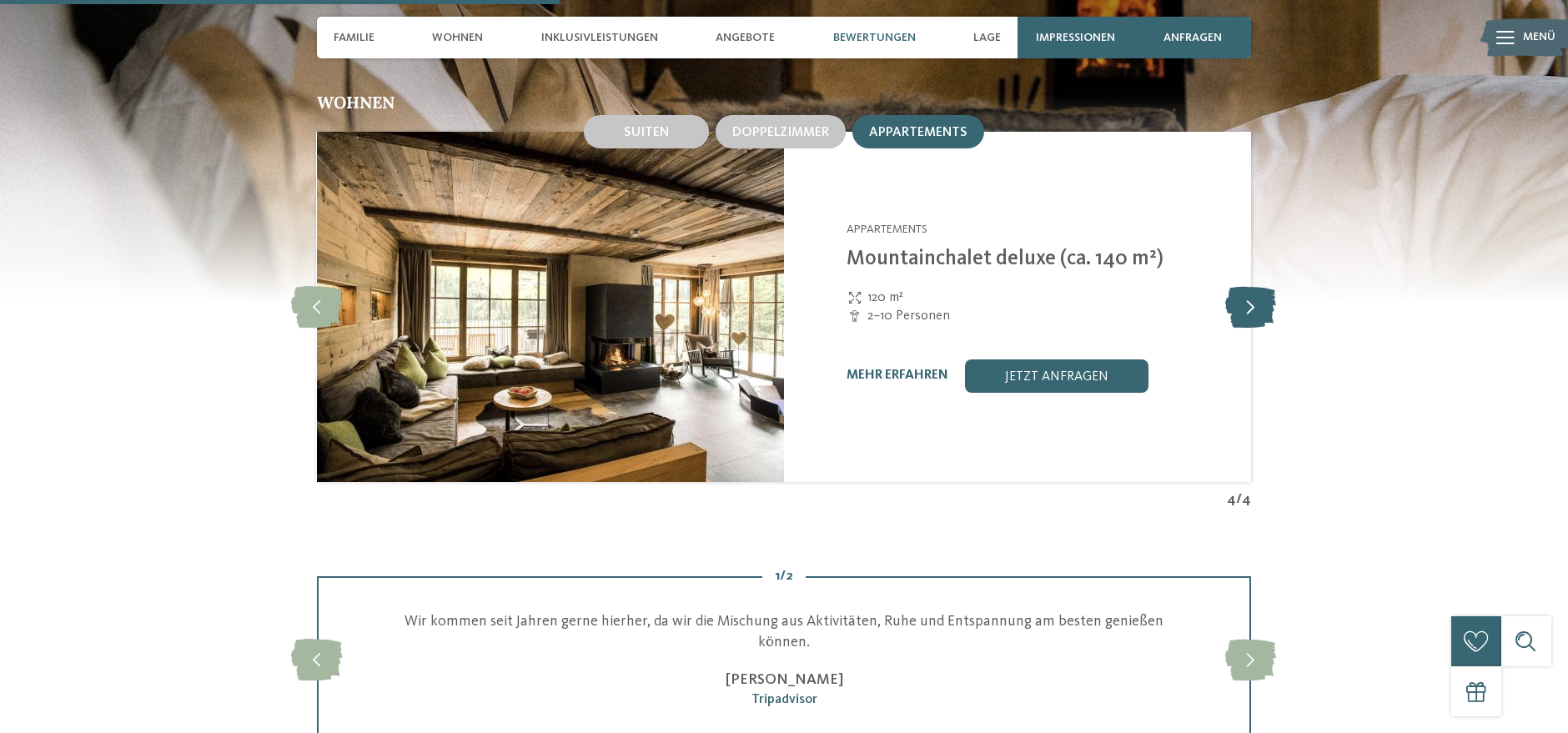
click at [1270, 290] on icon at bounding box center [1251, 307] width 51 height 42
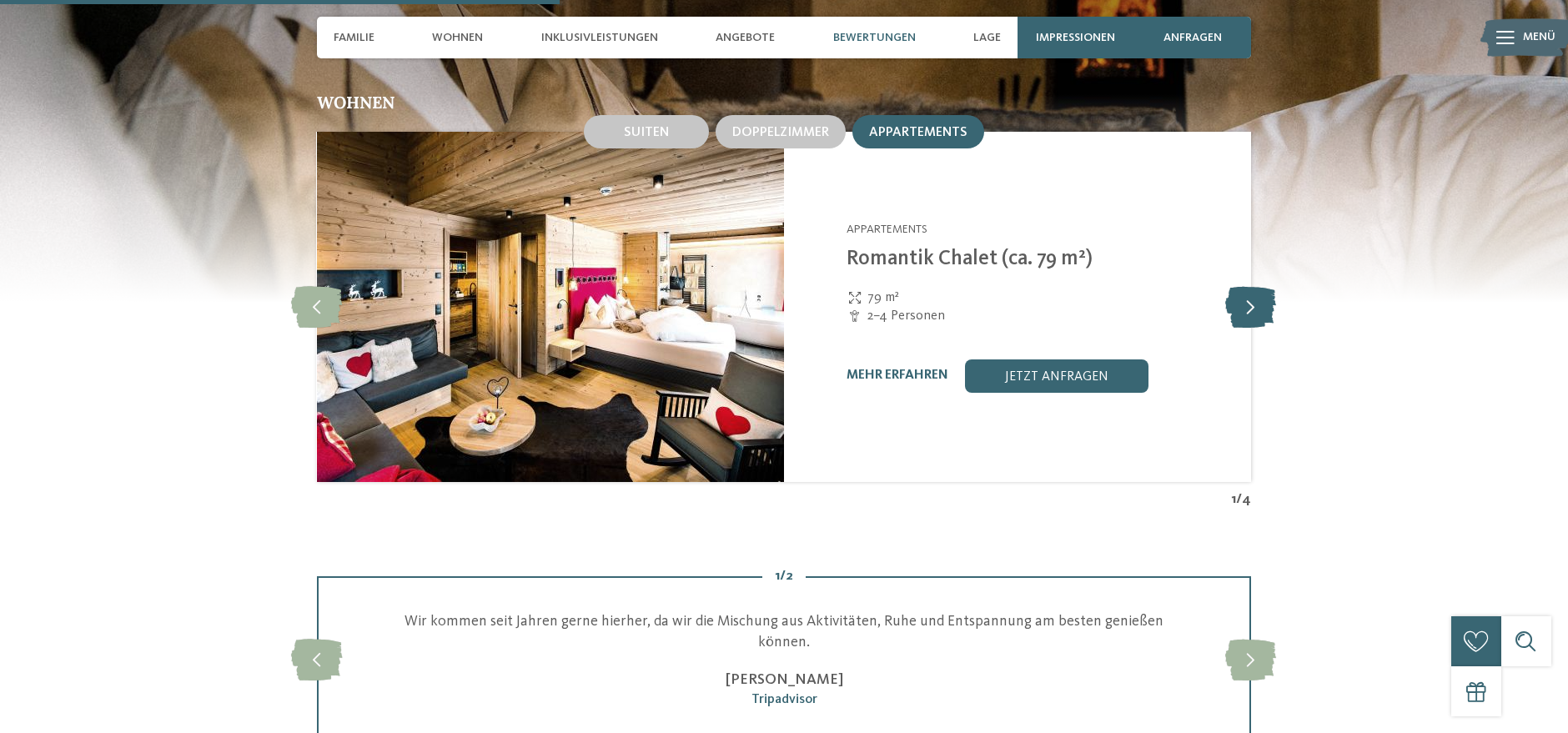
click at [1258, 289] on icon at bounding box center [1251, 307] width 51 height 42
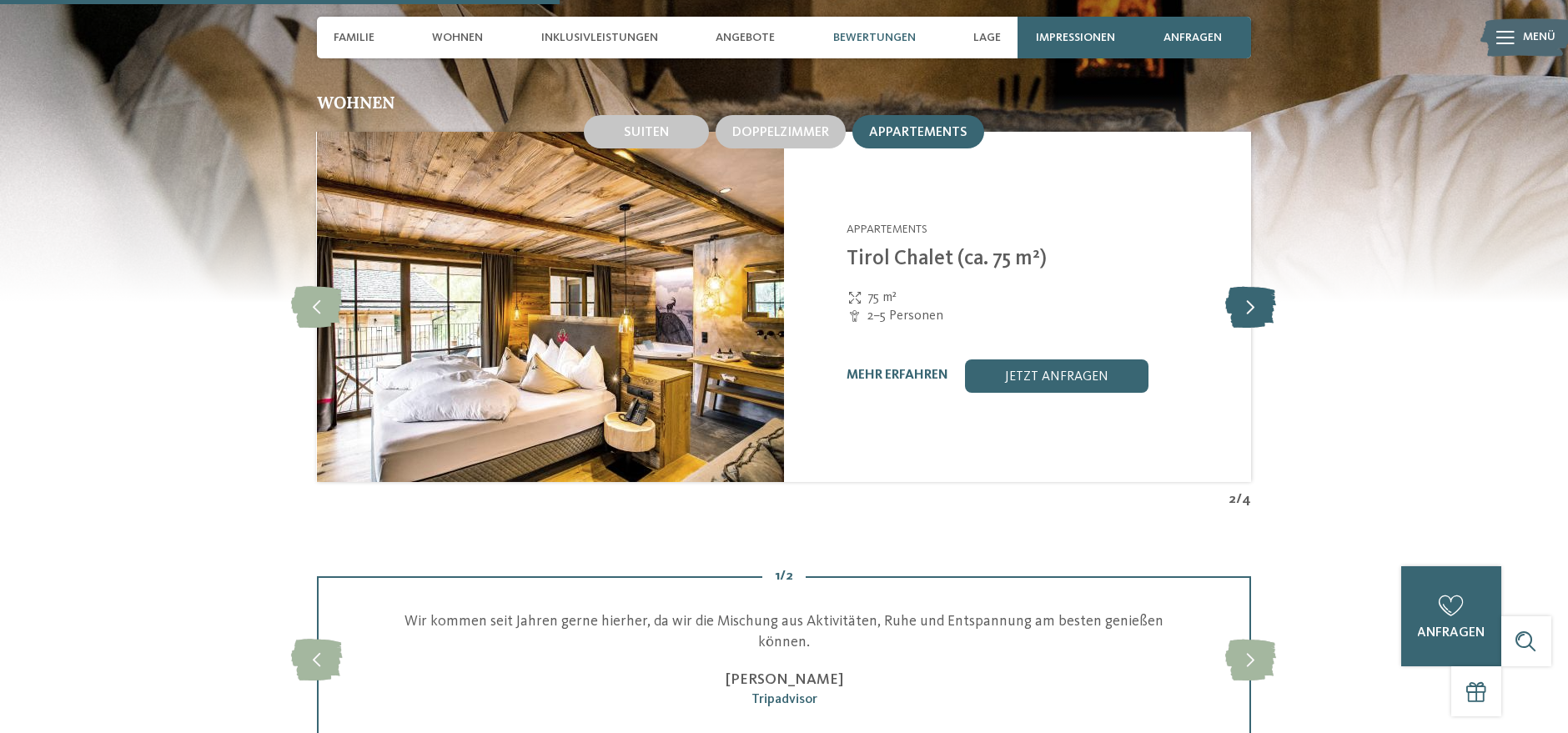
click at [1258, 289] on icon at bounding box center [1251, 307] width 51 height 42
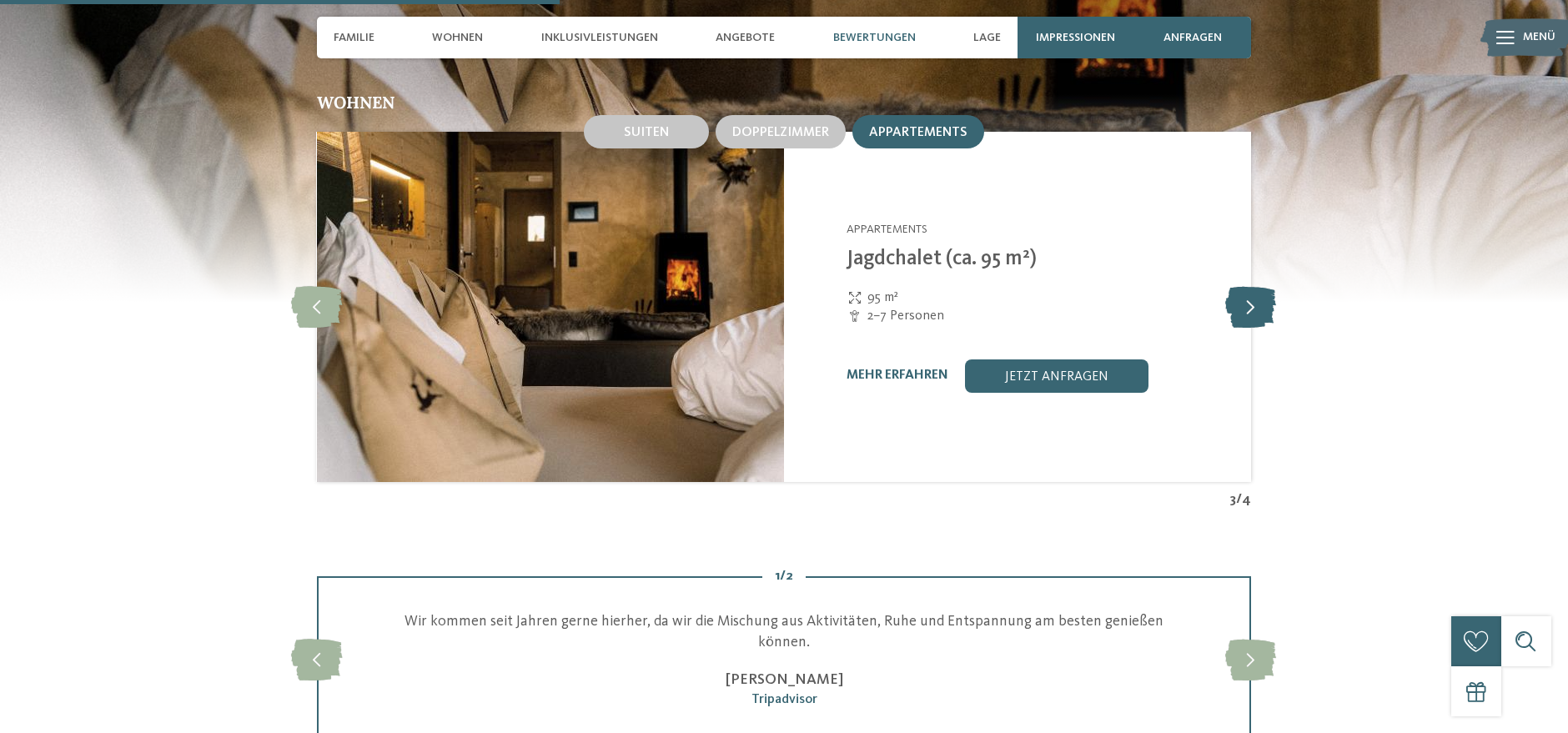
click at [1257, 289] on icon at bounding box center [1251, 307] width 51 height 42
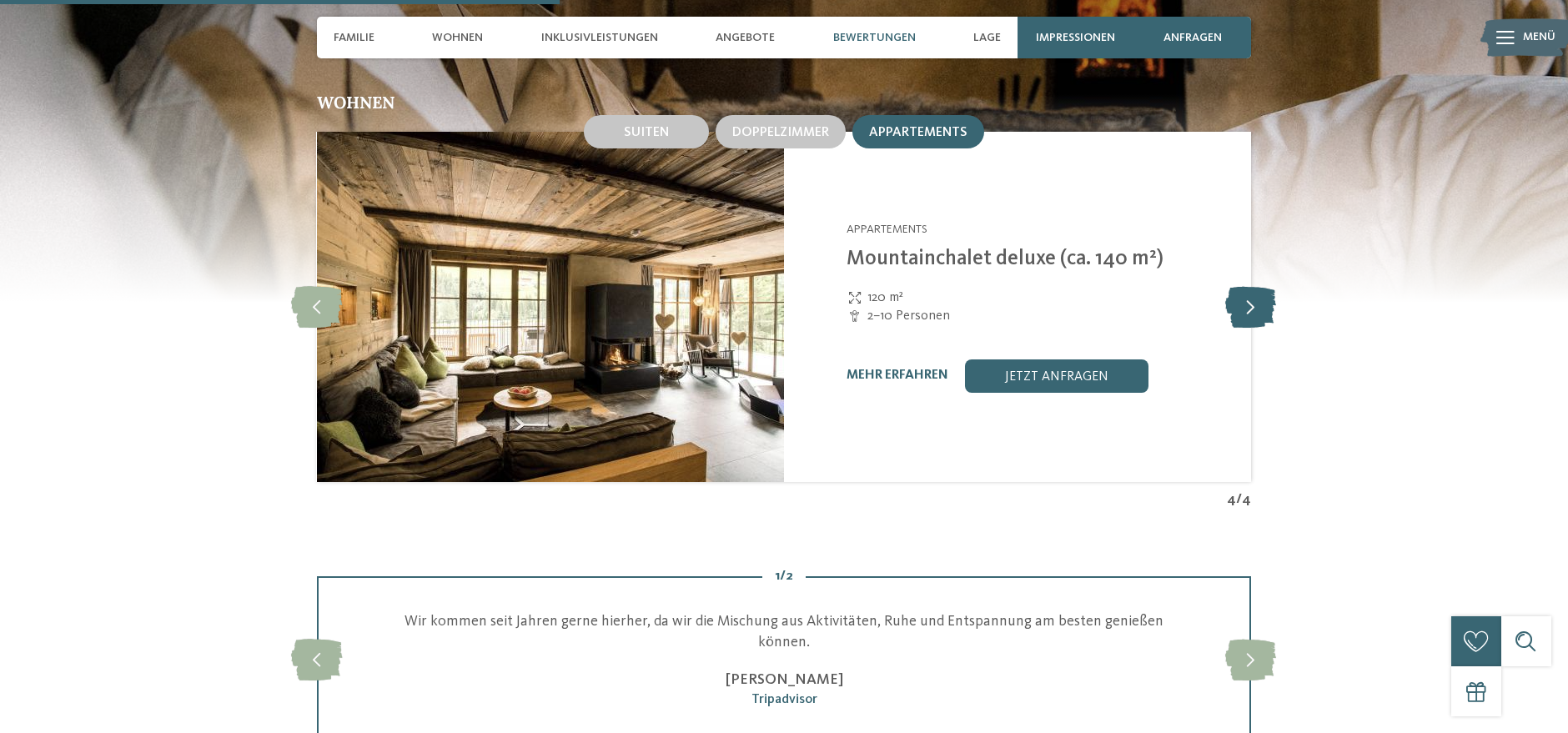
click at [1257, 289] on icon at bounding box center [1251, 307] width 51 height 42
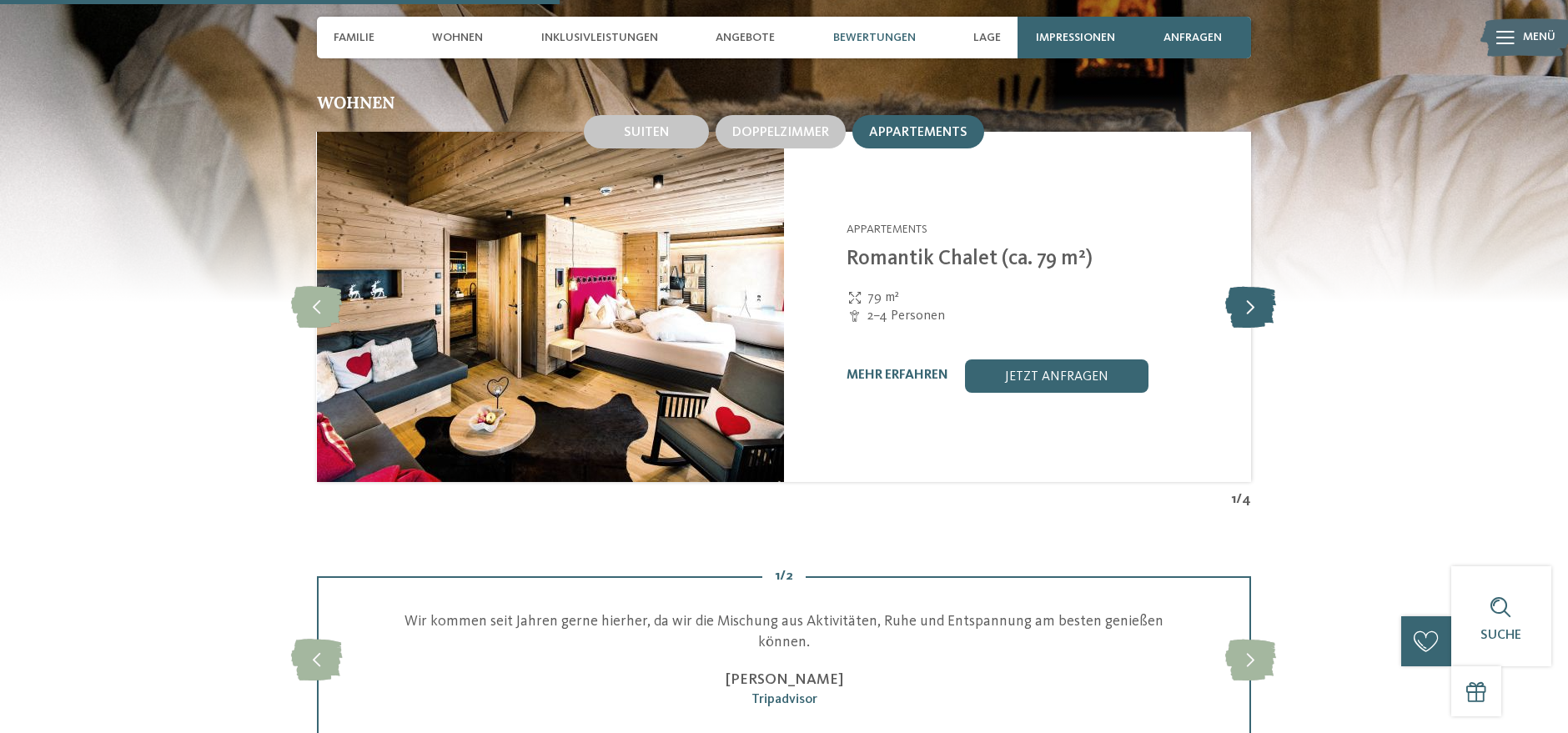
click at [1262, 286] on icon at bounding box center [1251, 307] width 51 height 42
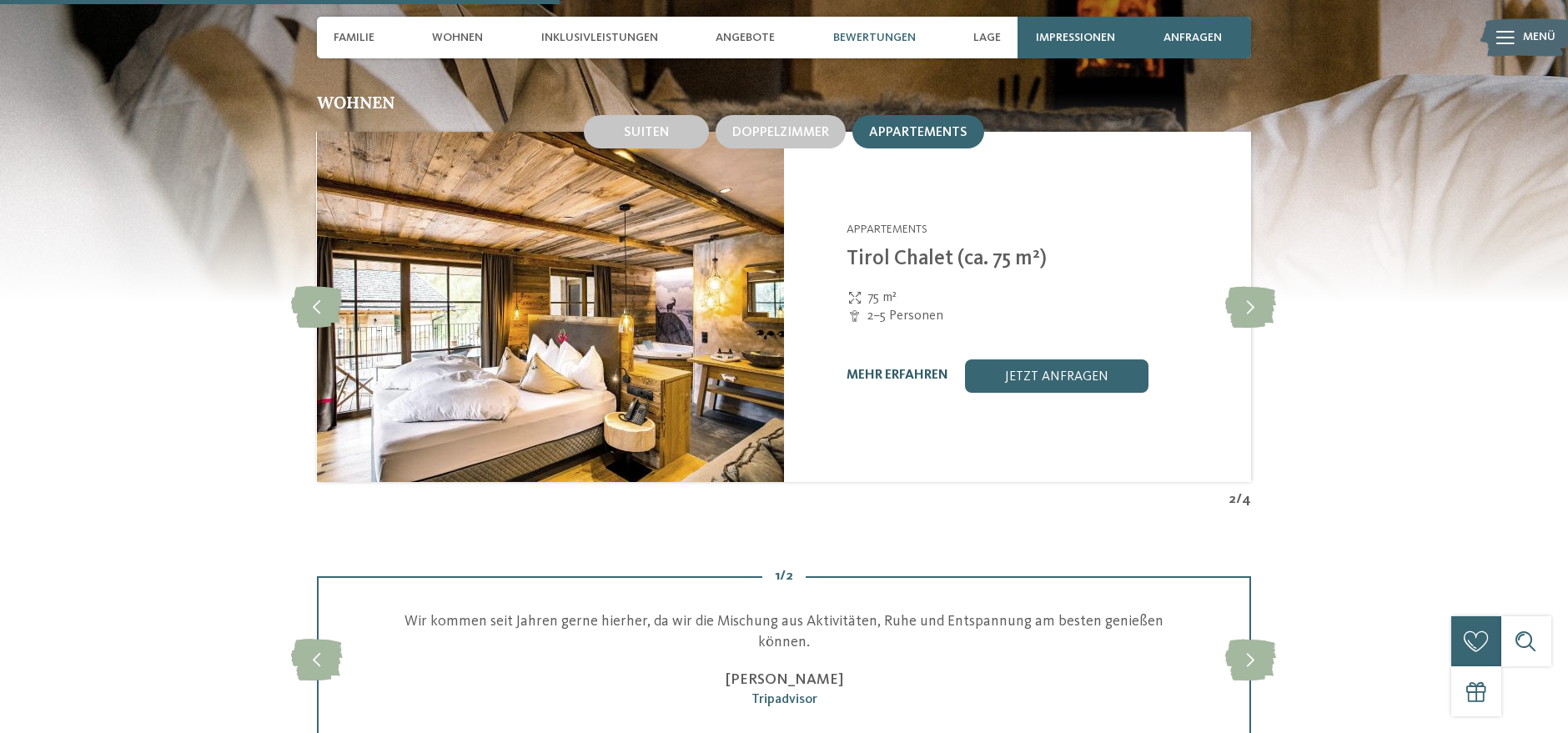
click at [916, 369] on link "mehr erfahren" at bounding box center [897, 375] width 102 height 13
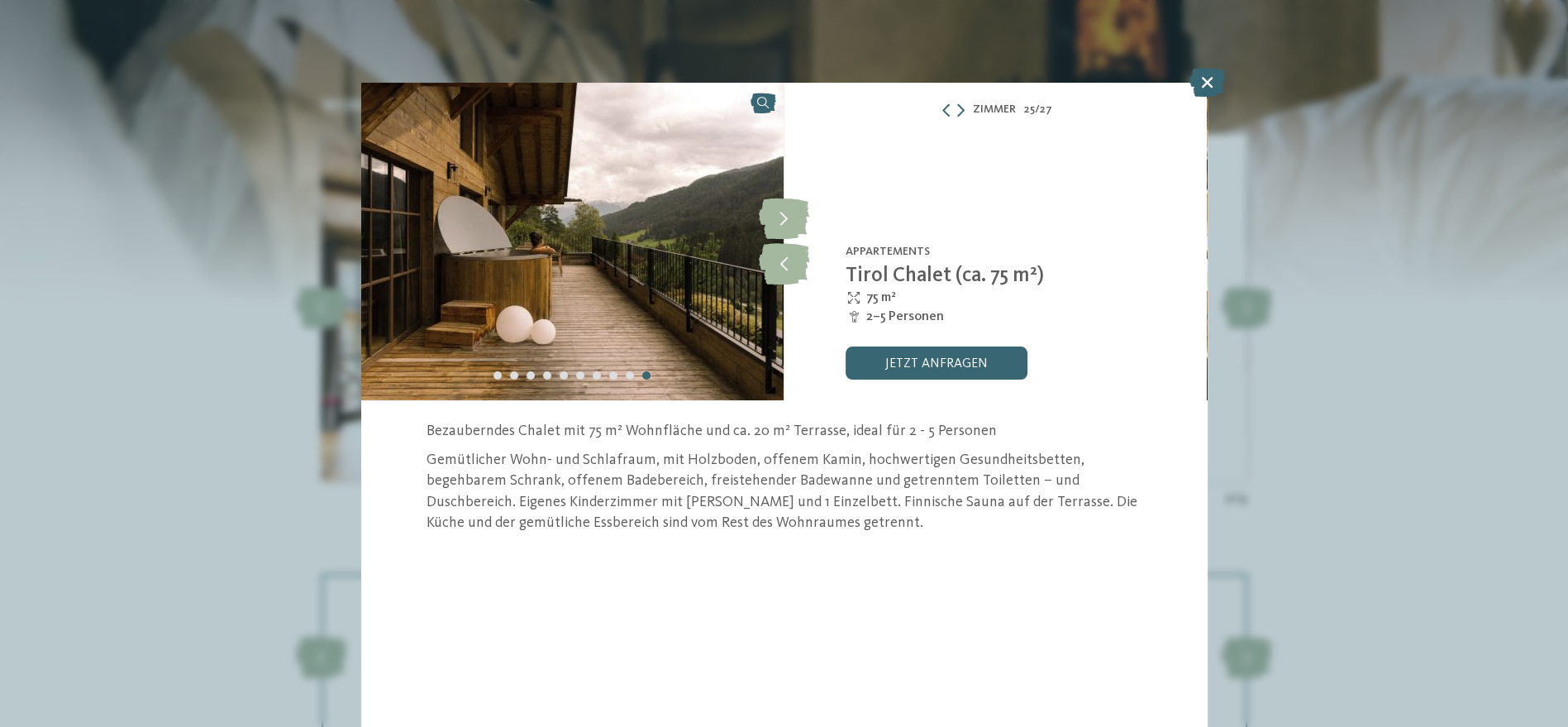
drag, startPoint x: 909, startPoint y: 354, endPoint x: 1366, endPoint y: 293, distance: 461.1
click at [1366, 293] on div "Zimmer 25 / 27 slide 25 of 27 5" at bounding box center [784, 363] width 1568 height 727
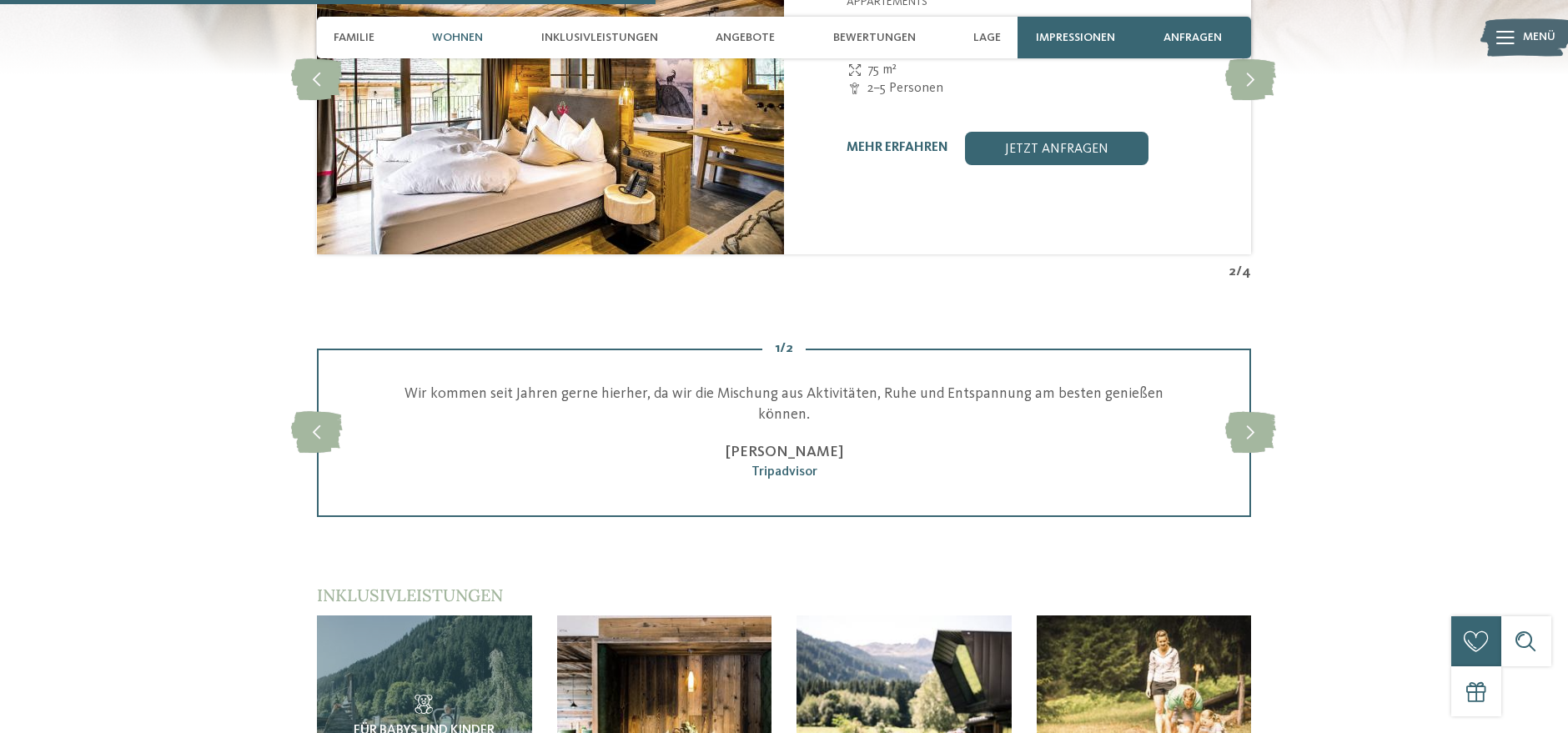
scroll to position [2408, 0]
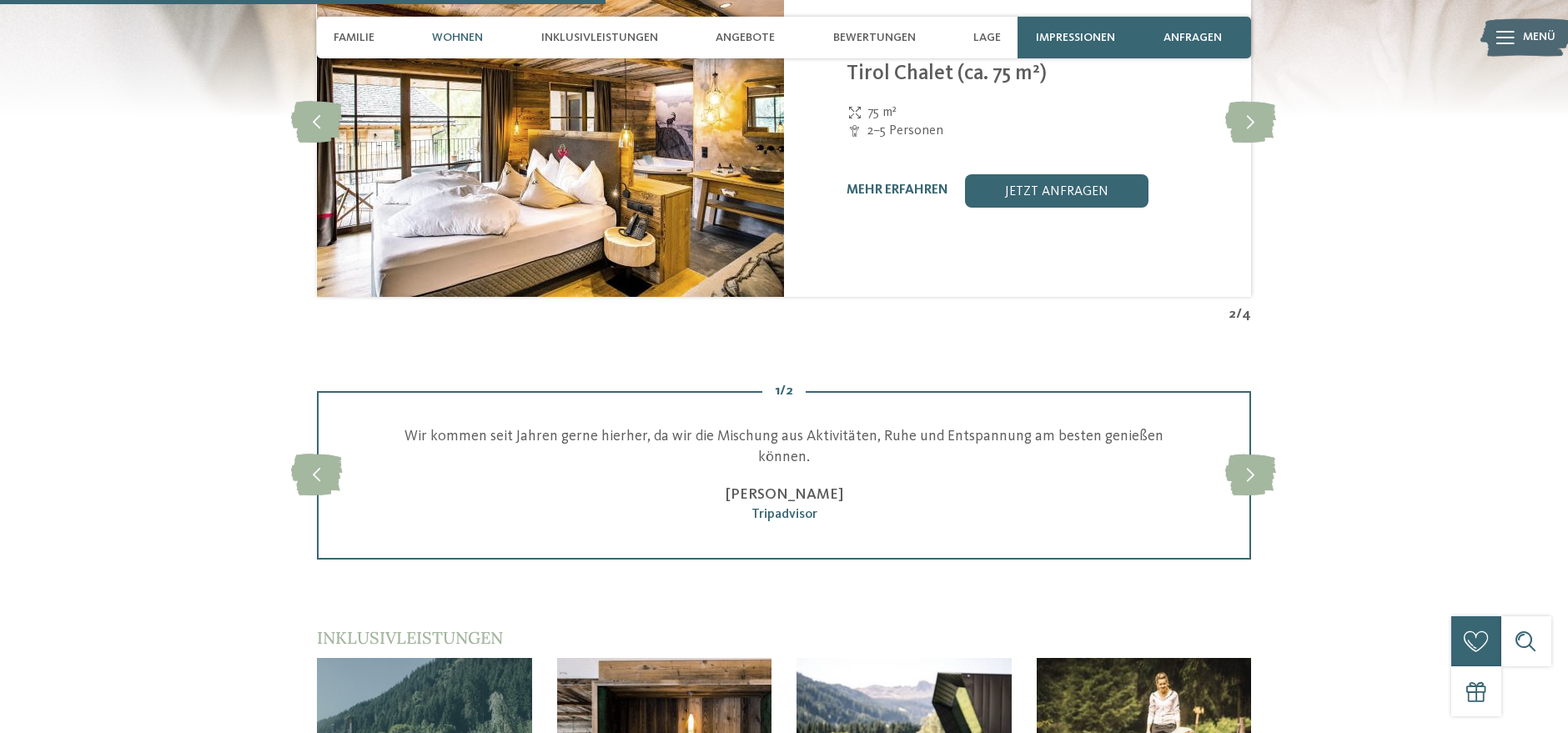
drag, startPoint x: 807, startPoint y: 397, endPoint x: 587, endPoint y: 364, distance: 222.5
click at [448, 391] on div "slide 3 of 2 Wir kommen seit Jahren gerne hierher, da wir die Mischung aus Akti…" at bounding box center [784, 475] width 934 height 169
drag, startPoint x: 860, startPoint y: 242, endPoint x: 482, endPoint y: 197, distance: 380.7
click at [422, 202] on article "Alpura Retreat [GEOGRAPHIC_DATA] - [GEOGRAPHIC_DATA] Appartements [GEOGRAPHIC_D…" at bounding box center [784, 121] width 934 height 350
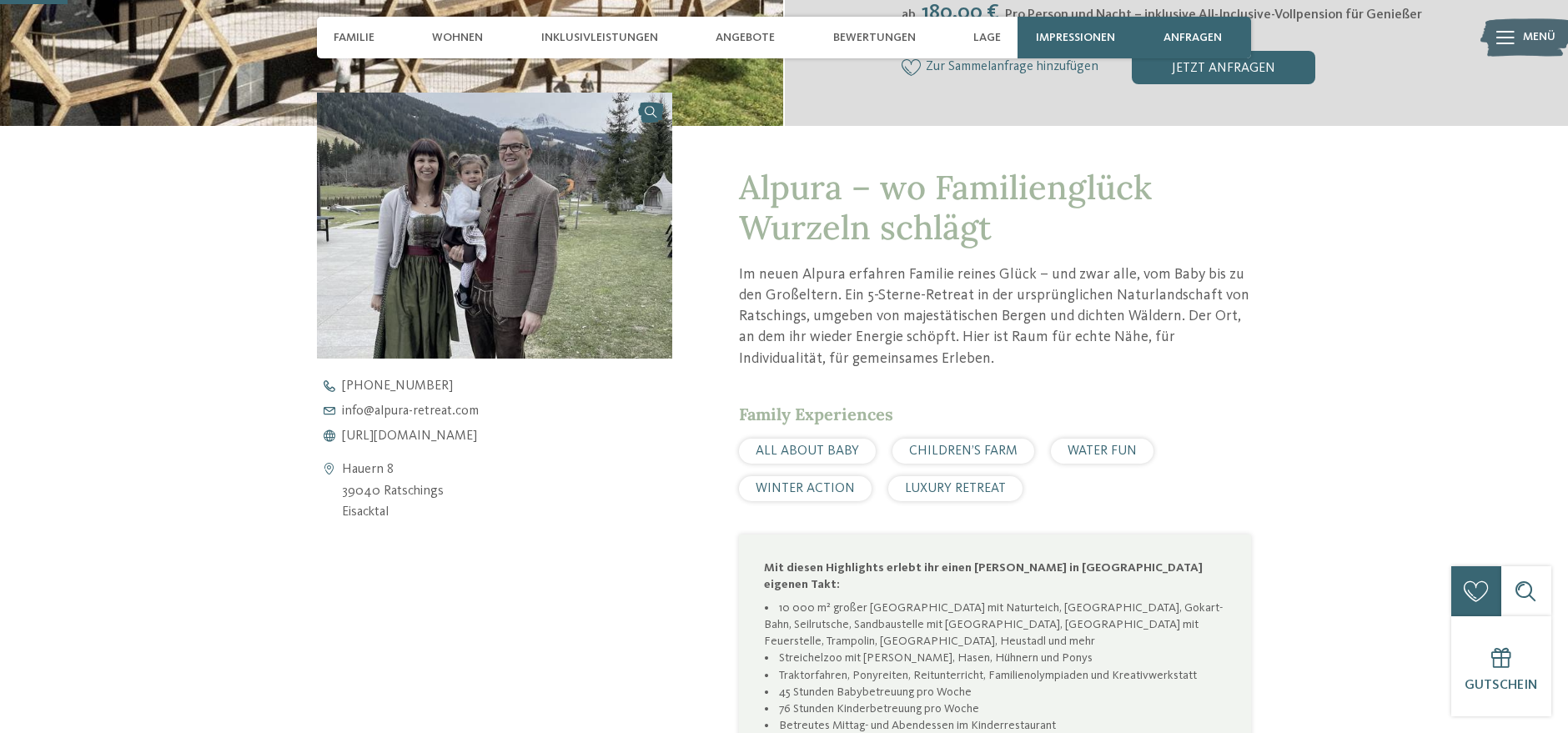
scroll to position [0, 0]
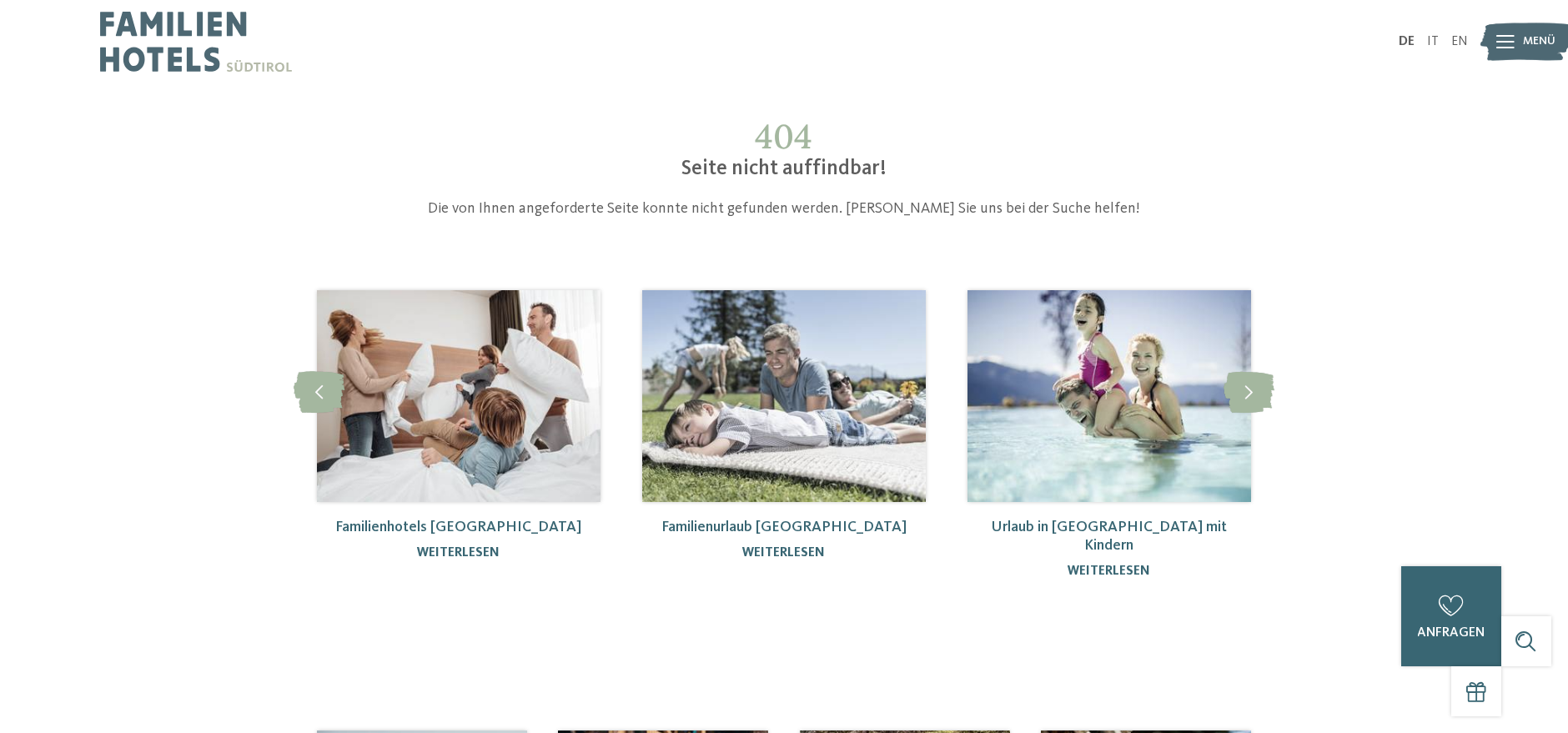
click at [201, 47] on img at bounding box center [196, 41] width 191 height 83
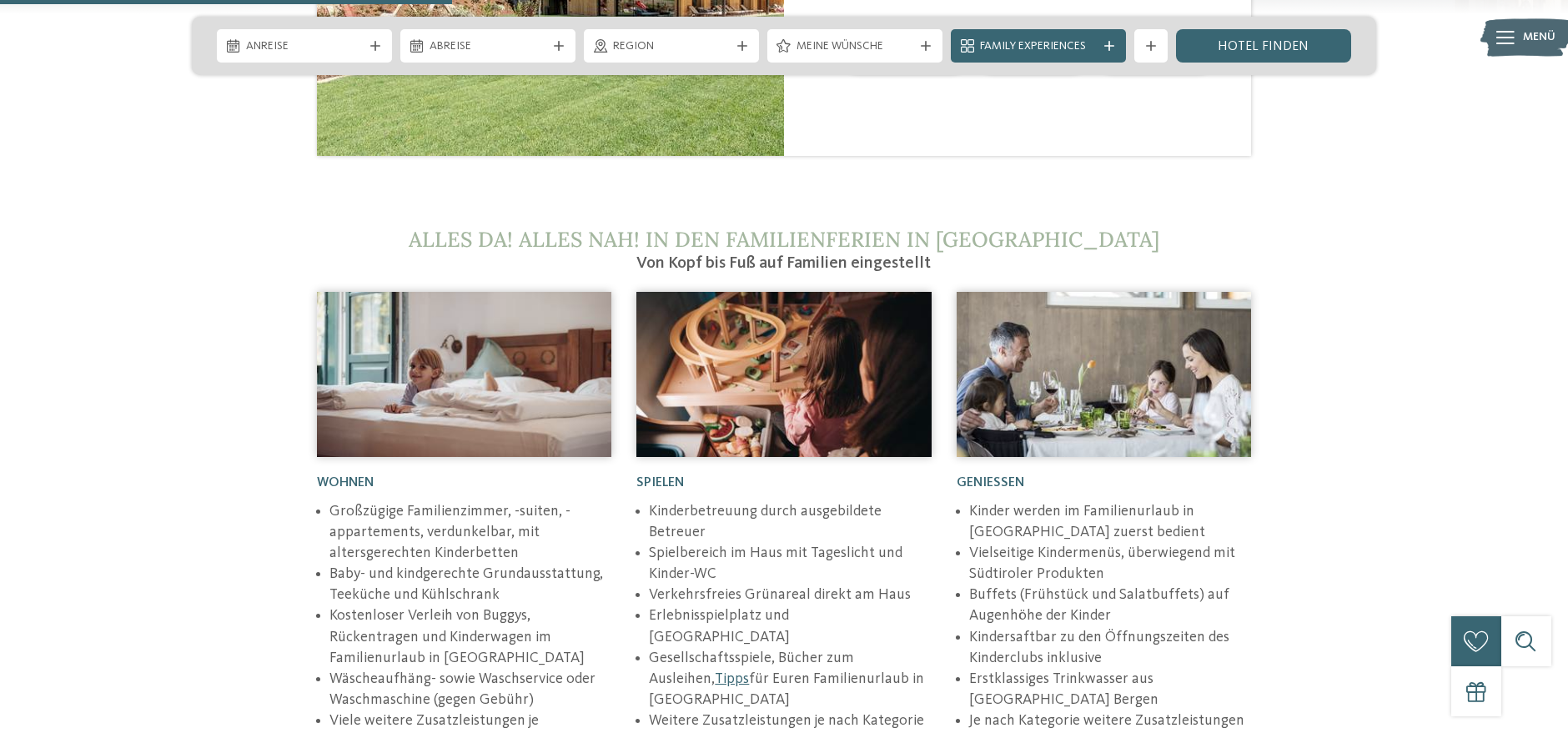
scroll to position [2223, 0]
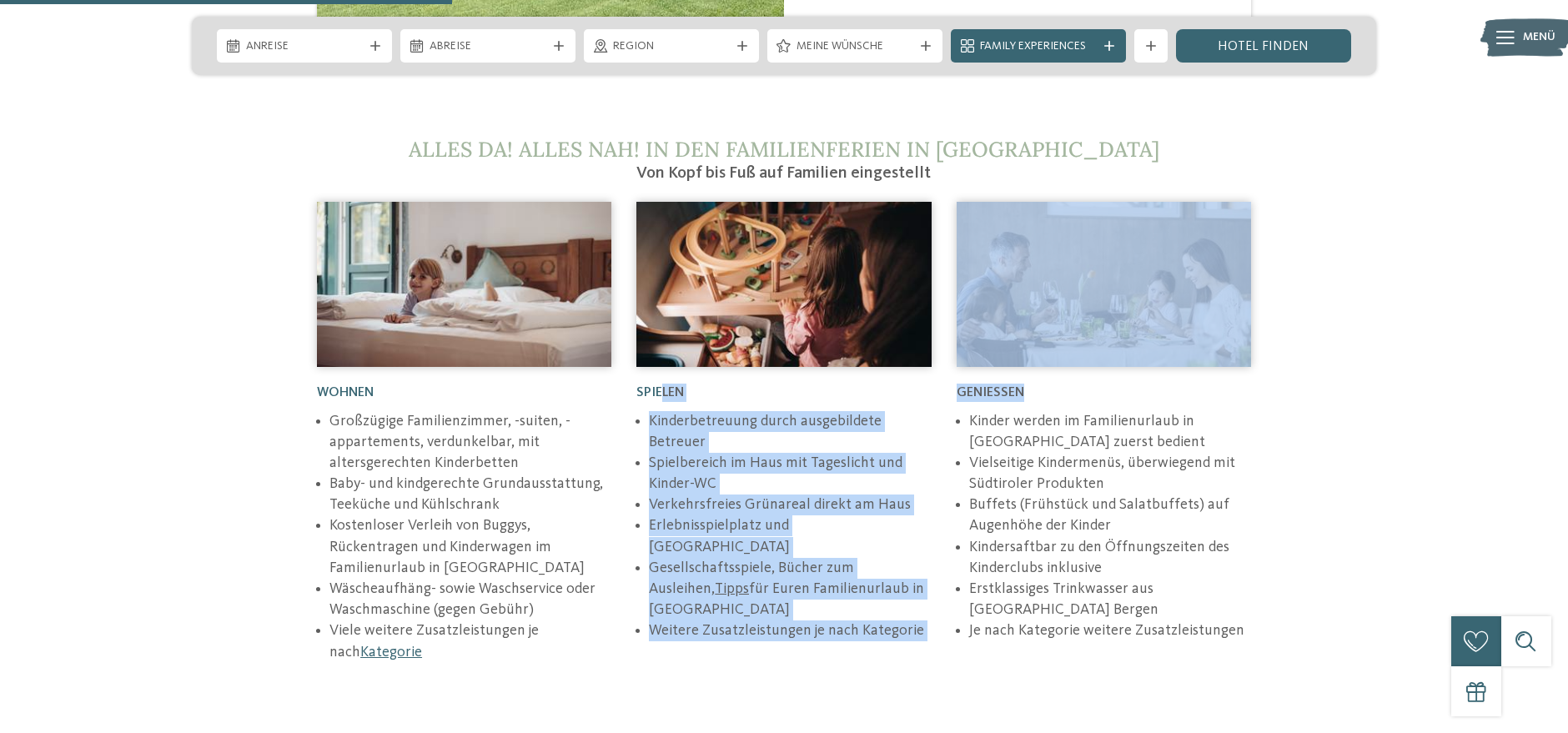
drag, startPoint x: 1062, startPoint y: 317, endPoint x: 658, endPoint y: 312, distance: 404.0
click at [658, 312] on div "Wohnen Großzügige Familienzimmer, -suiten, -appartements, verdunkelbar, mit alt…" at bounding box center [784, 440] width 959 height 478
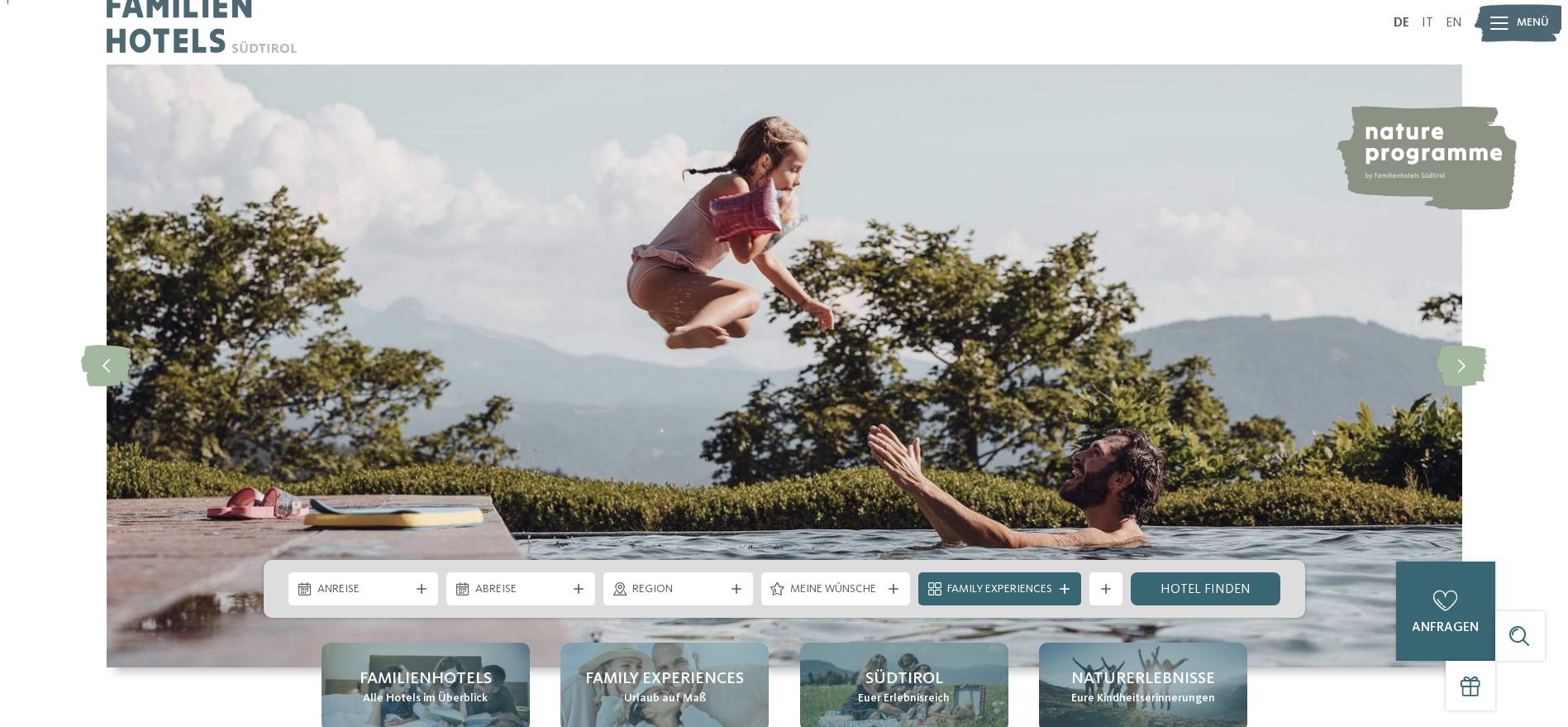
scroll to position [0, 0]
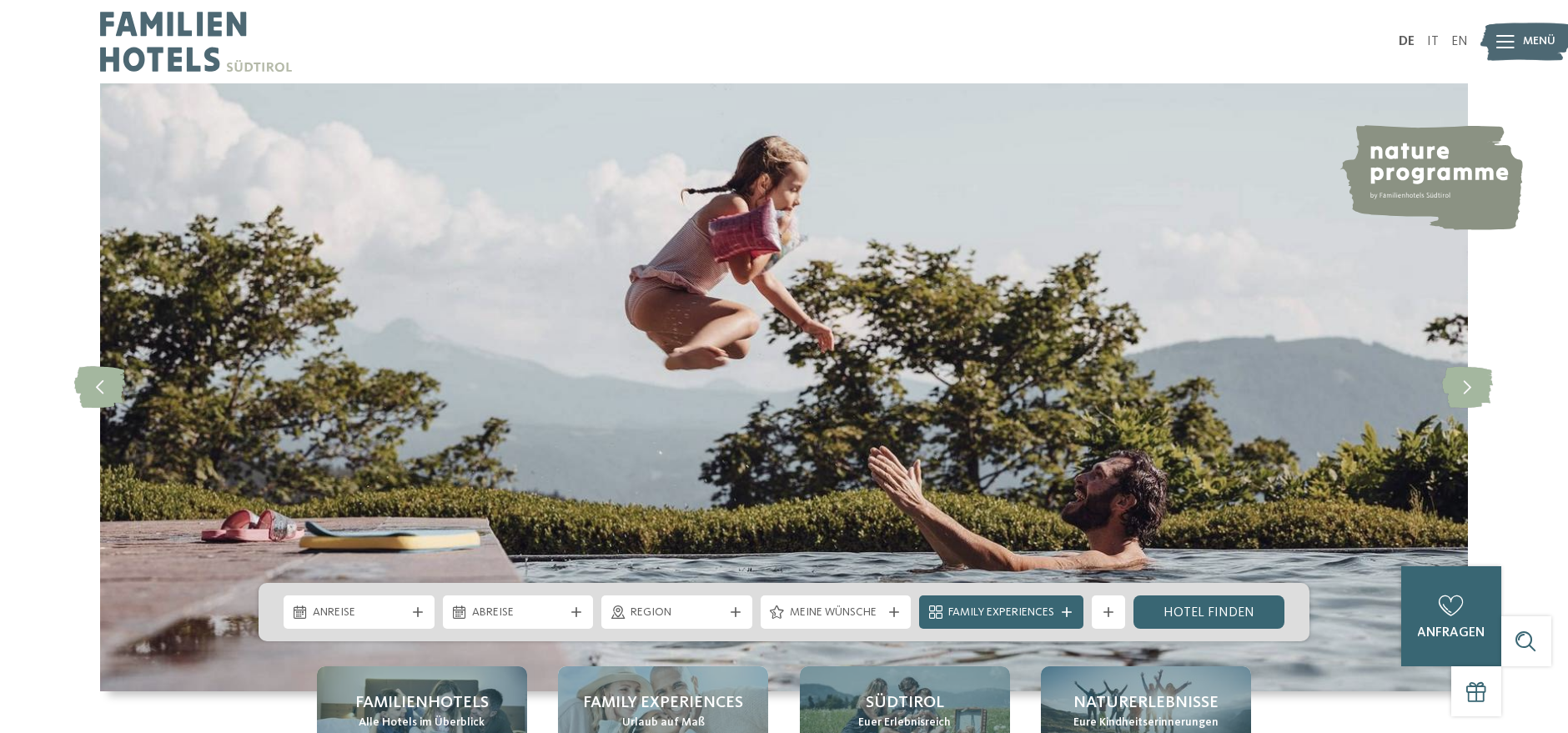
drag, startPoint x: 849, startPoint y: 239, endPoint x: 0, endPoint y: 107, distance: 859.2
click at [0, 107] on div "slide 3 of 5" at bounding box center [784, 387] width 1568 height 608
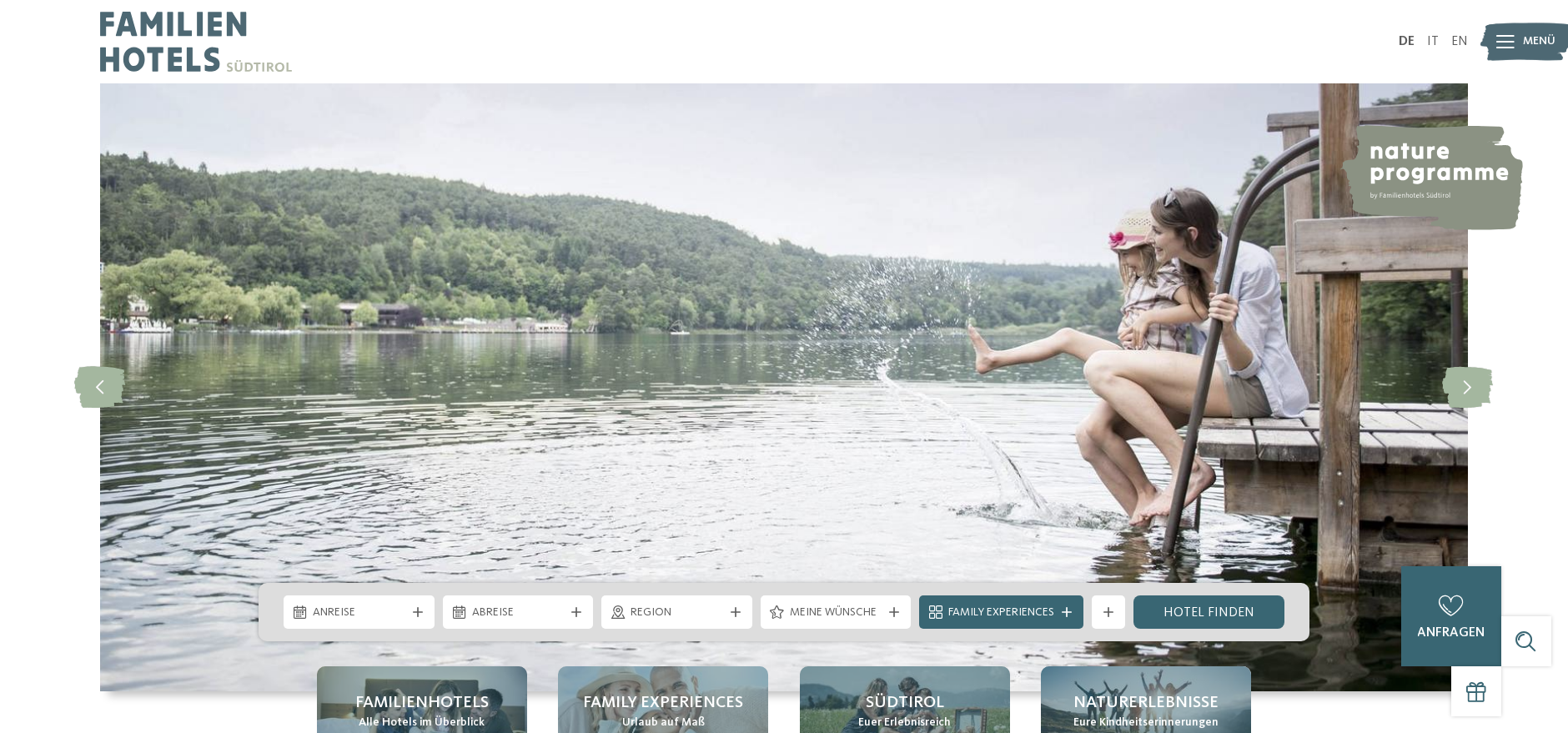
drag, startPoint x: 797, startPoint y: 165, endPoint x: 254, endPoint y: 151, distance: 543.2
click at [257, 152] on img at bounding box center [784, 387] width 1367 height 608
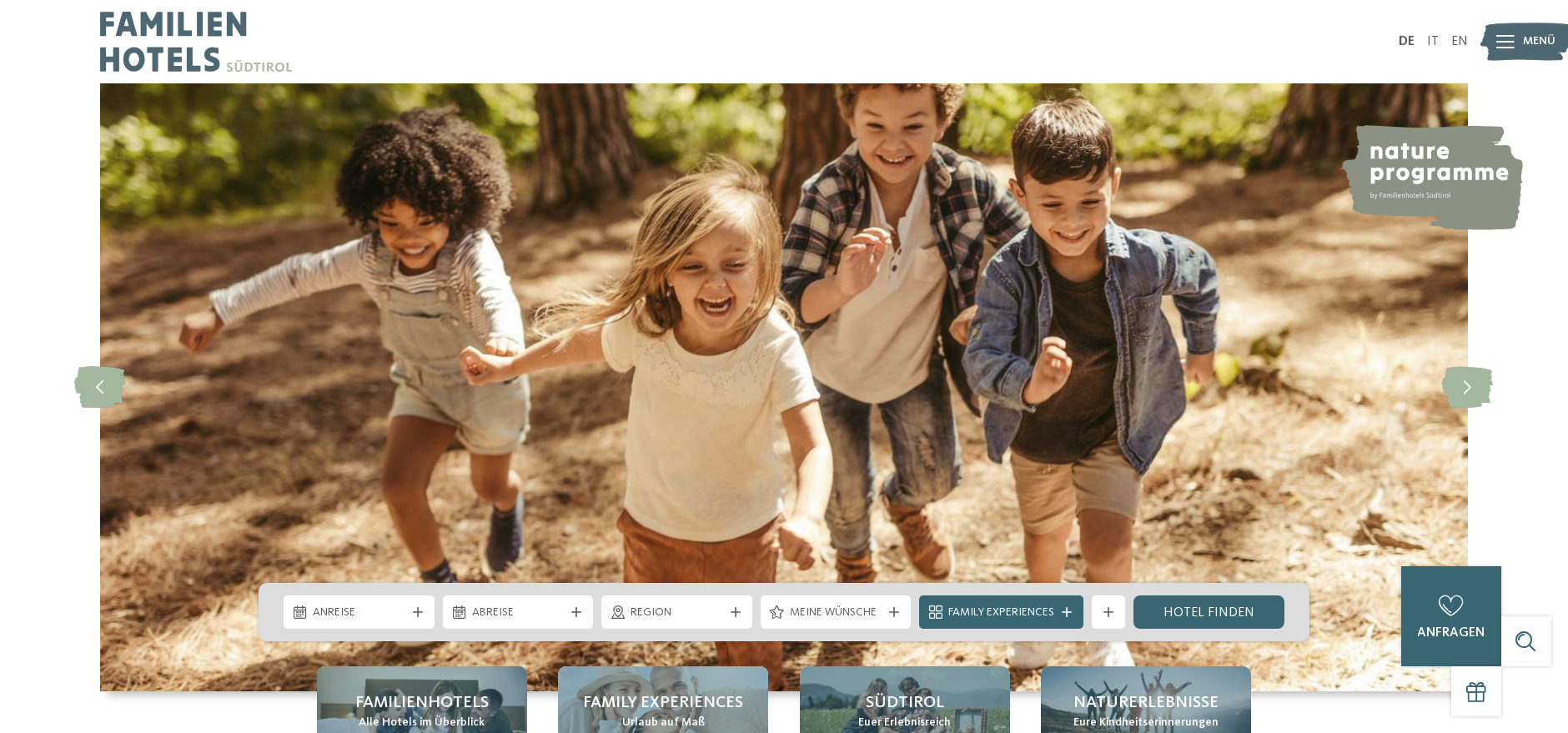
click at [1518, 48] on img at bounding box center [1526, 42] width 92 height 46
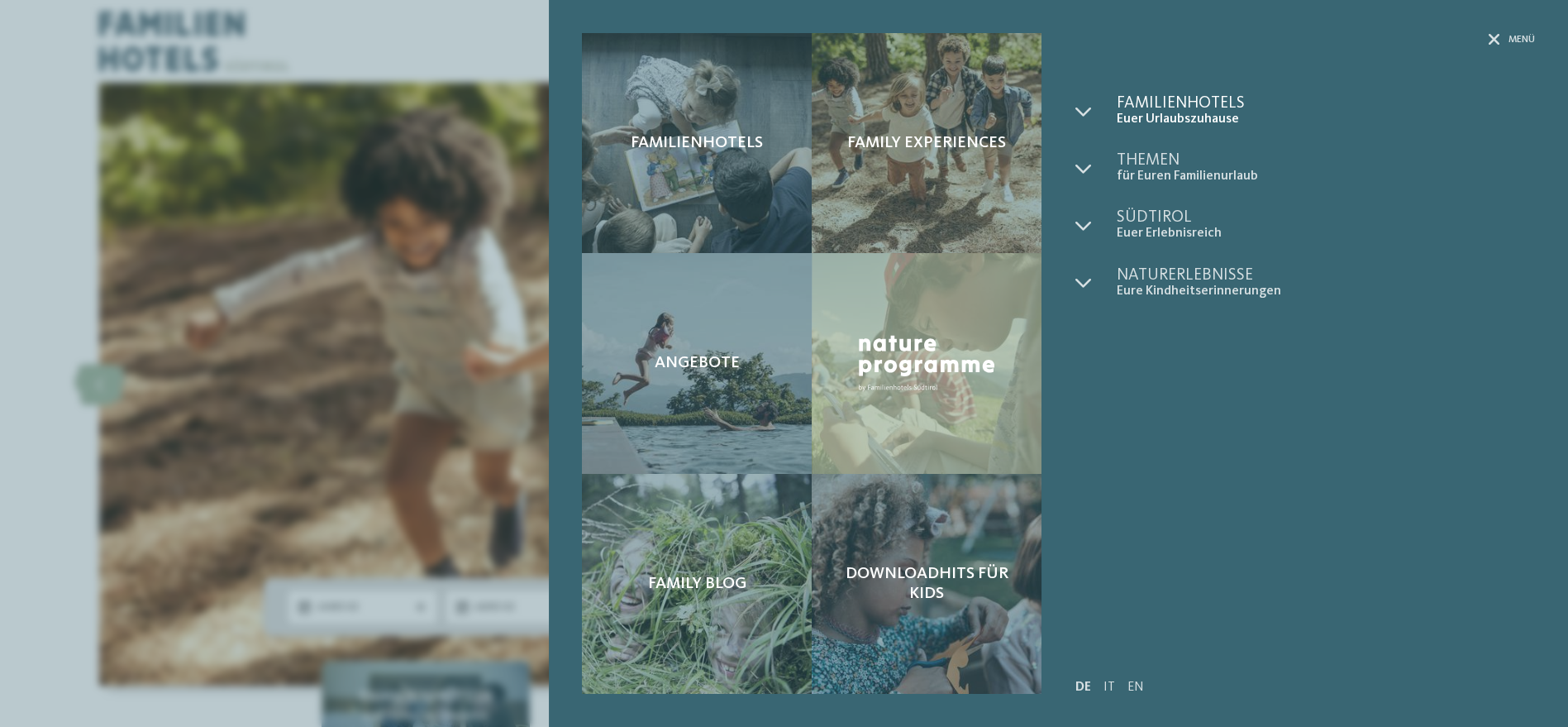
click at [1161, 114] on span "Euer Urlaubszuhause" at bounding box center [1324, 119] width 419 height 16
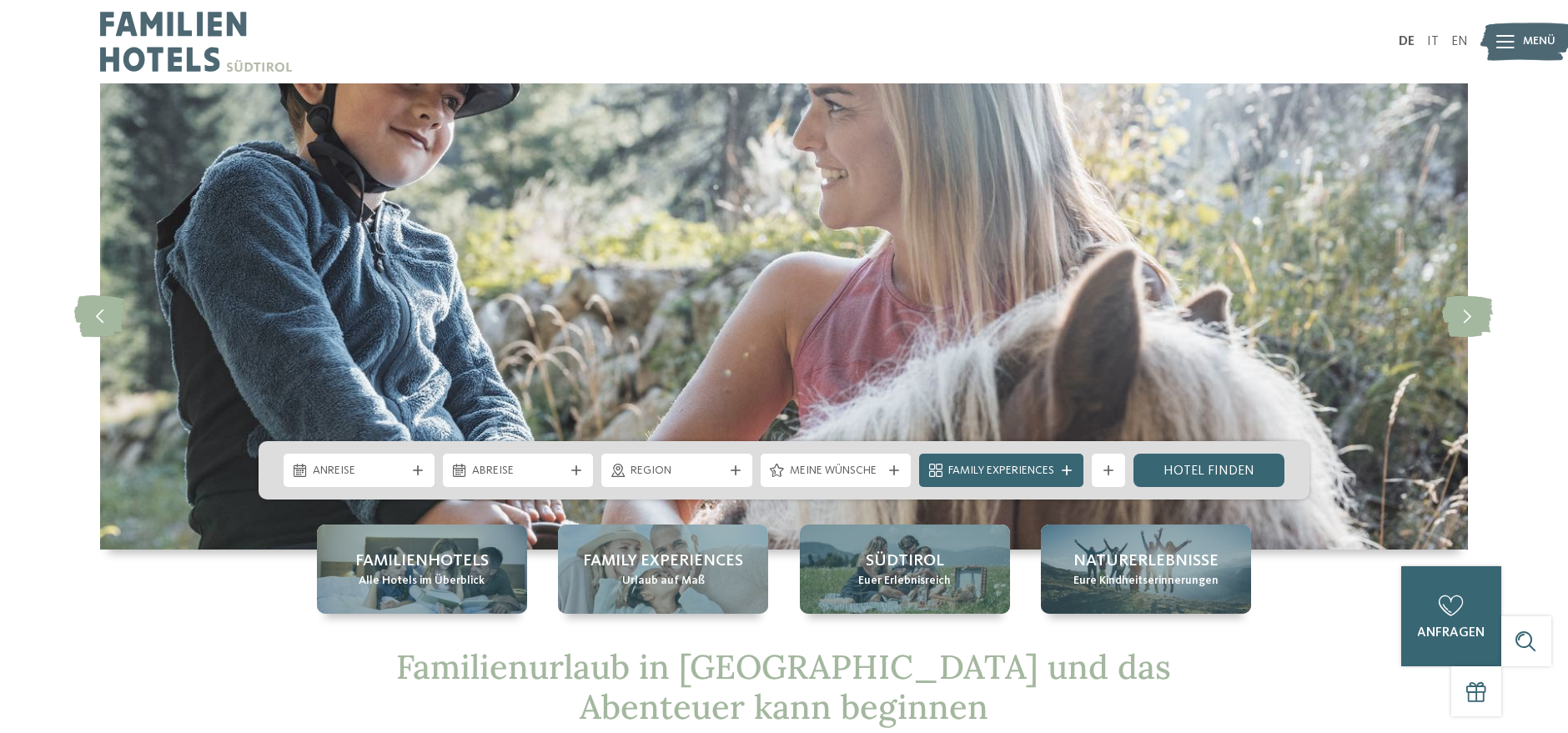
click at [1533, 17] on div "DE IT EN" at bounding box center [784, 41] width 1568 height 83
click at [1531, 46] on span "Menü" at bounding box center [1539, 42] width 33 height 17
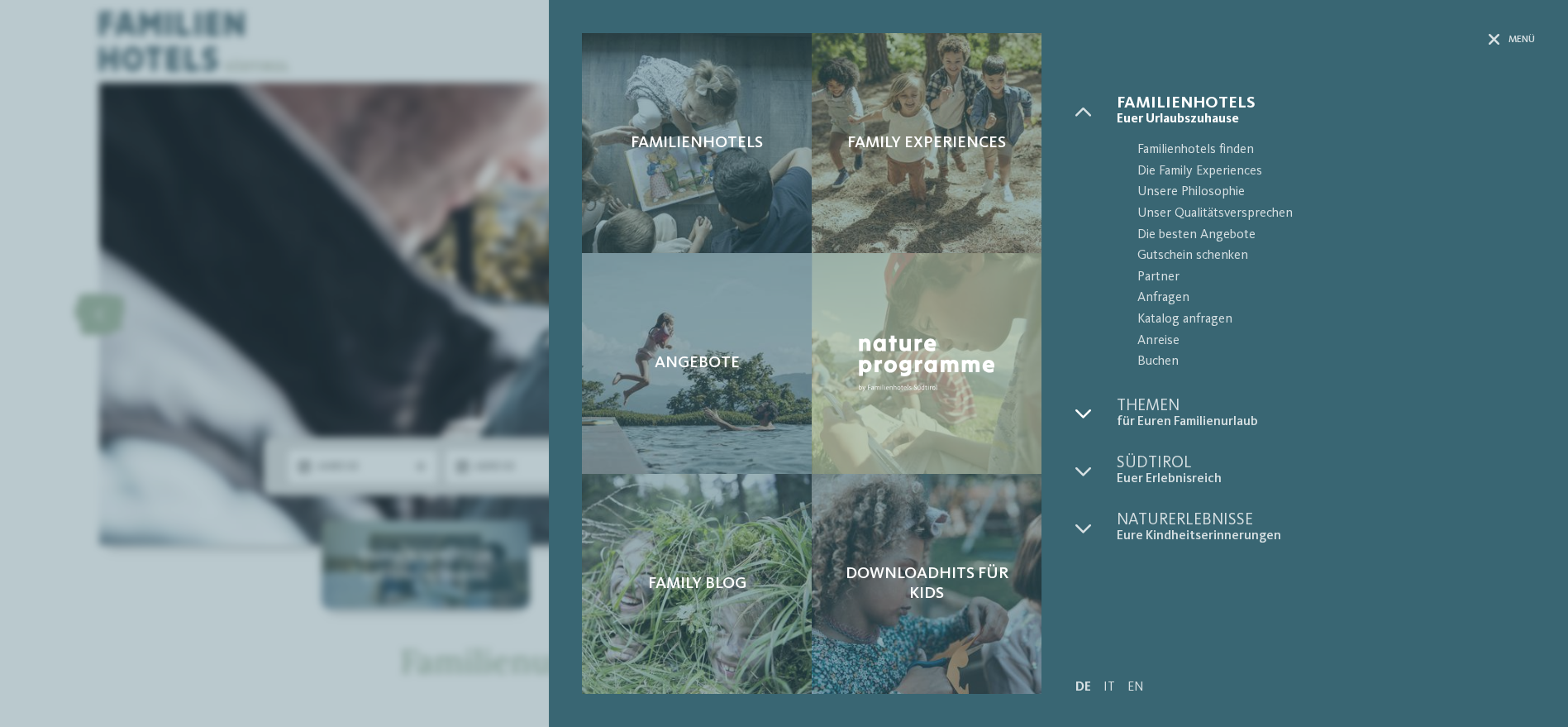
click at [1082, 412] on icon at bounding box center [1083, 414] width 17 height 17
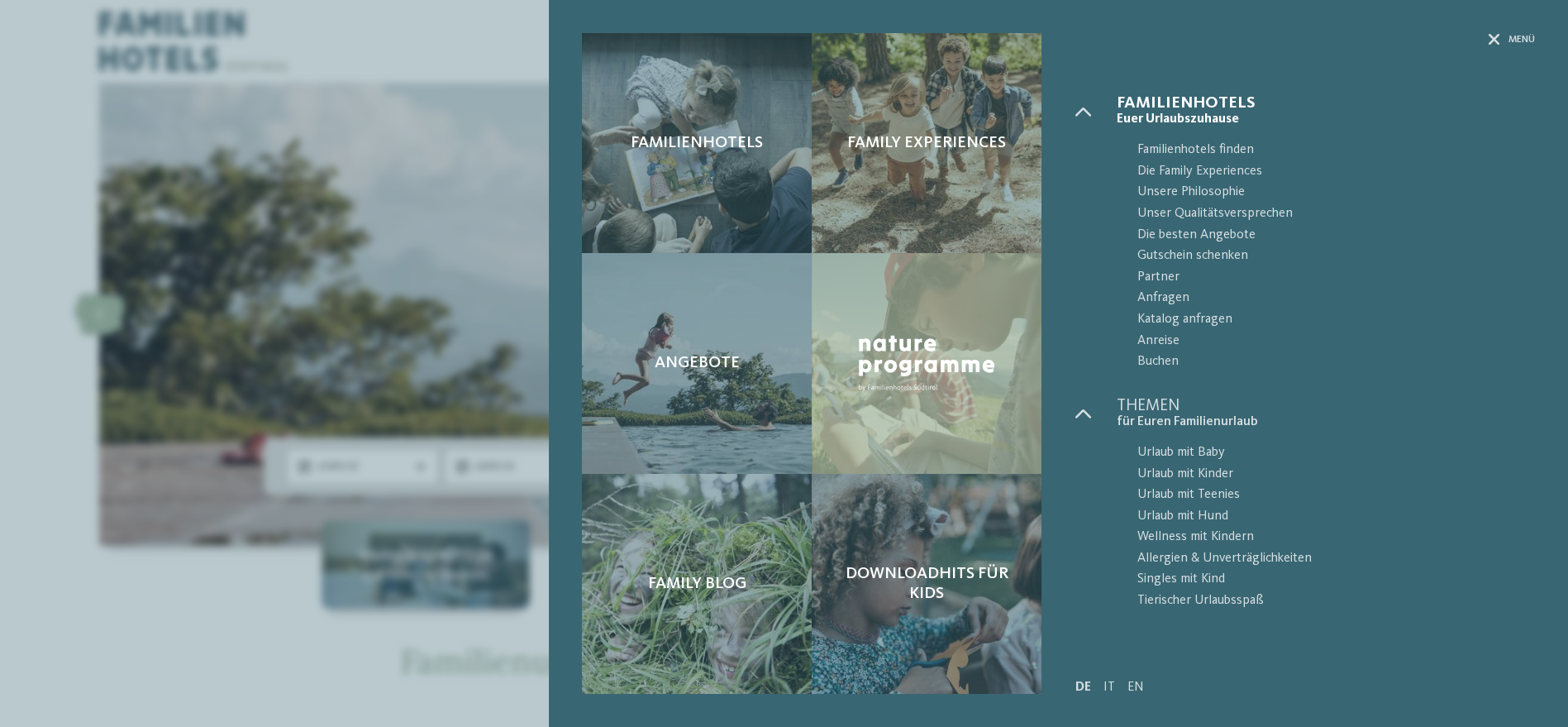
click at [388, 315] on div "Familienhotels Family Experiences Angebote" at bounding box center [784, 363] width 1568 height 727
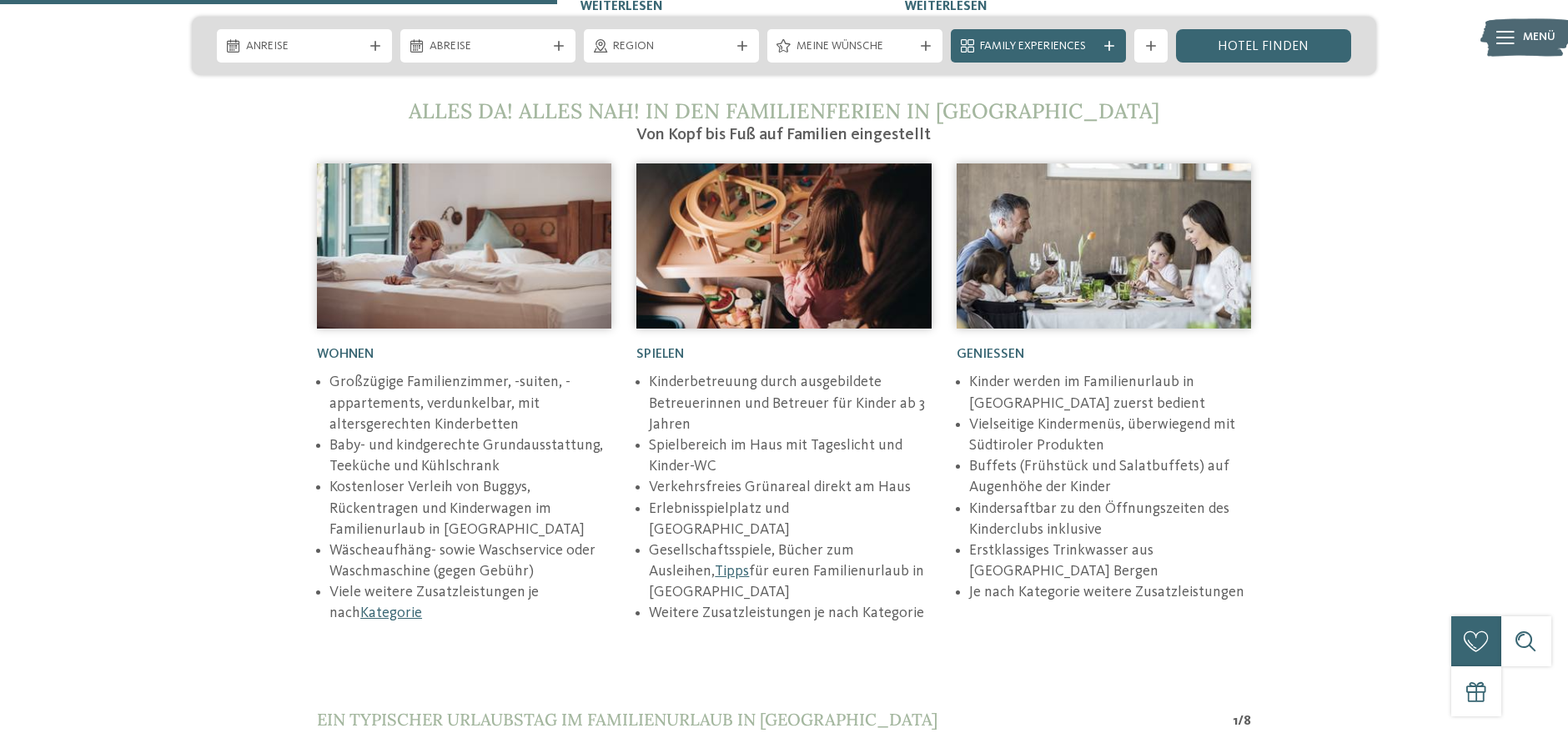
scroll to position [1760, 0]
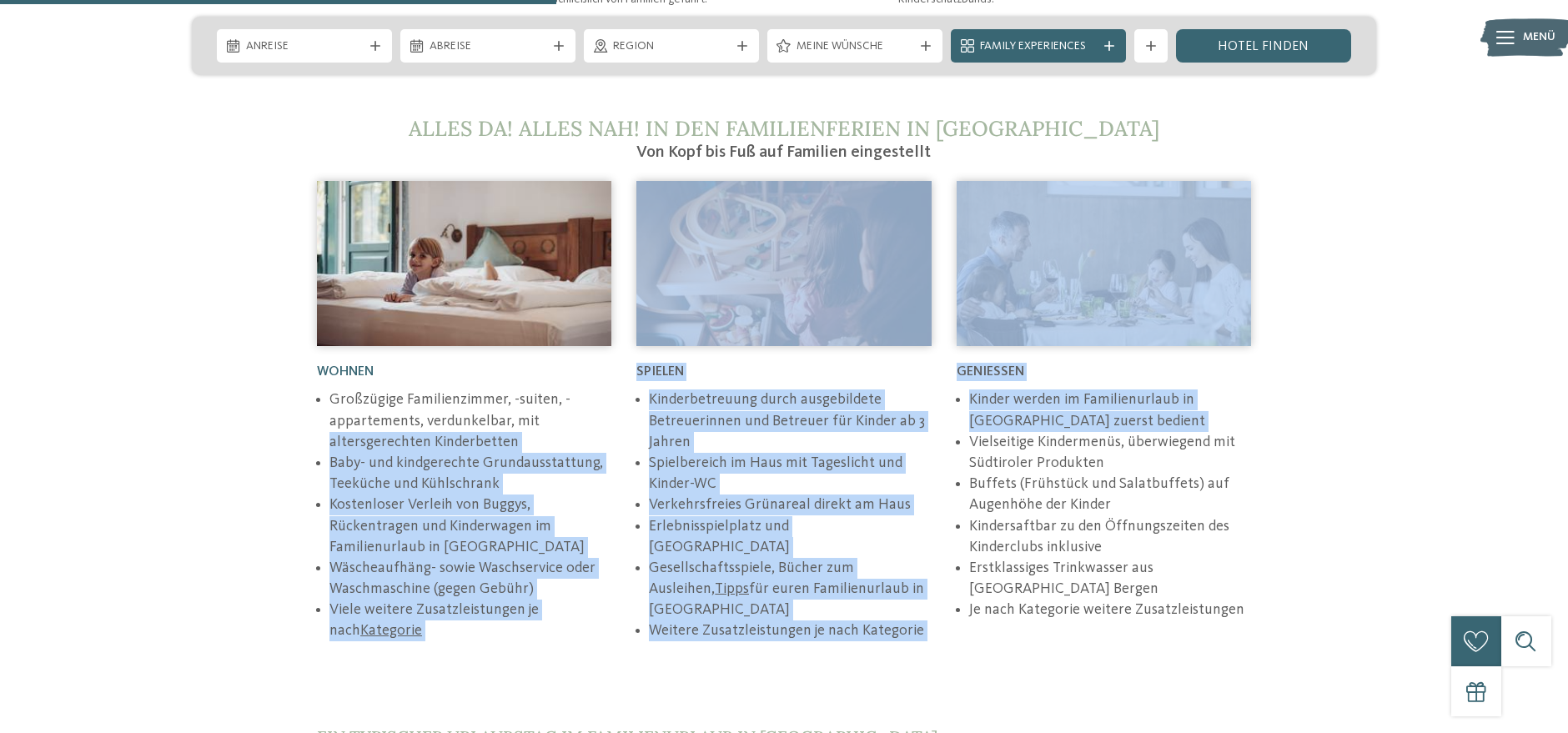
drag, startPoint x: 964, startPoint y: 413, endPoint x: 154, endPoint y: 412, distance: 810.0
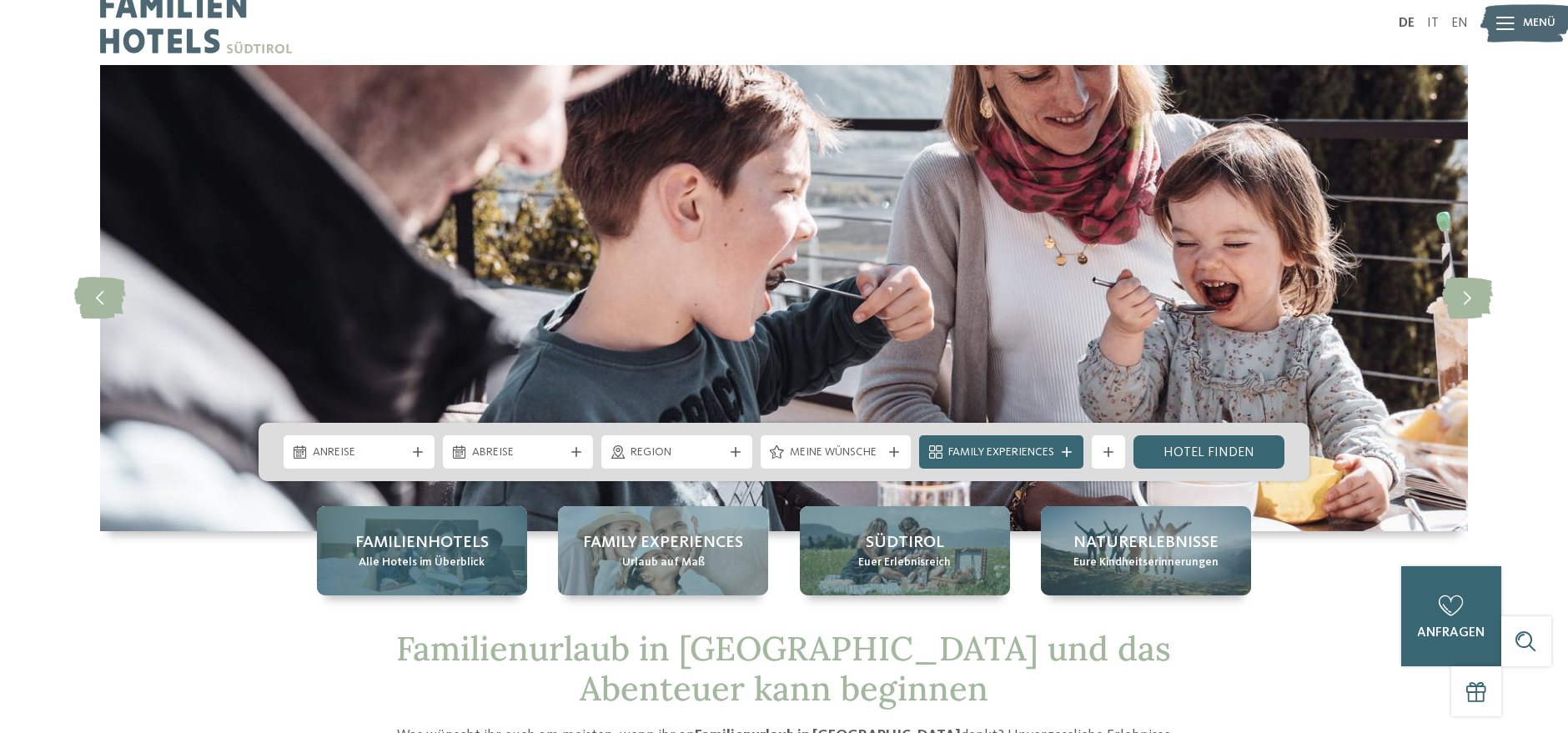
scroll to position [0, 0]
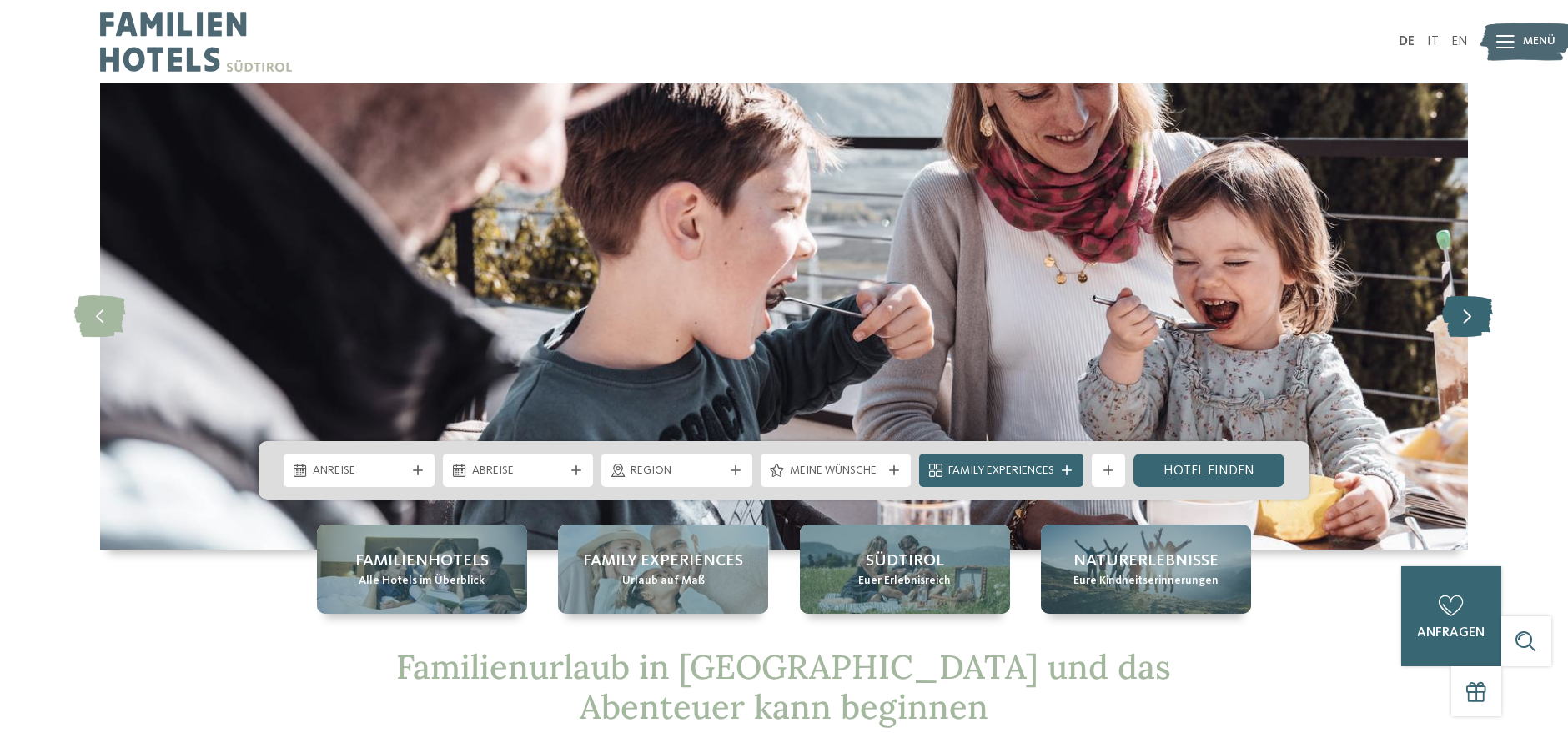
click at [1466, 305] on icon at bounding box center [1468, 317] width 51 height 42
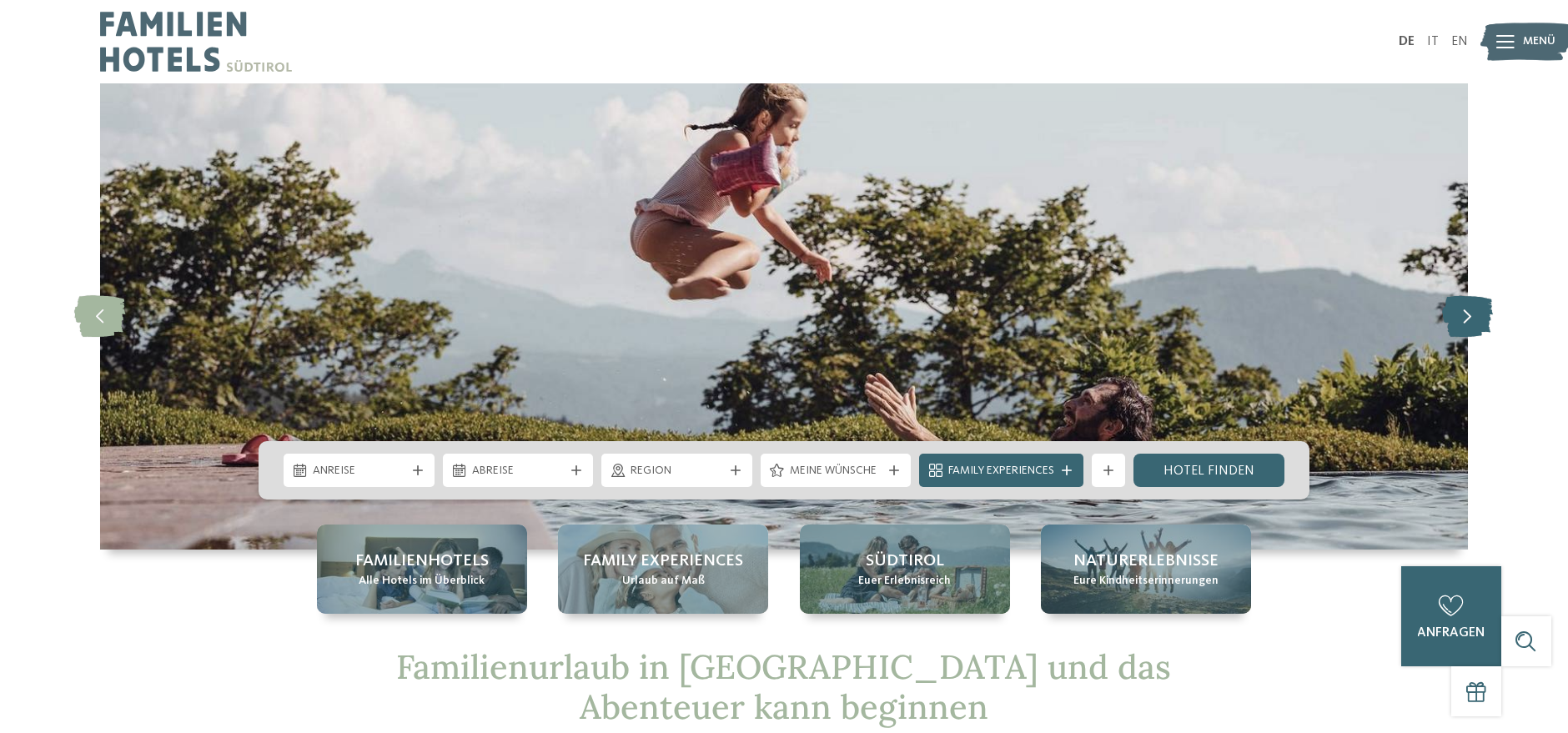
click at [1466, 305] on icon at bounding box center [1468, 317] width 51 height 42
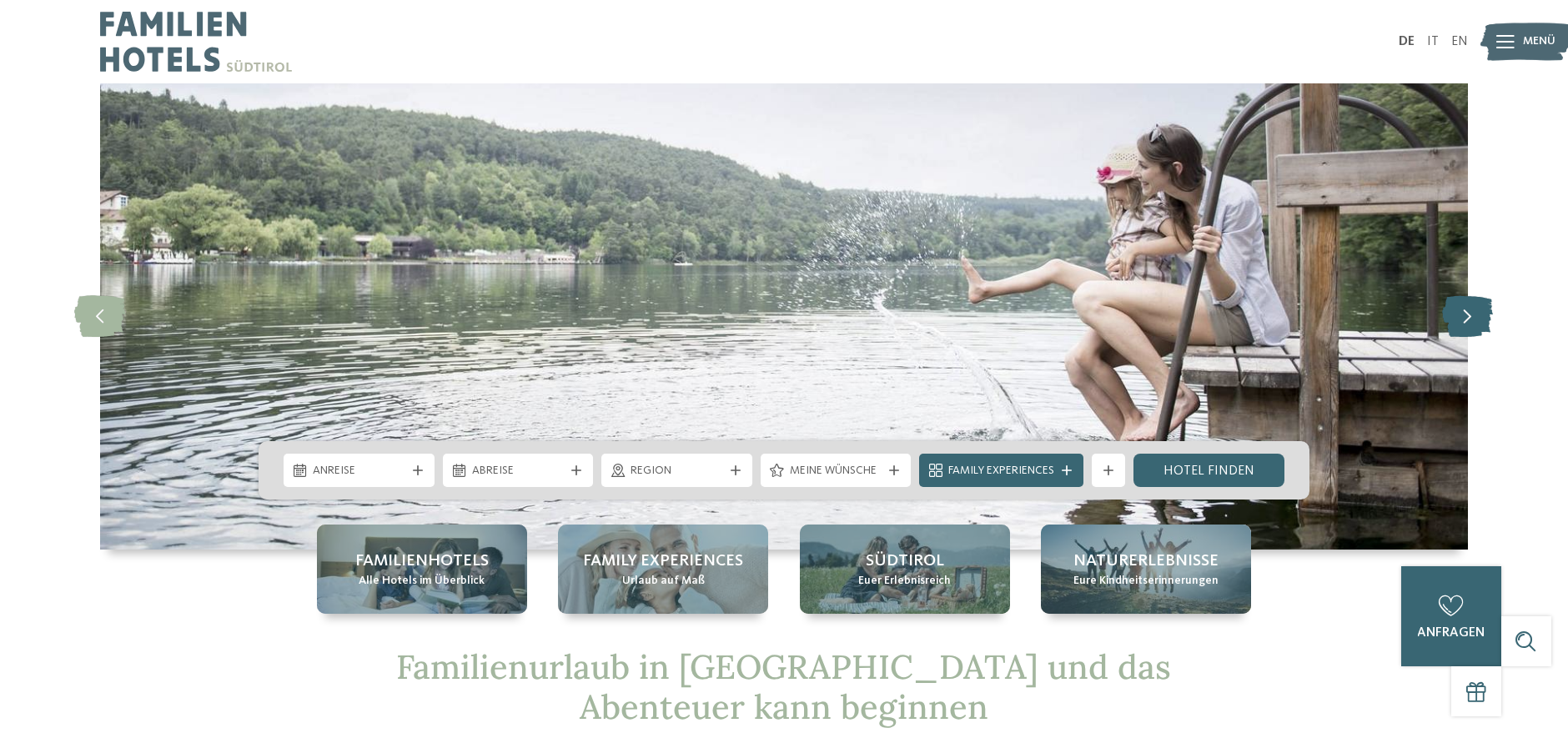
click at [1466, 305] on icon at bounding box center [1468, 317] width 51 height 42
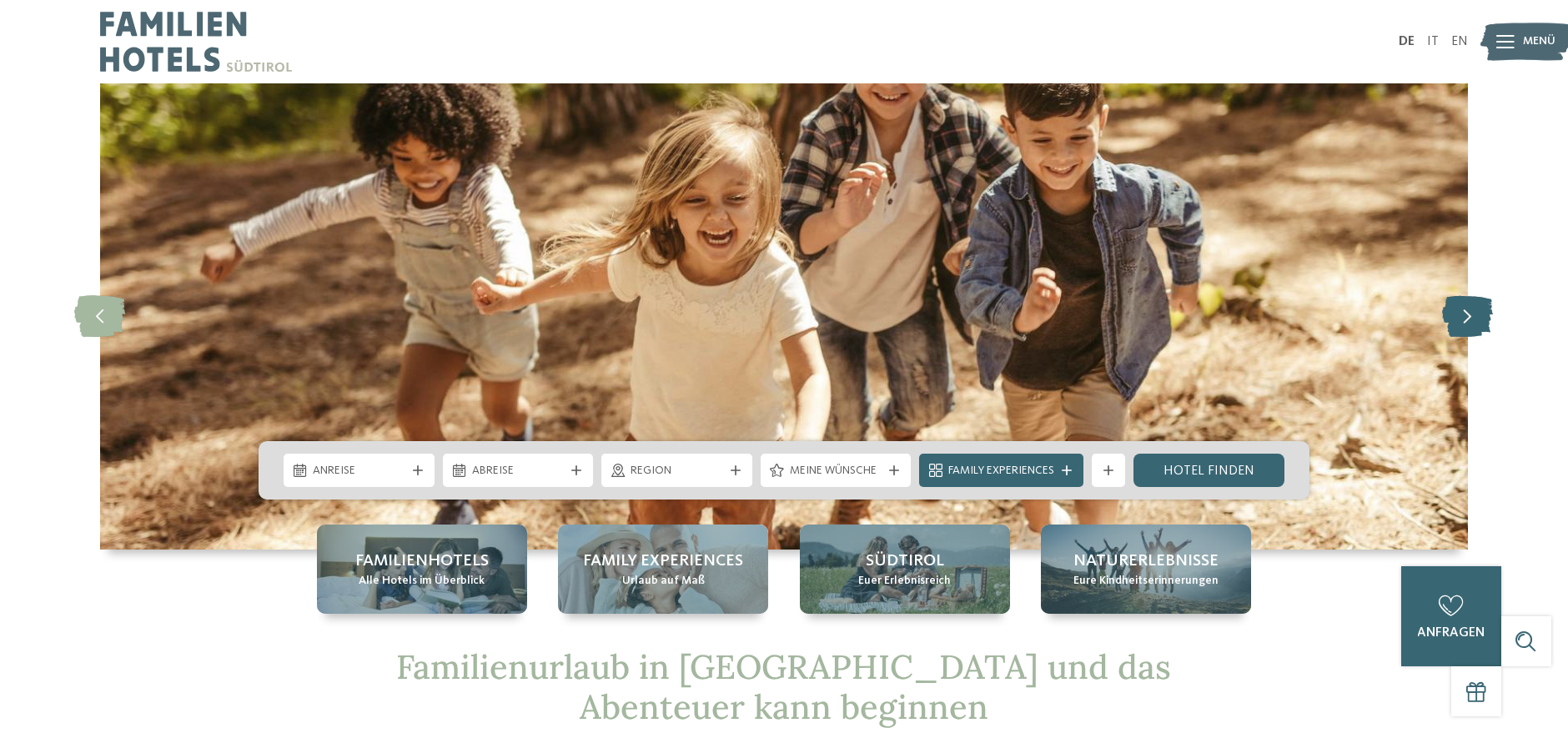
click at [1466, 305] on icon at bounding box center [1468, 317] width 51 height 42
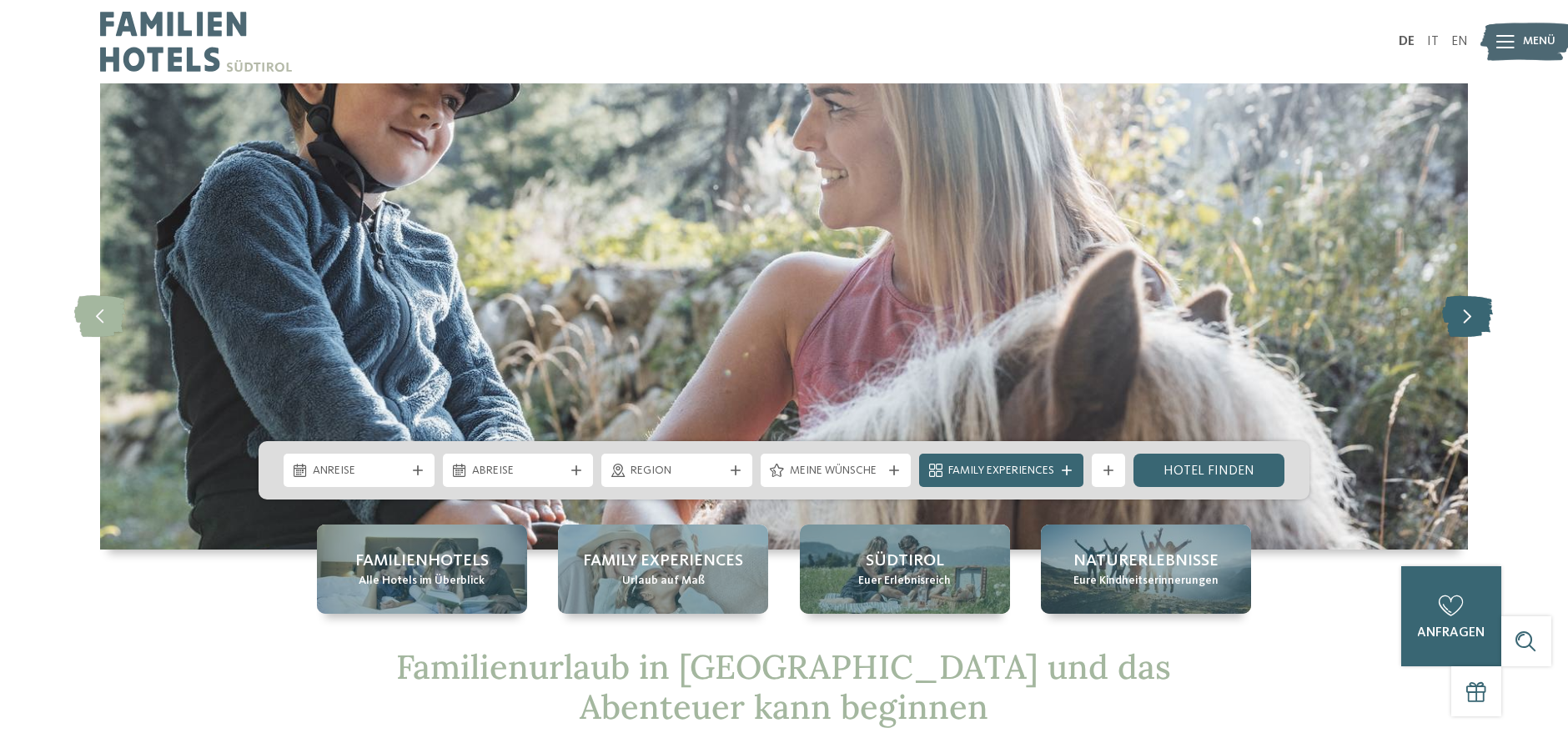
click at [1466, 305] on icon at bounding box center [1468, 317] width 51 height 42
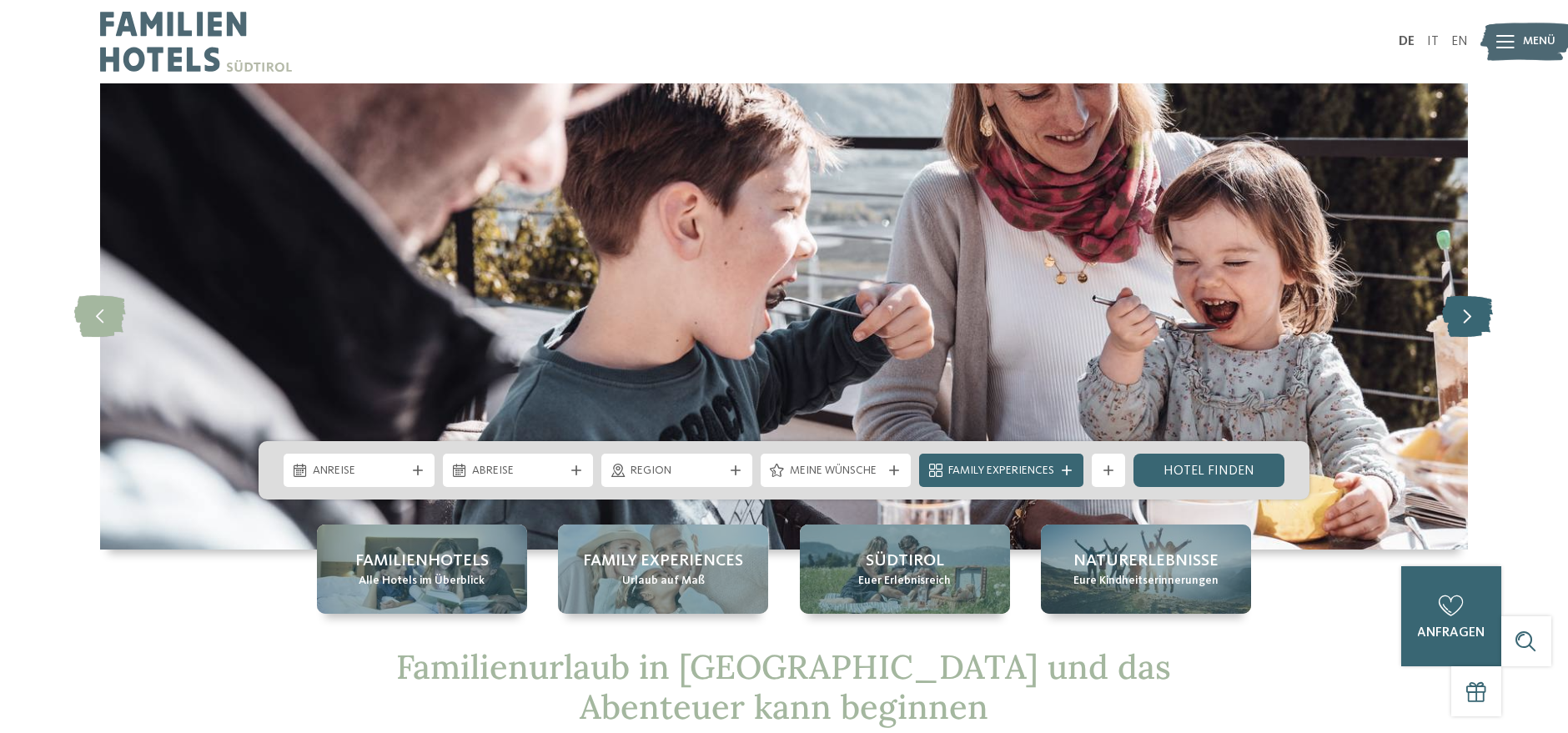
click at [1466, 305] on icon at bounding box center [1468, 317] width 51 height 42
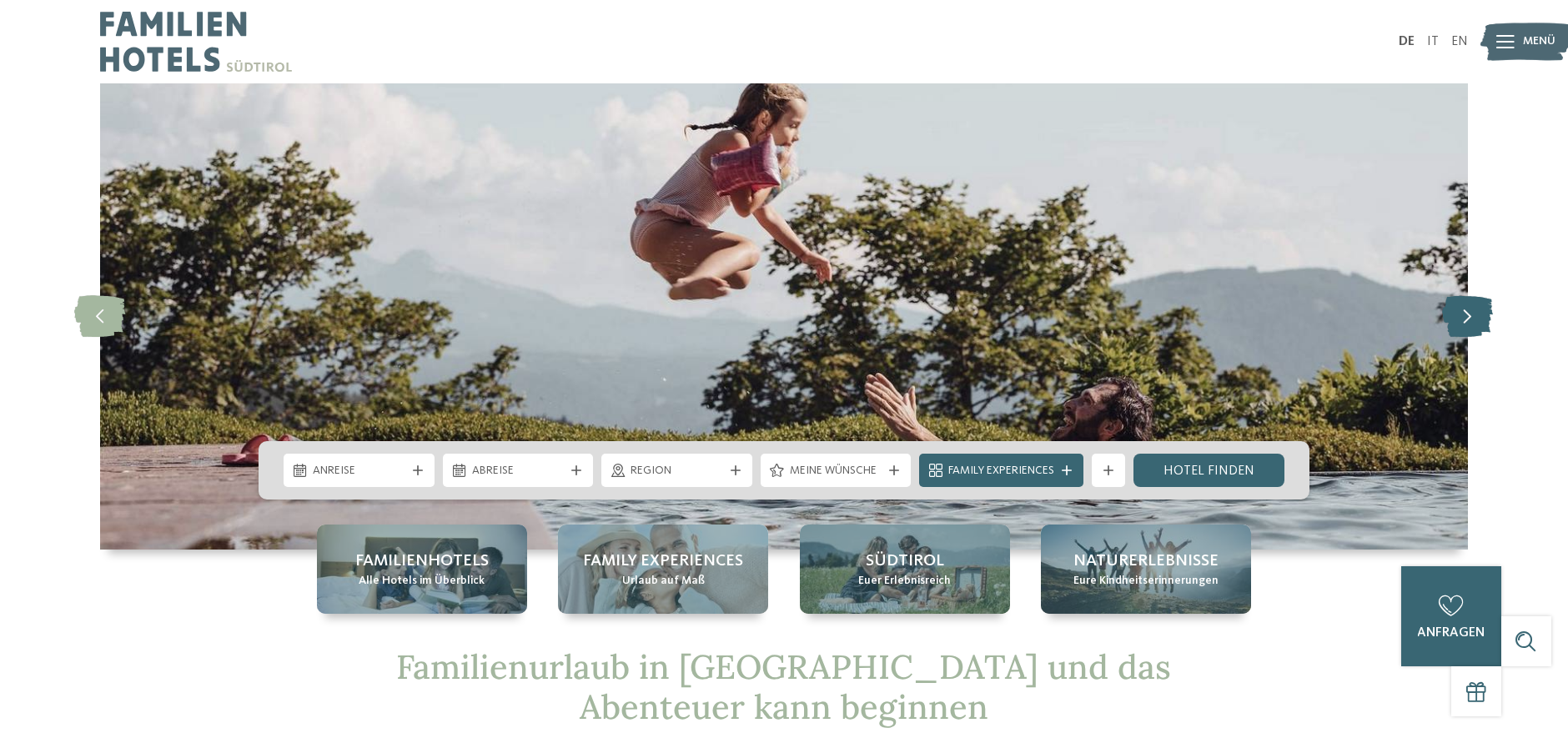
click at [1466, 305] on icon at bounding box center [1468, 317] width 51 height 42
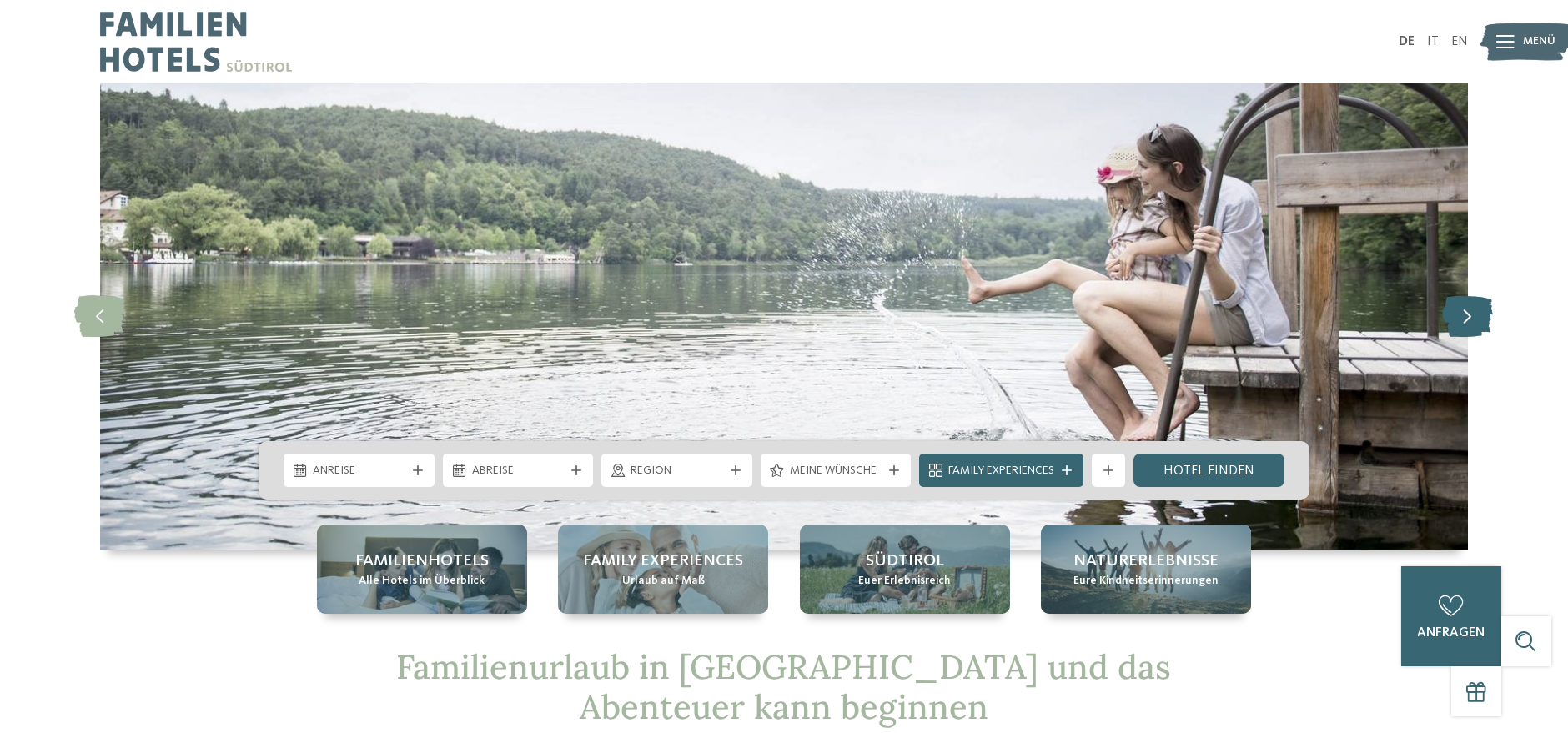
click at [1466, 305] on icon at bounding box center [1468, 317] width 51 height 42
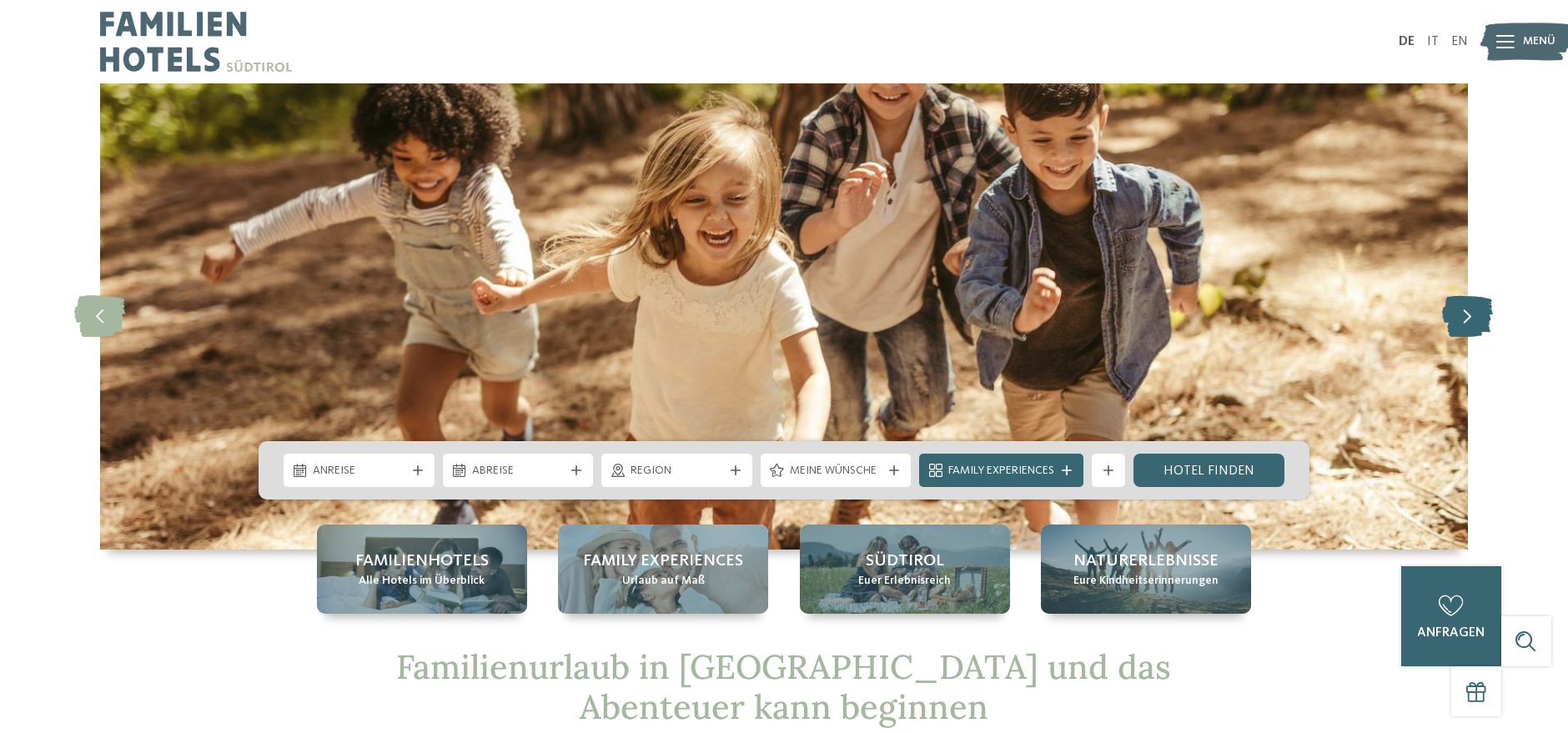
click at [1466, 305] on icon at bounding box center [1468, 317] width 51 height 42
click at [1477, 319] on icon at bounding box center [1468, 317] width 51 height 42
